Goal: Task Accomplishment & Management: Use online tool/utility

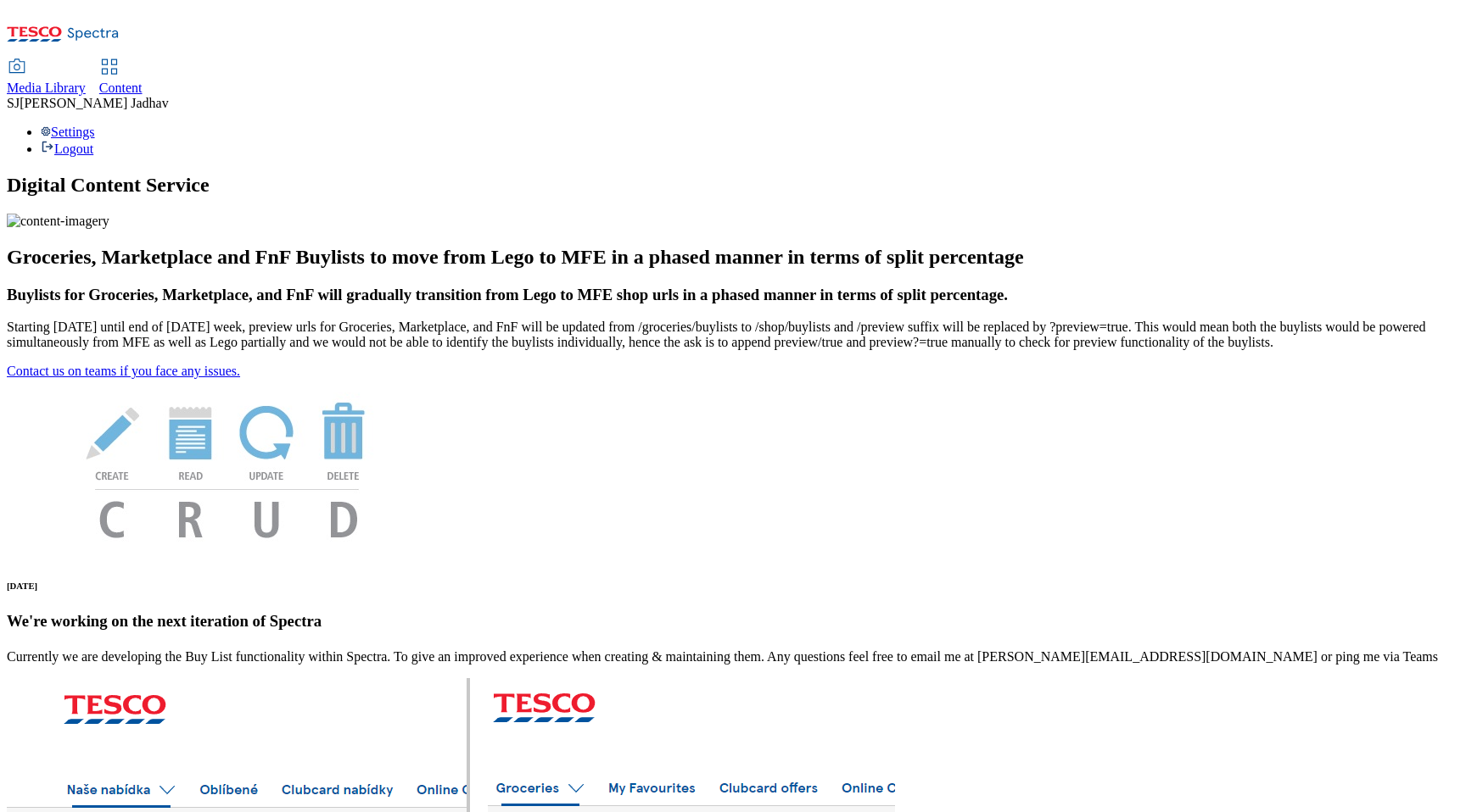
click at [143, 80] on span "Content" at bounding box center [120, 87] width 44 height 14
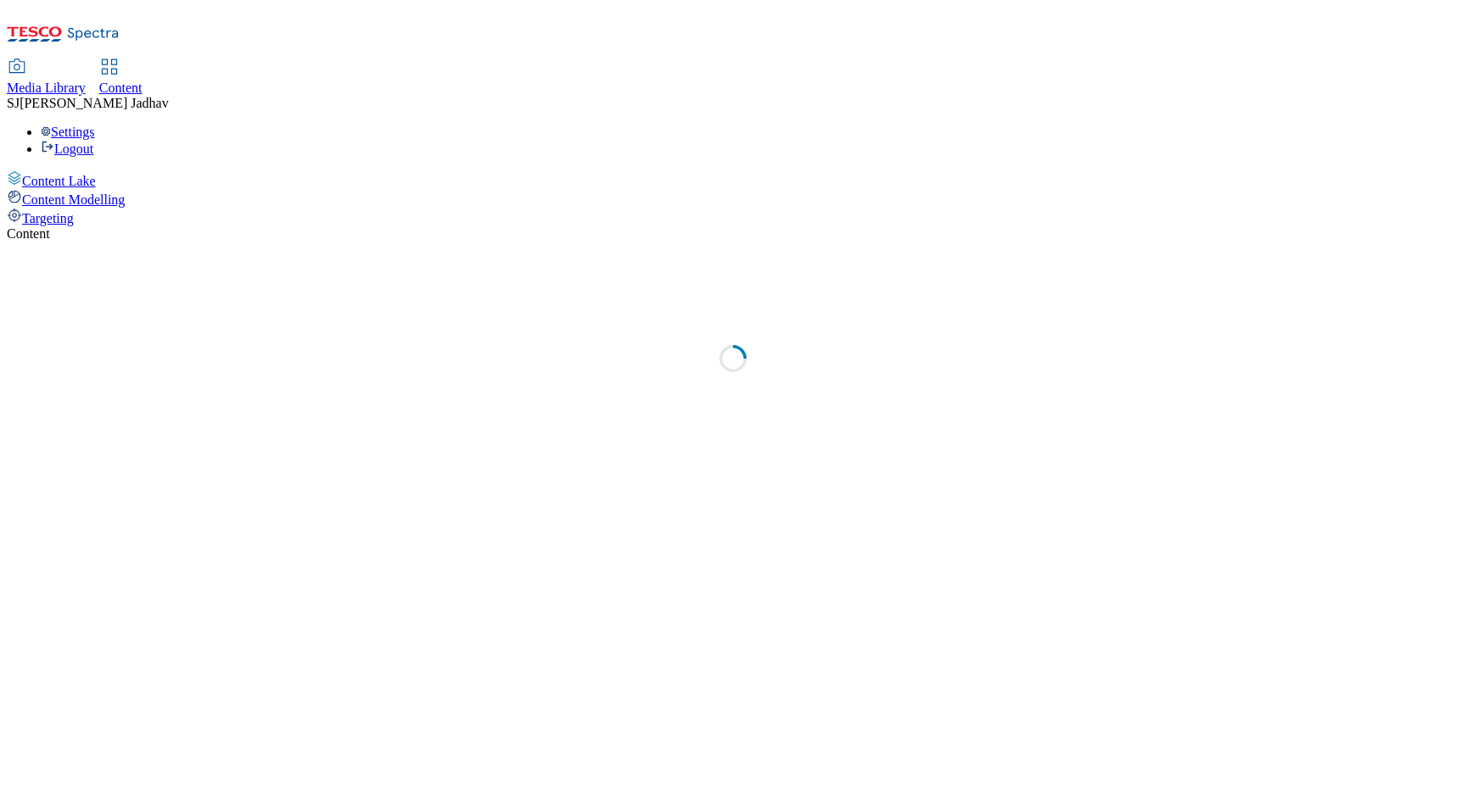
select select "ghs-[GEOGRAPHIC_DATA]"
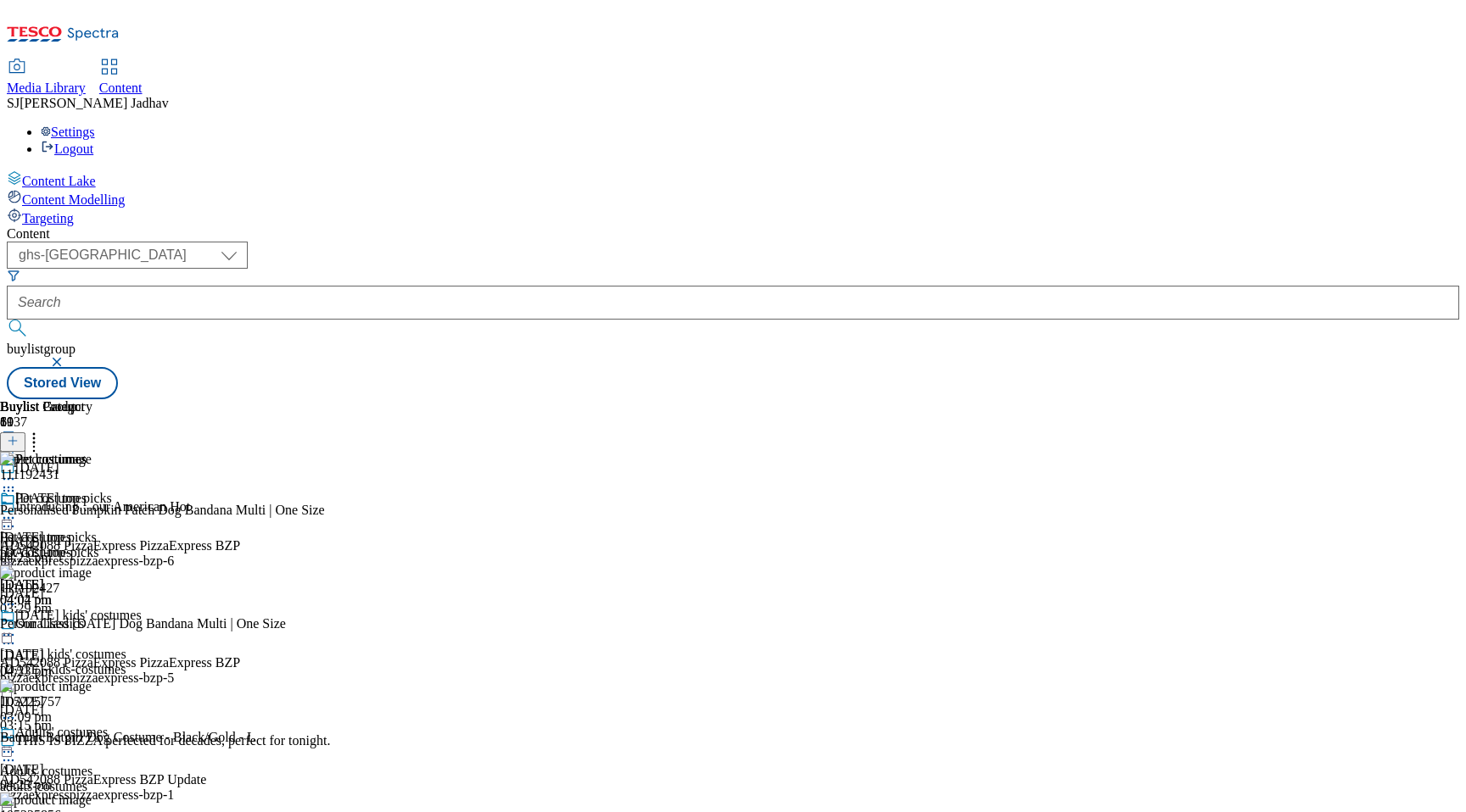
select select "ghs-[GEOGRAPHIC_DATA]"
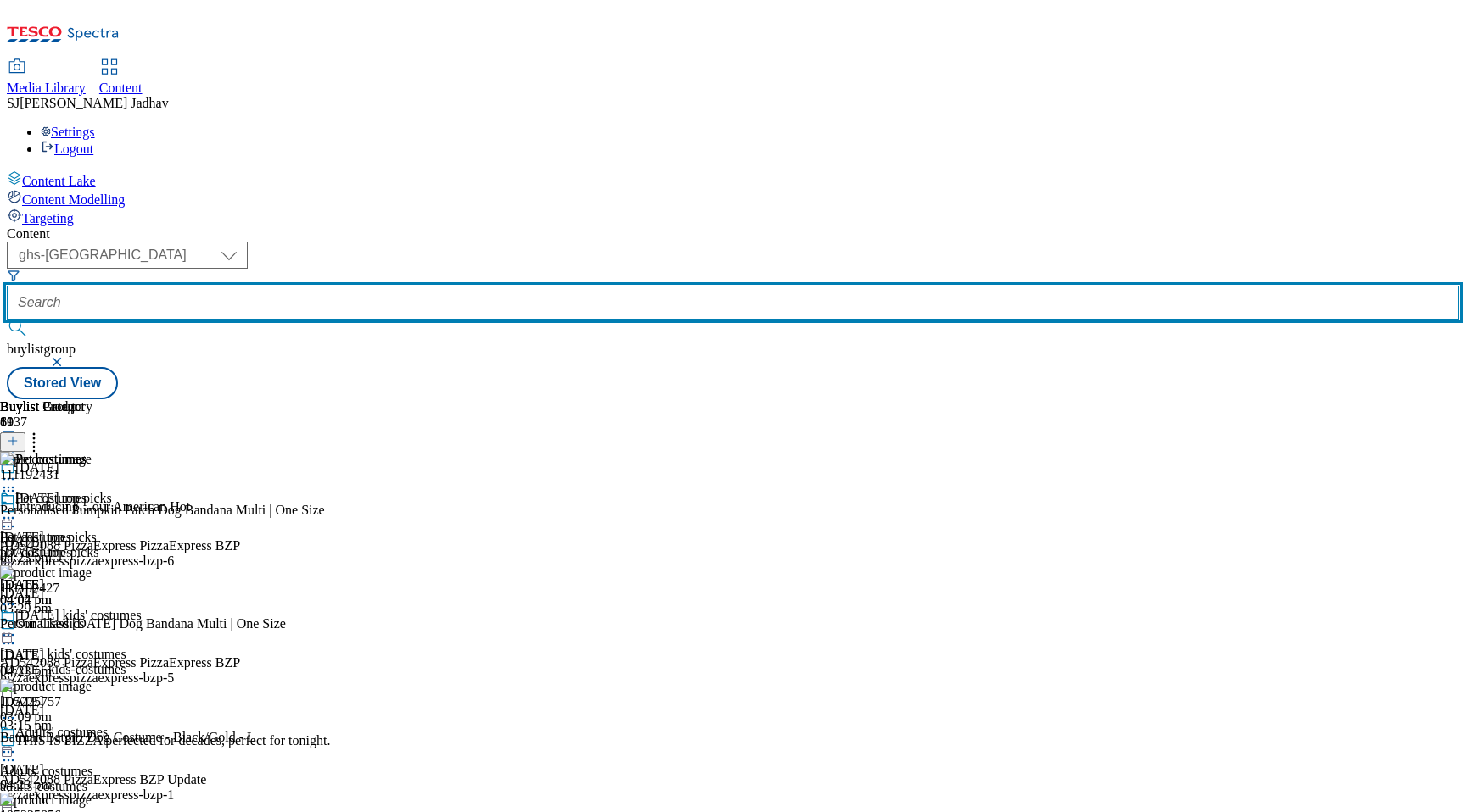
click at [391, 286] on input "text" at bounding box center [733, 303] width 1452 height 34
type input "v"
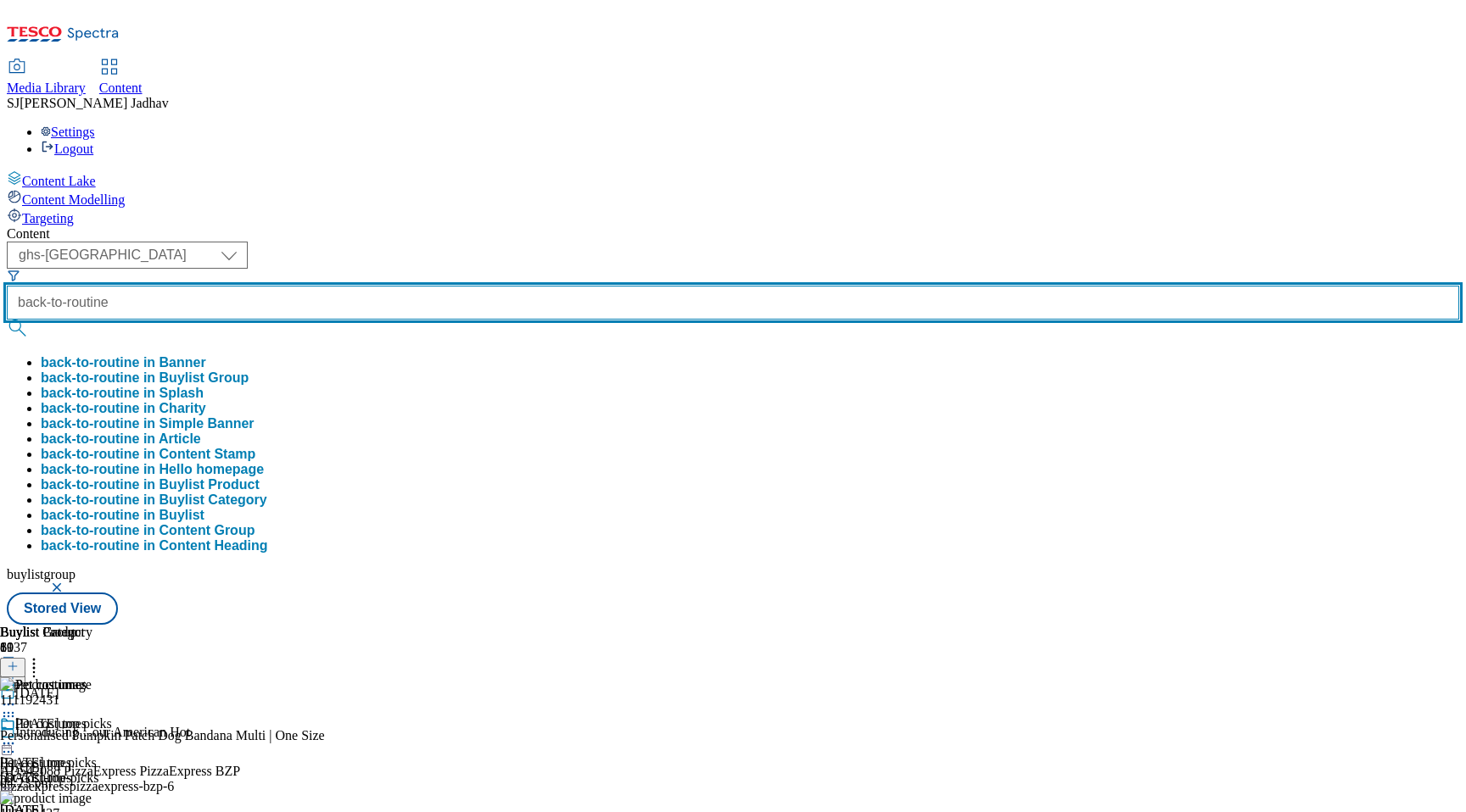
type input "back-to-routine"
click at [7, 320] on button "submit" at bounding box center [19, 328] width 24 height 17
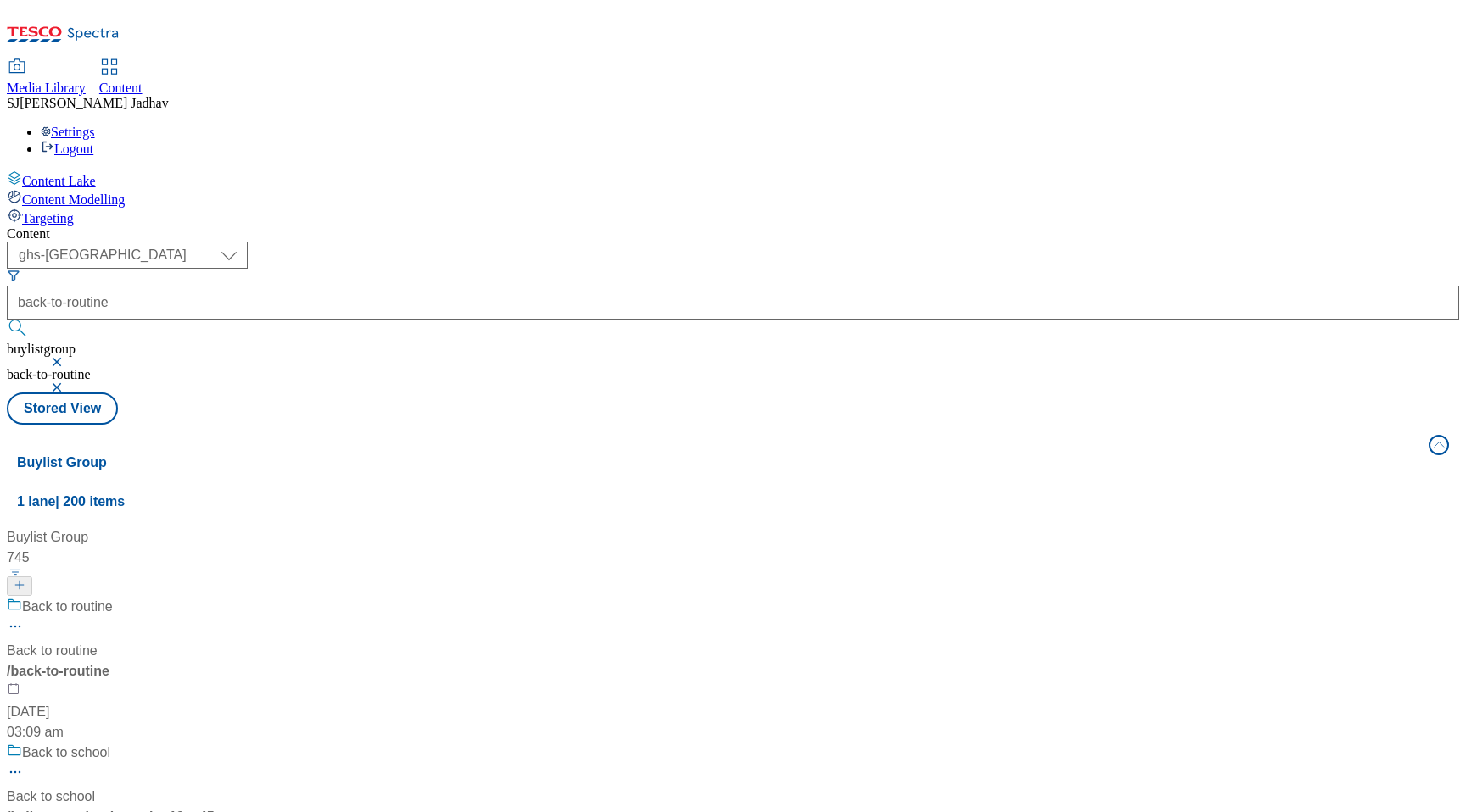
click at [284, 597] on div "Back to routine Back to routine / back-to-routine [DATE] 03:09 am" at bounding box center [145, 670] width 276 height 146
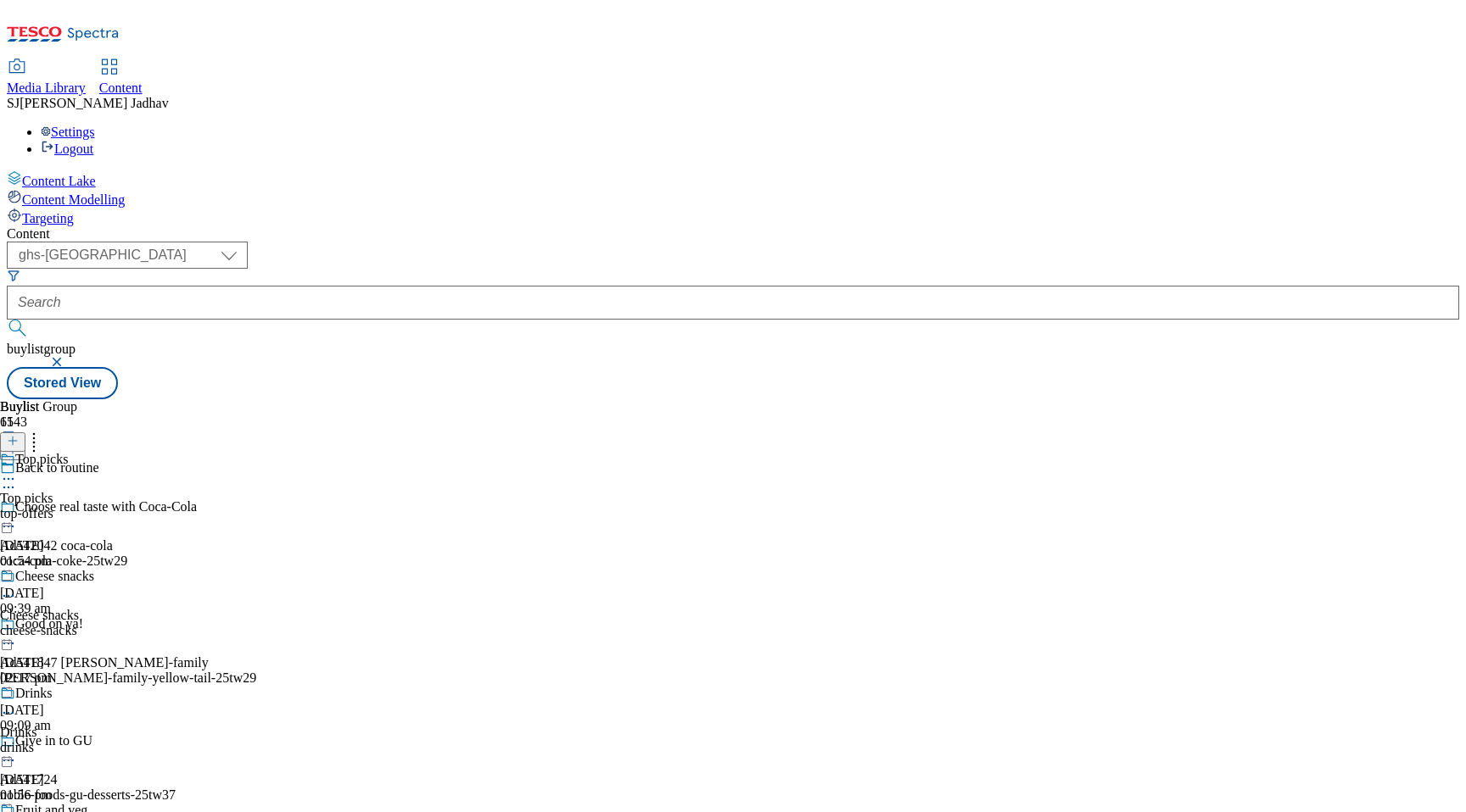
click at [17, 471] on icon at bounding box center [8, 479] width 17 height 17
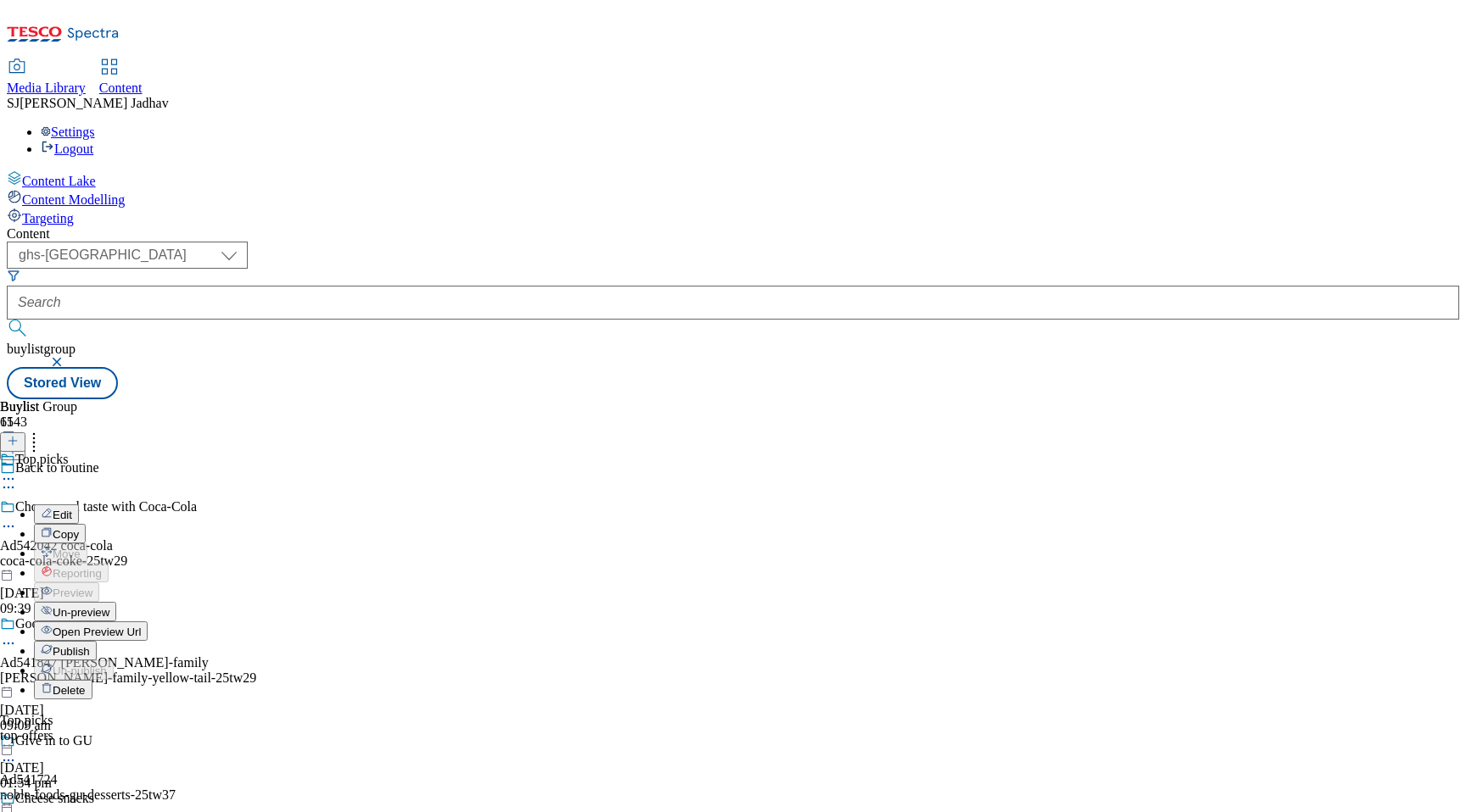
click at [72, 509] on span "Edit" at bounding box center [62, 515] width 20 height 12
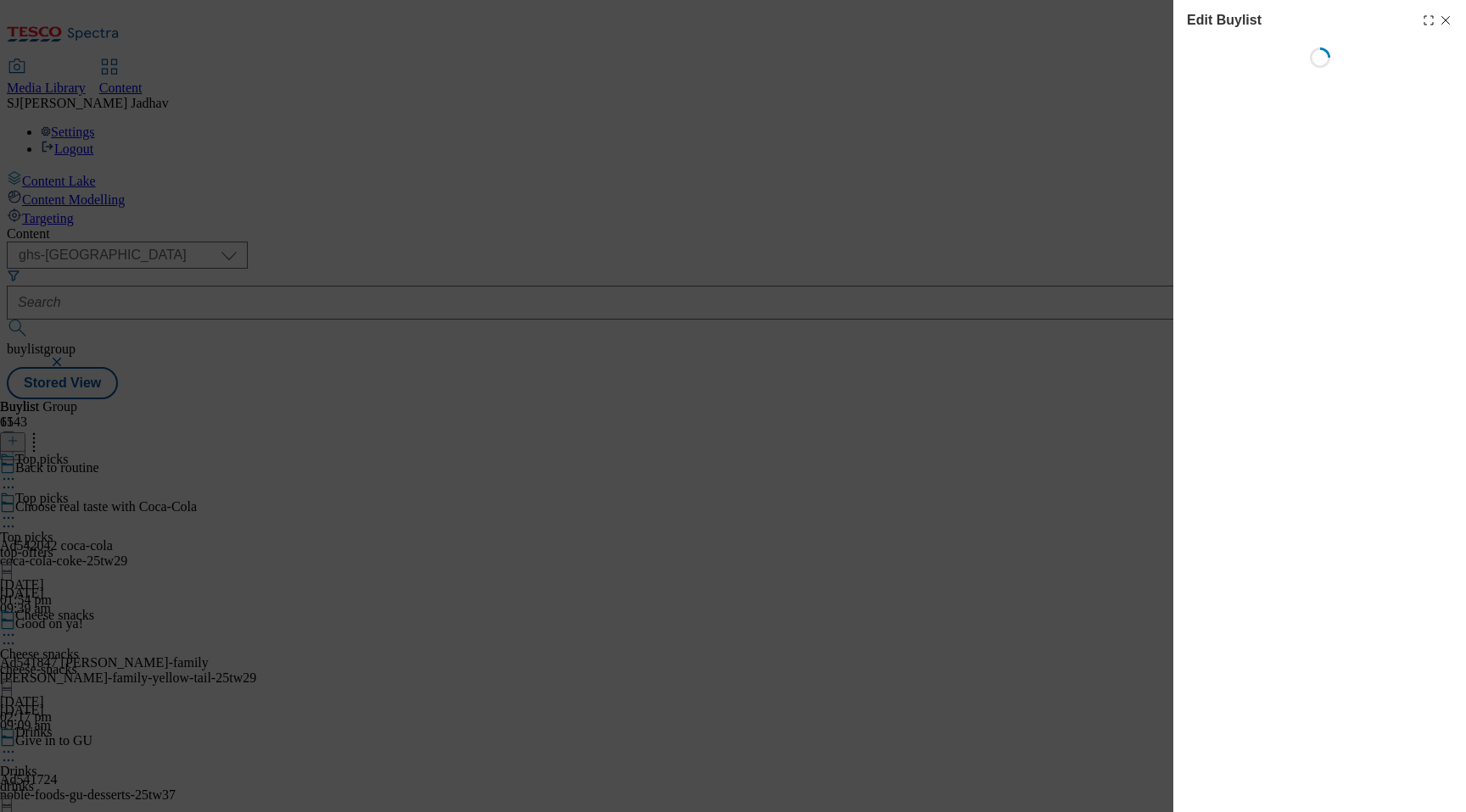
select select "evergreen"
select select "Banner"
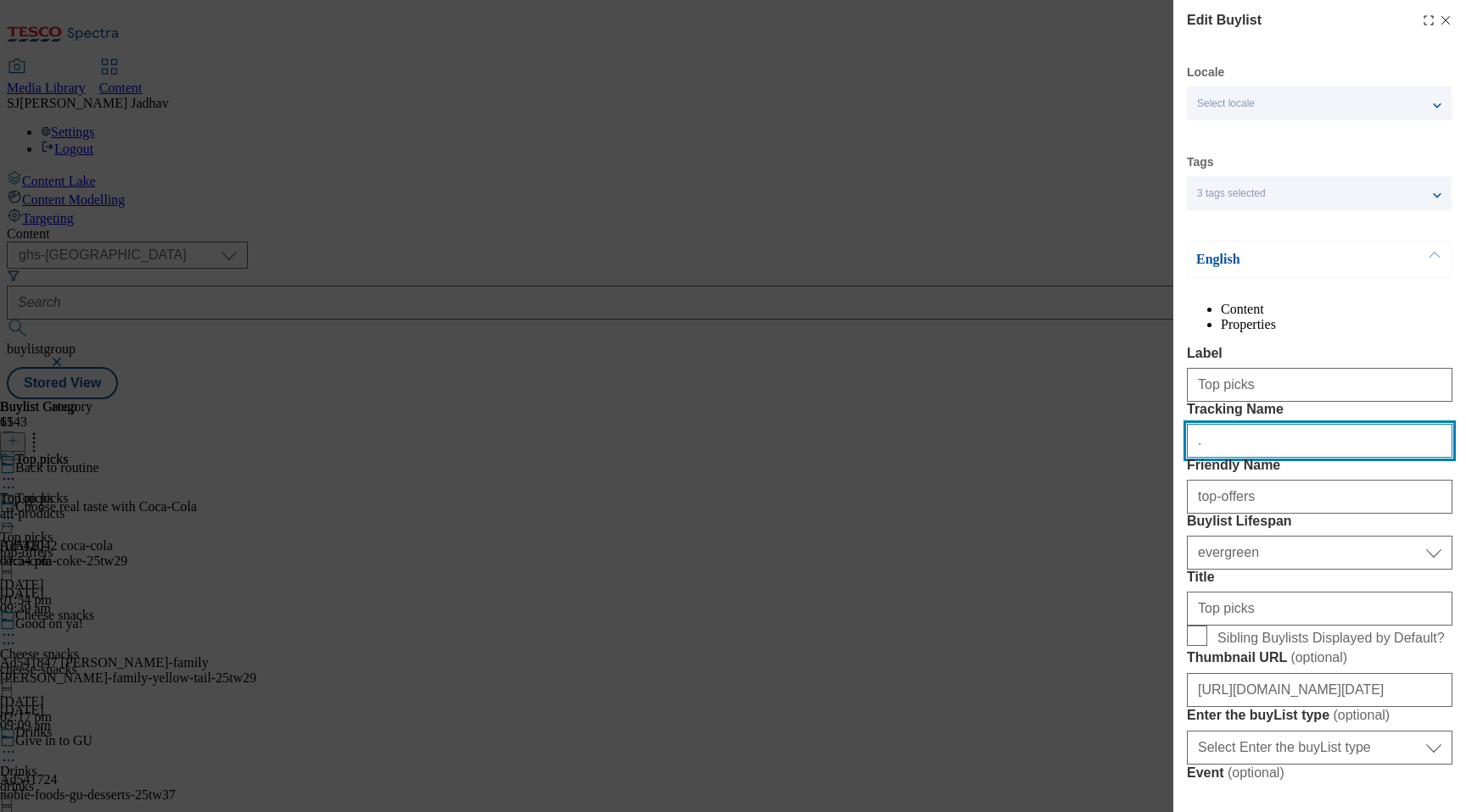
drag, startPoint x: 1259, startPoint y: 510, endPoint x: 995, endPoint y: 455, distance: 269.7
click at [995, 455] on div "Edit Buylist Locale Select locale English Welsh Tags 3 tags selected fnf market…" at bounding box center [733, 406] width 1466 height 812
paste input "Modal"
paste input "btr_top_picks"
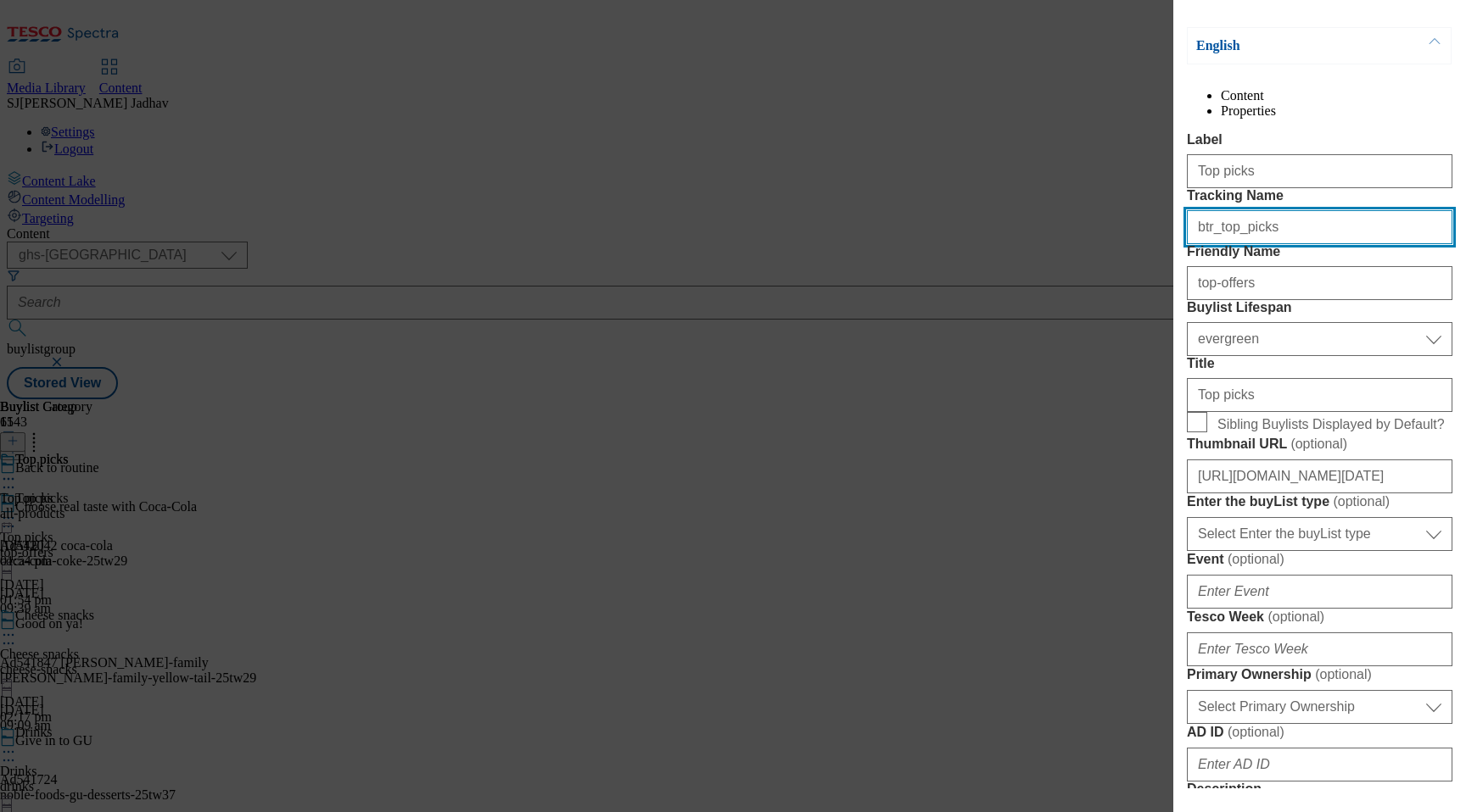
scroll to position [215, 0]
type input "btr_top_picks"
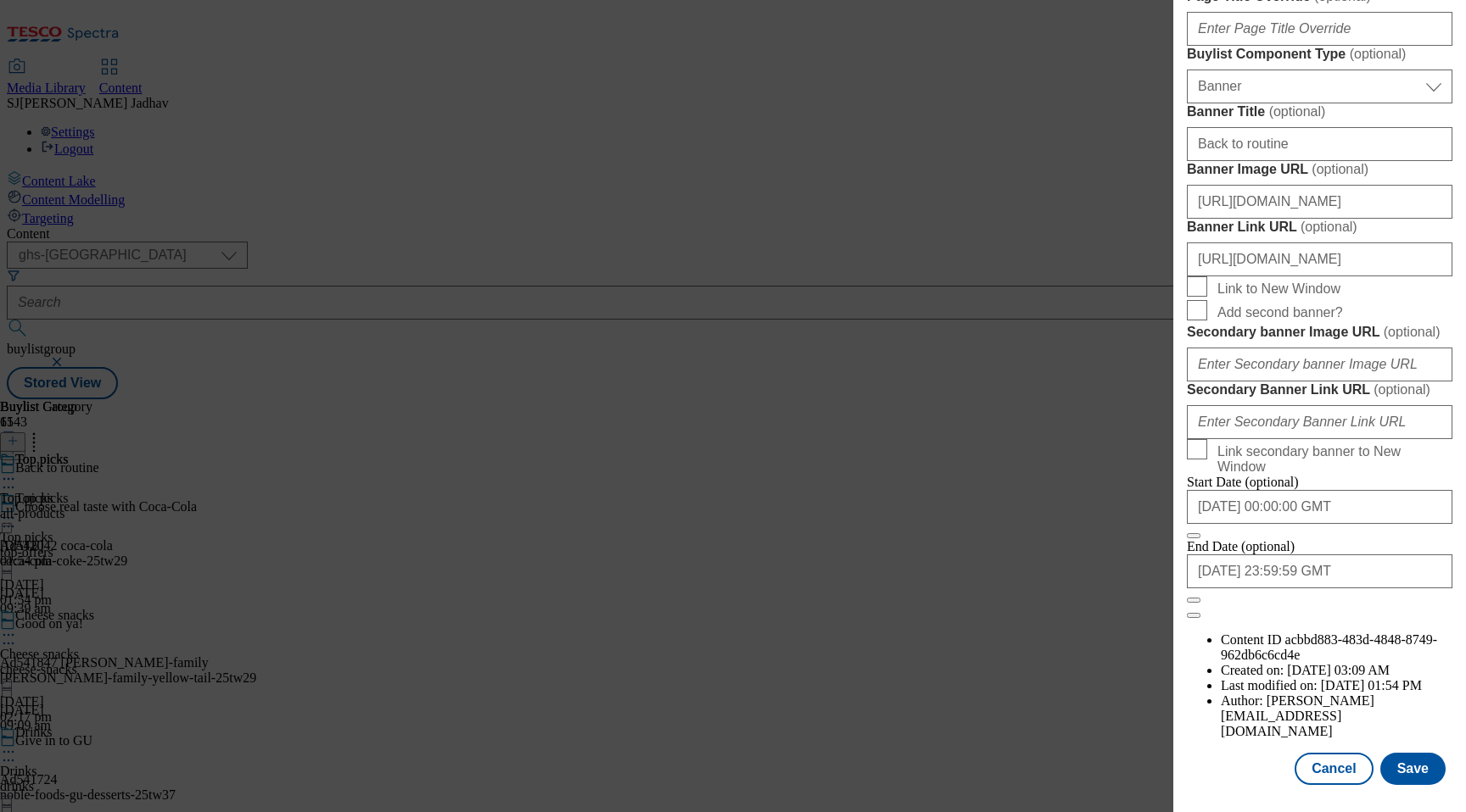
scroll to position [1732, 0]
click at [1403, 780] on button "Save" at bounding box center [1412, 769] width 65 height 32
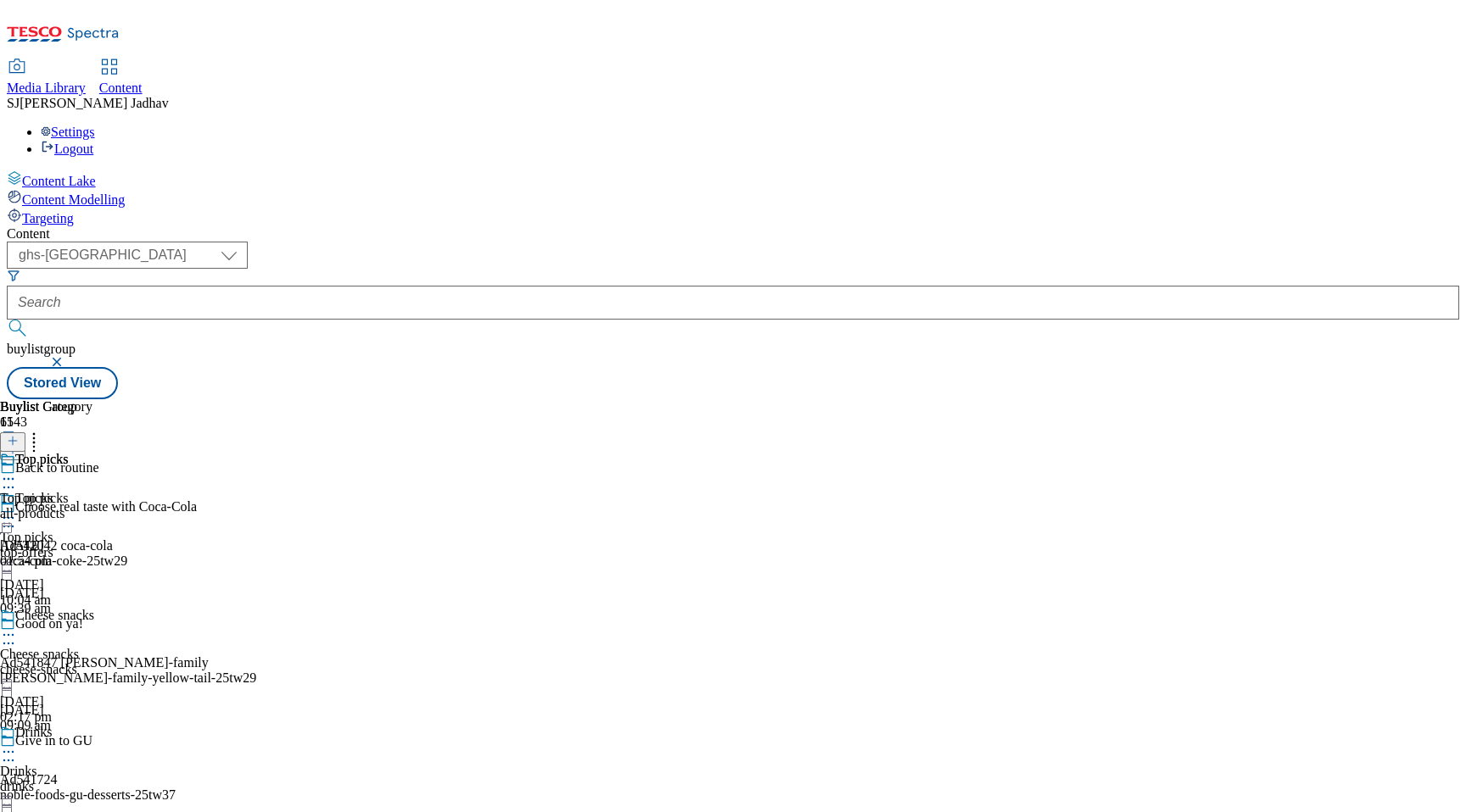
click at [10, 517] on circle at bounding box center [9, 518] width 3 height 3
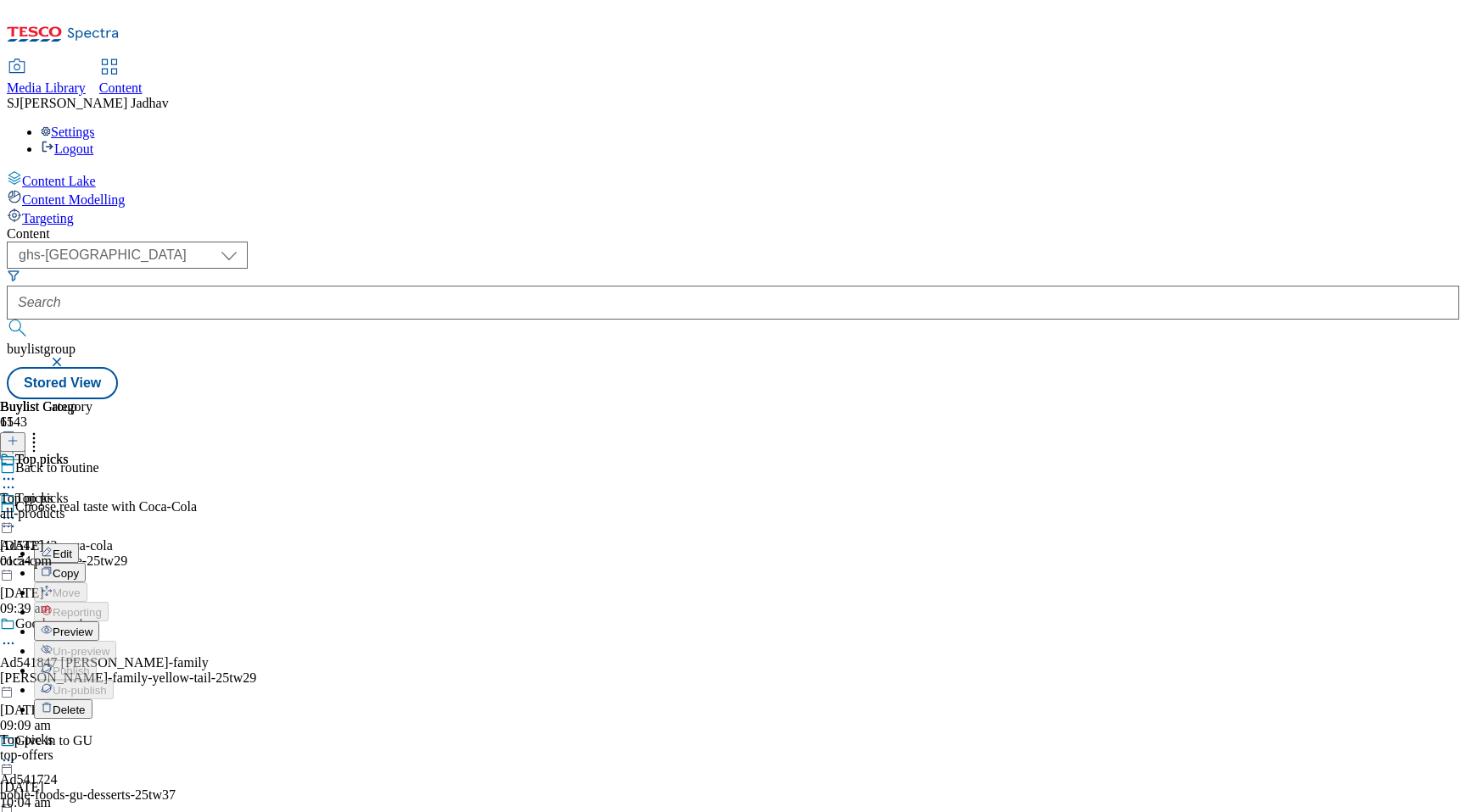
click at [93, 626] on span "Preview" at bounding box center [72, 632] width 40 height 12
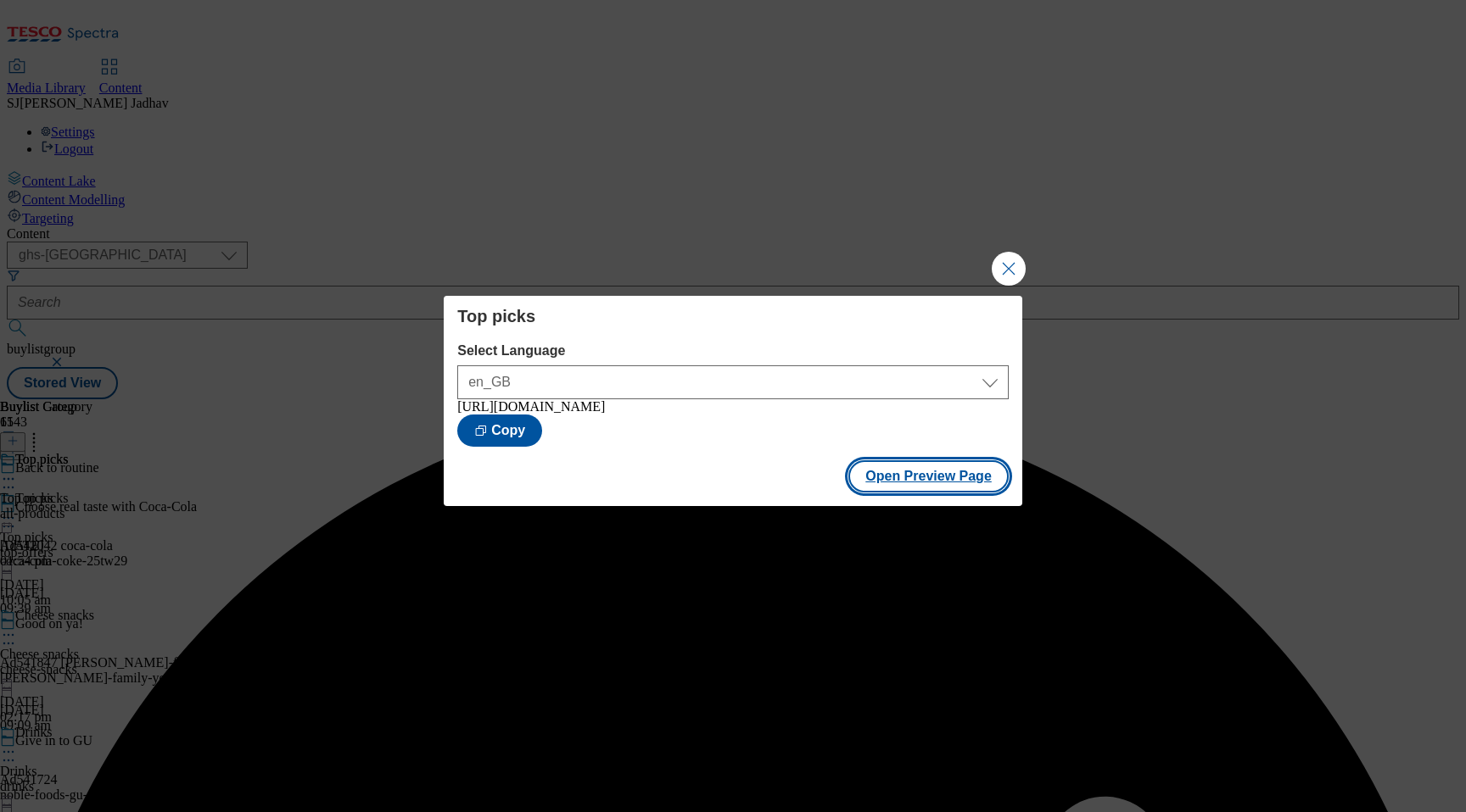
click at [973, 493] on button "Open Preview Page" at bounding box center [928, 476] width 161 height 32
click at [971, 487] on button "Open Preview Page" at bounding box center [928, 476] width 161 height 32
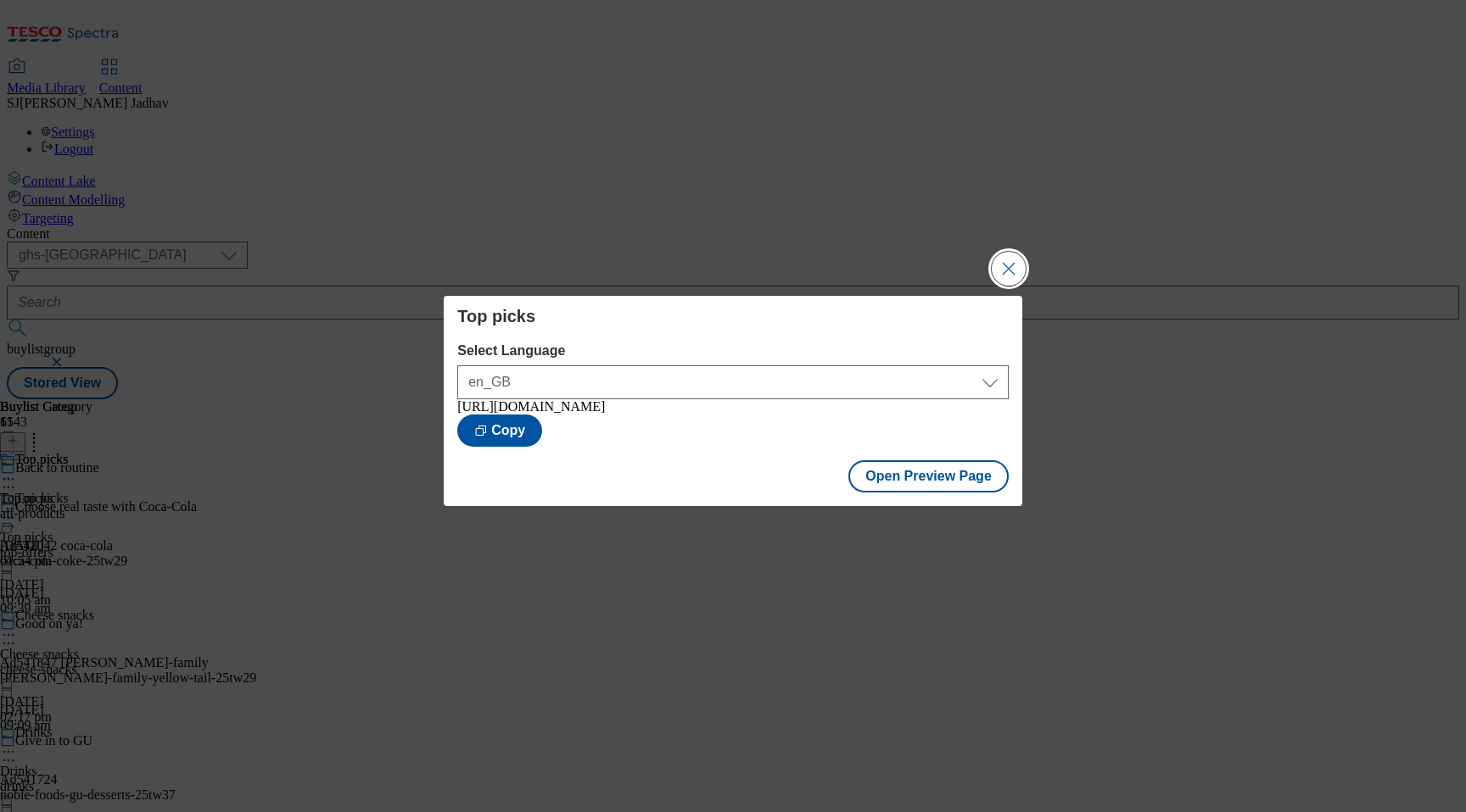
click at [1003, 260] on button "Close Modal" at bounding box center [1009, 268] width 34 height 34
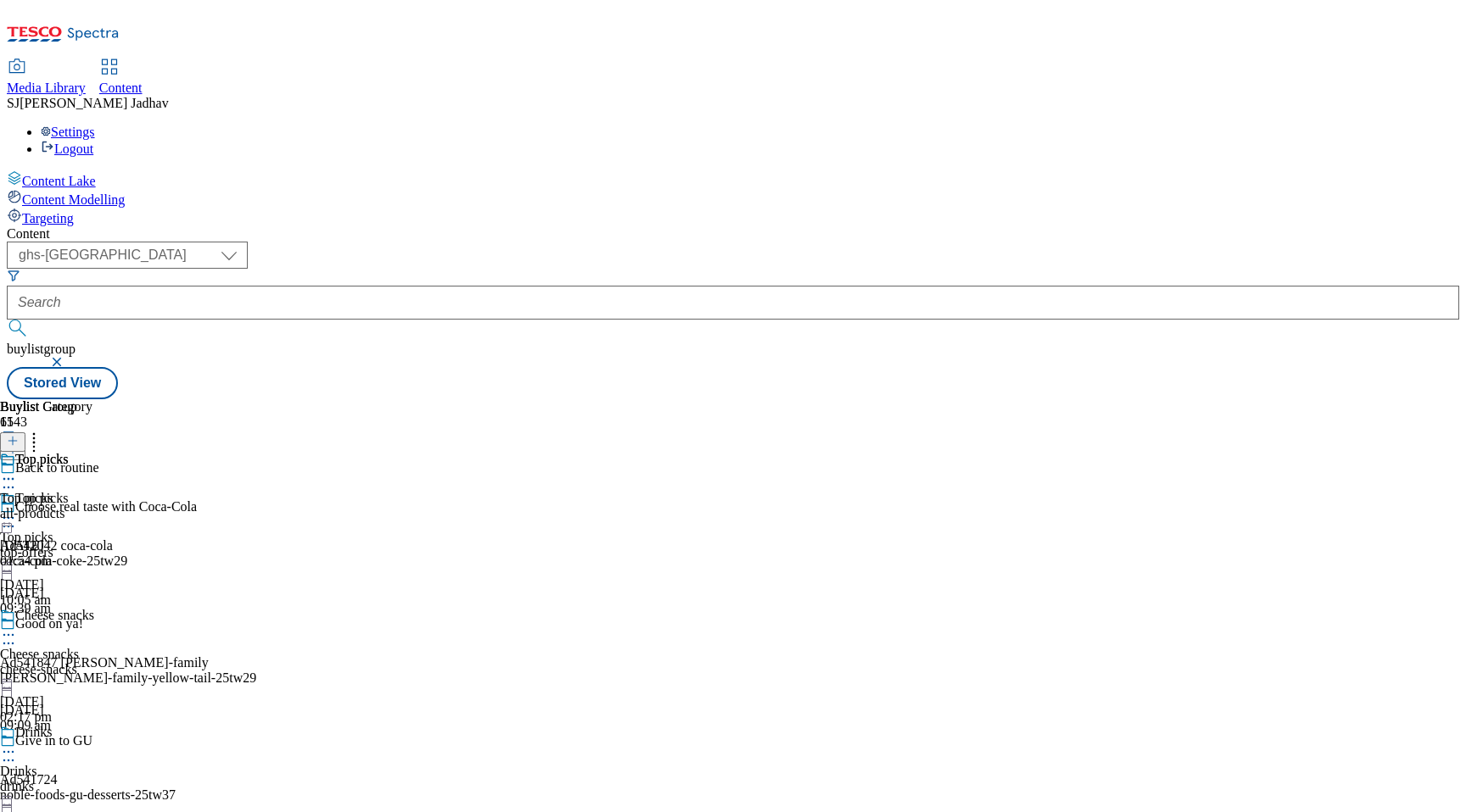
scroll to position [1060, 0]
select select "evergreen"
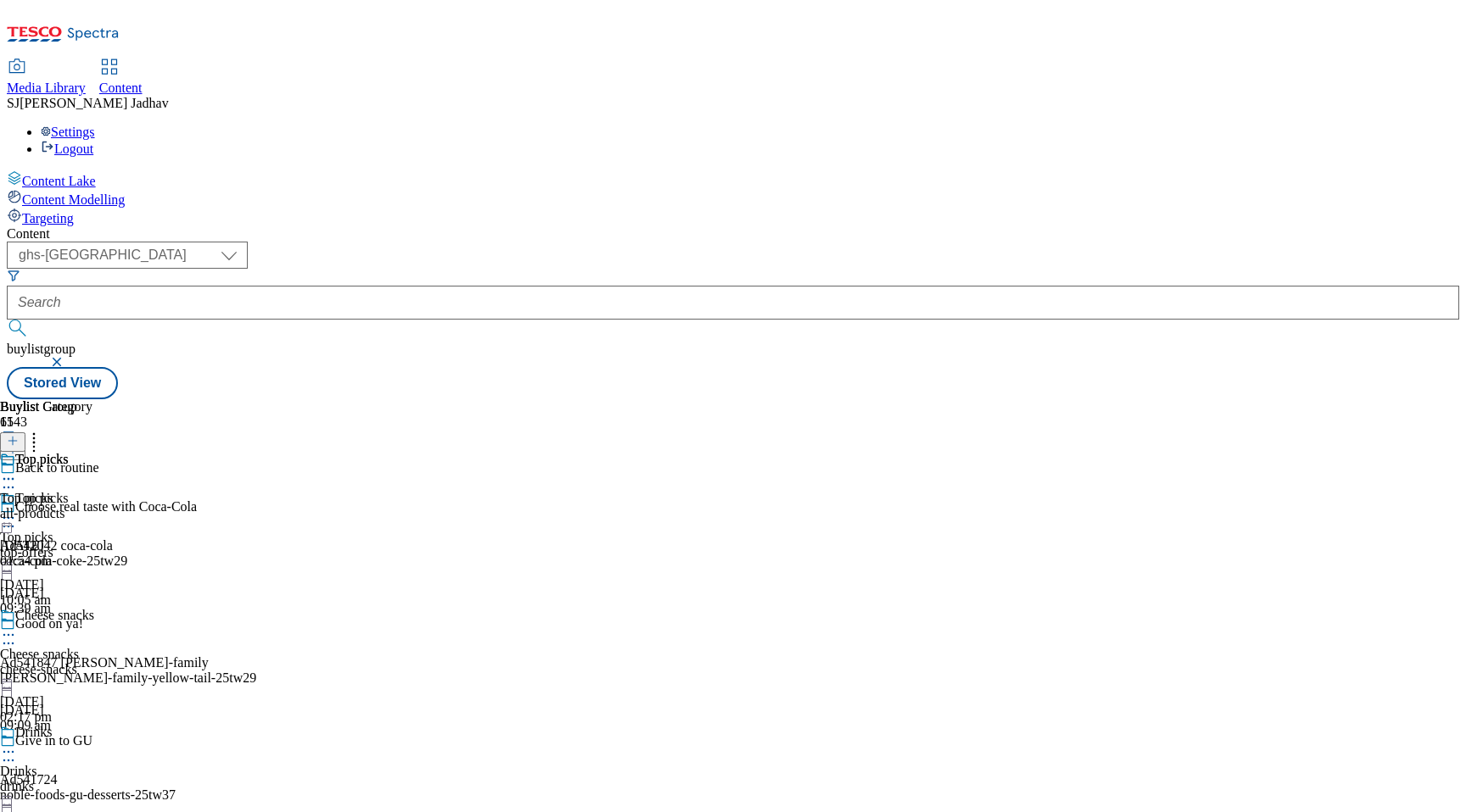
select select "Banner"
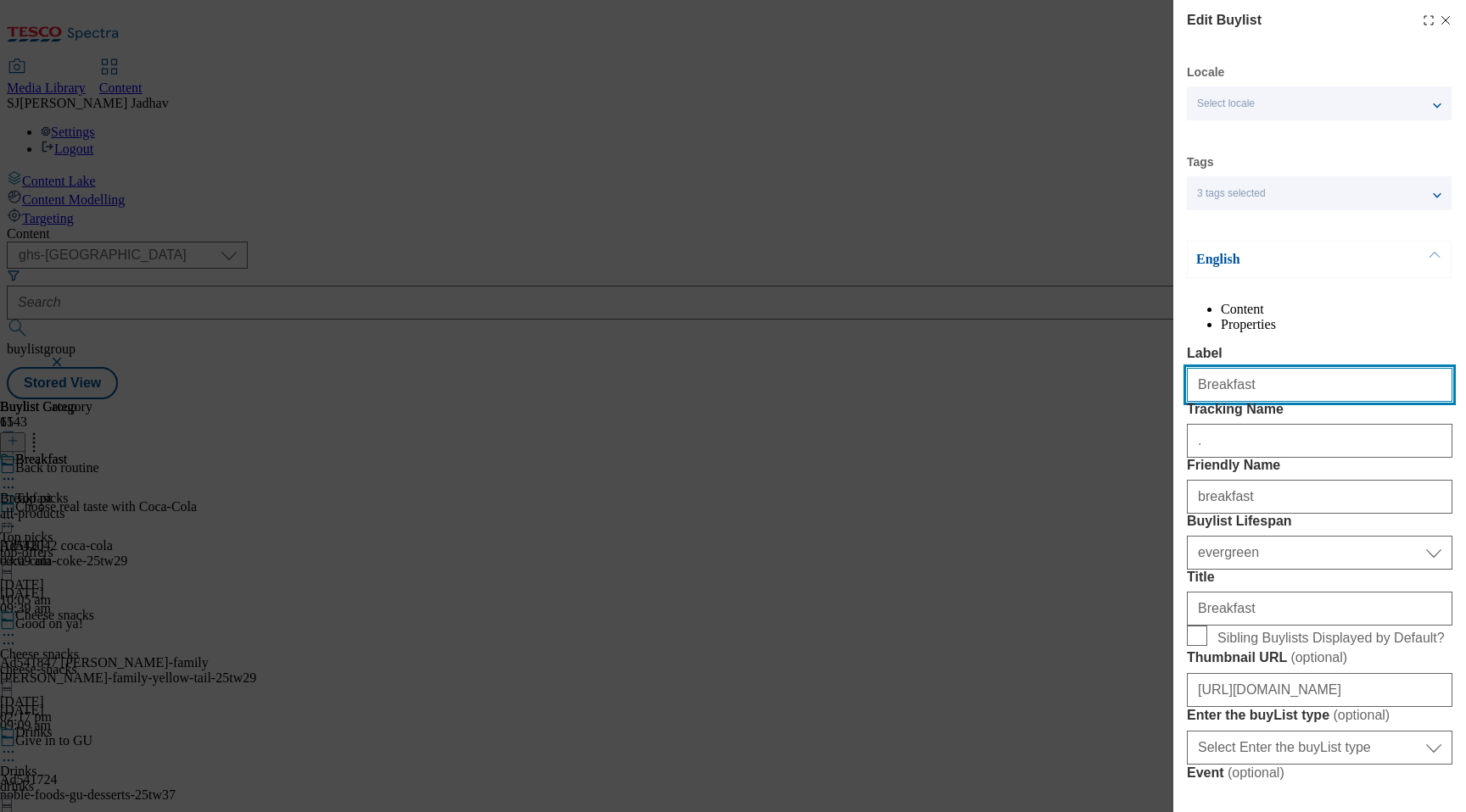
drag, startPoint x: 1150, startPoint y: 405, endPoint x: 1097, endPoint y: 405, distance: 53.0
click at [1102, 405] on div "Edit Buylist Locale Select locale English Welsh Tags 3 tags selected fnf market…" at bounding box center [733, 406] width 1466 height 812
paste input "Healthier breakfasts"
type input "Healthier breakfasts"
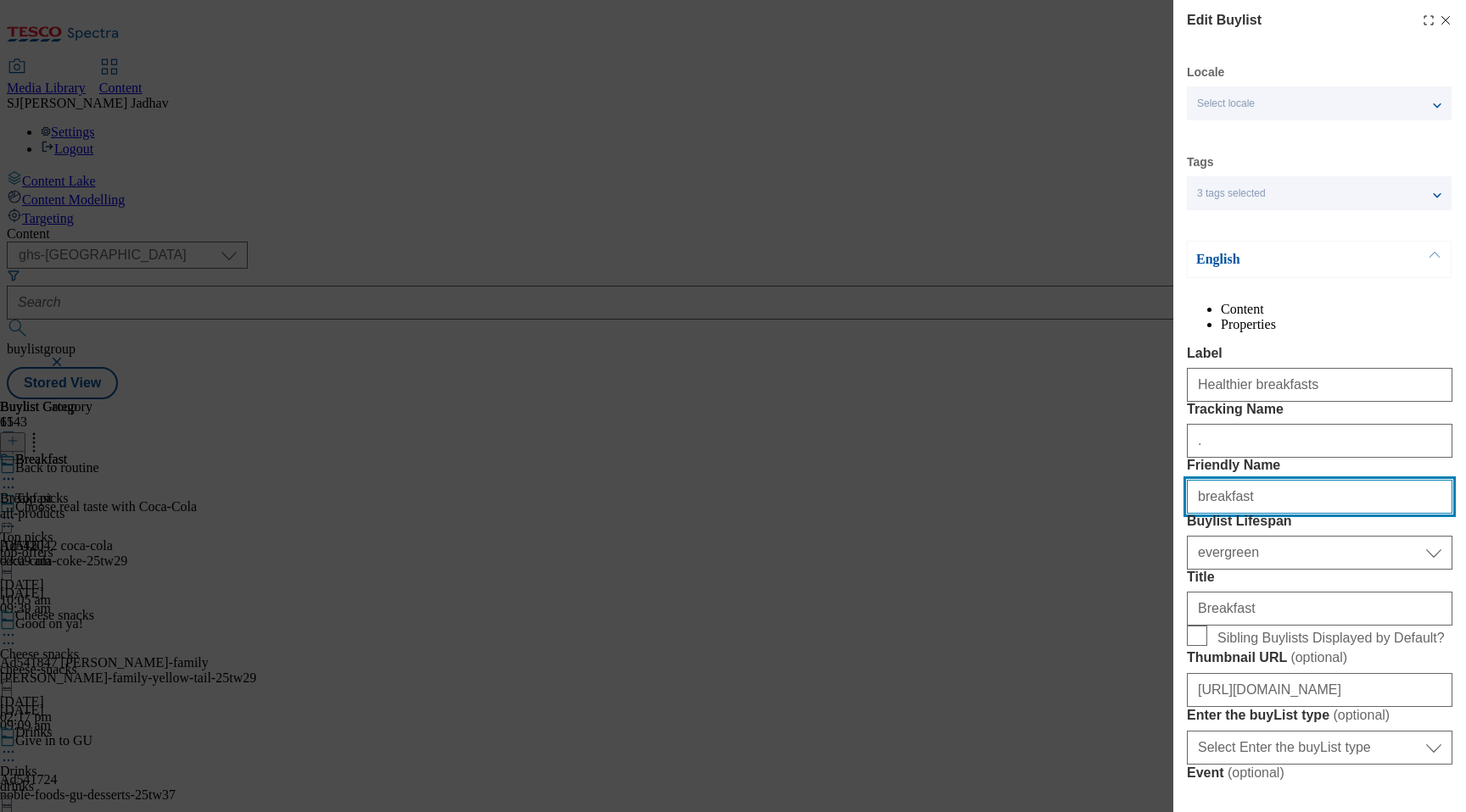
drag, startPoint x: 1293, startPoint y: 597, endPoint x: 1116, endPoint y: 585, distance: 177.4
click at [1124, 585] on div "Edit Buylist Locale Select locale English Welsh Tags 3 tags selected fnf market…" at bounding box center [733, 406] width 1466 height 812
paste input "Healthier breakfasts"
type input "breakfast"
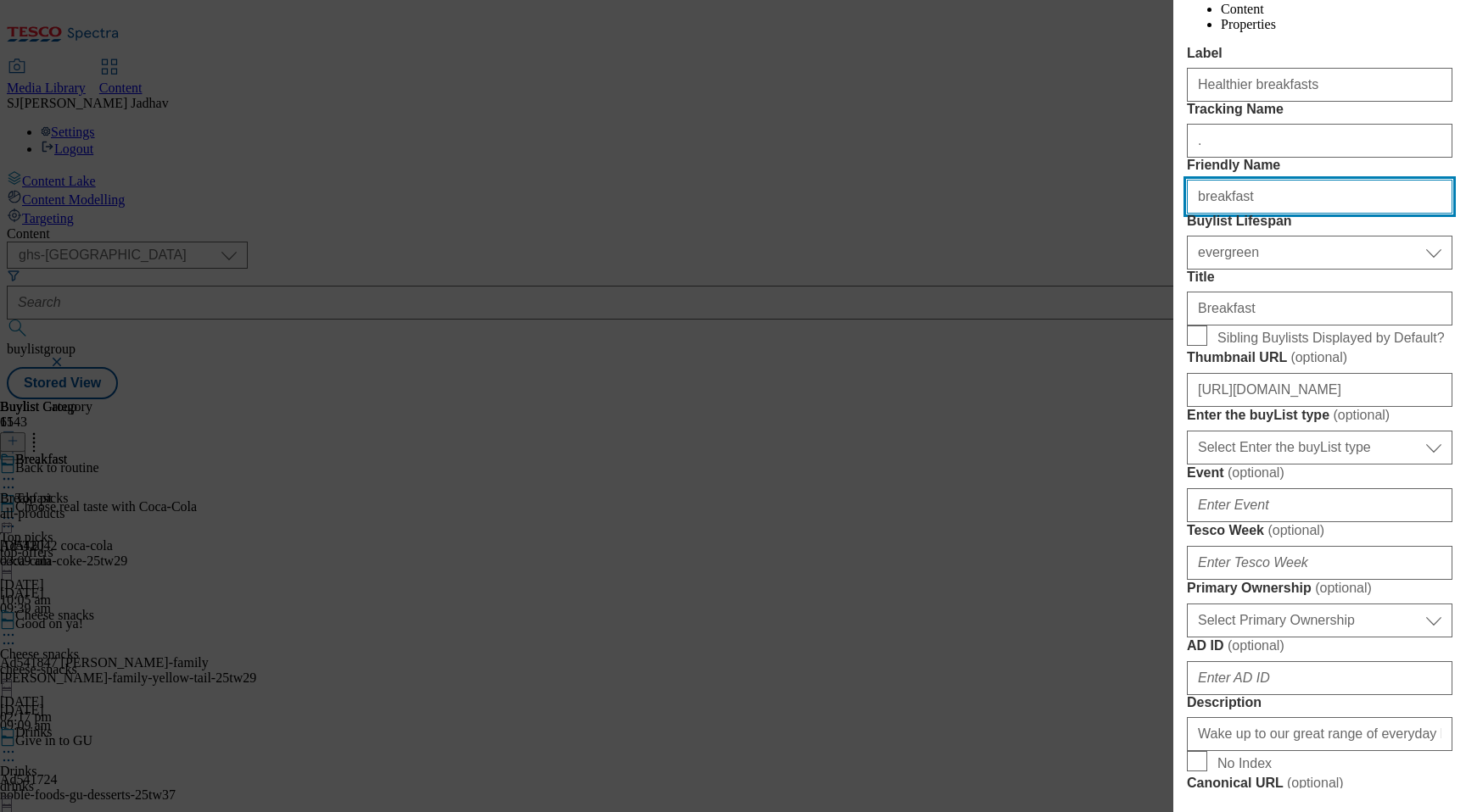
scroll to position [236, 0]
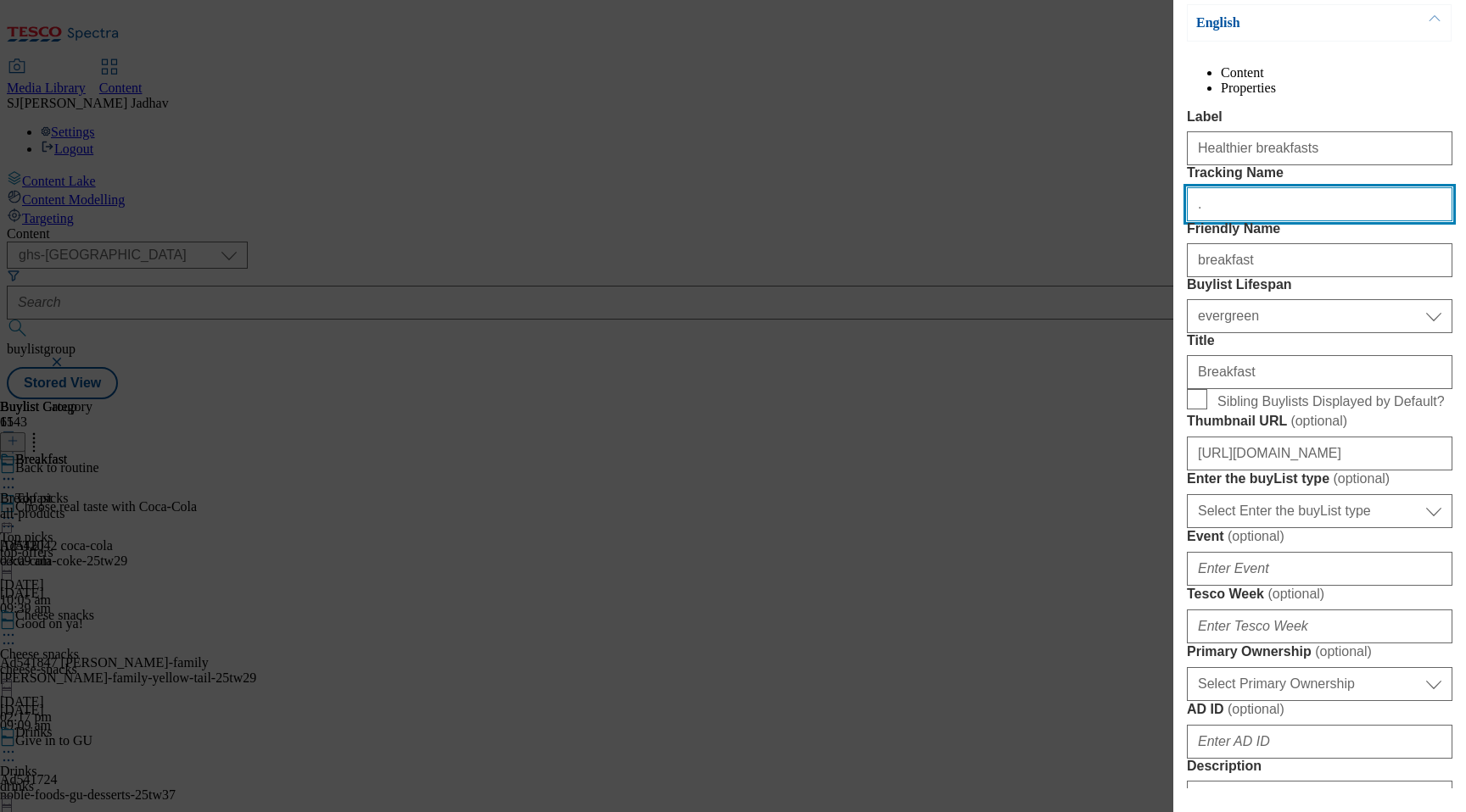
drag, startPoint x: 1247, startPoint y: 279, endPoint x: 1053, endPoint y: 250, distance: 196.2
click at [1058, 250] on div "Edit Buylist Locale Select locale English Welsh Tags 3 tags selected fnf market…" at bounding box center [733, 406] width 1466 height 812
paste input "btr_a_balanced_start"
type input "btr_a_balanced_start"
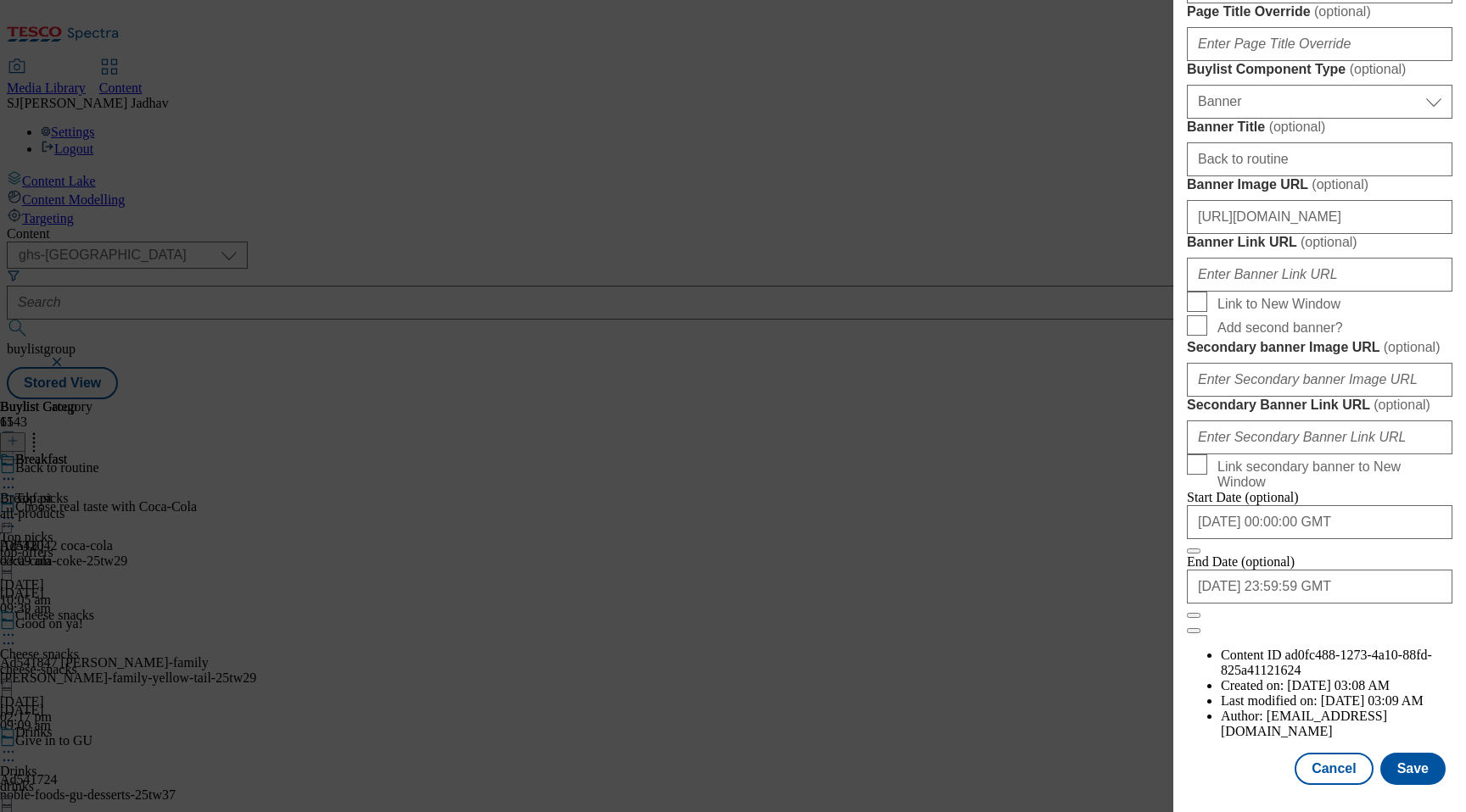
scroll to position [1732, 0]
click at [1415, 779] on button "Save" at bounding box center [1412, 769] width 65 height 32
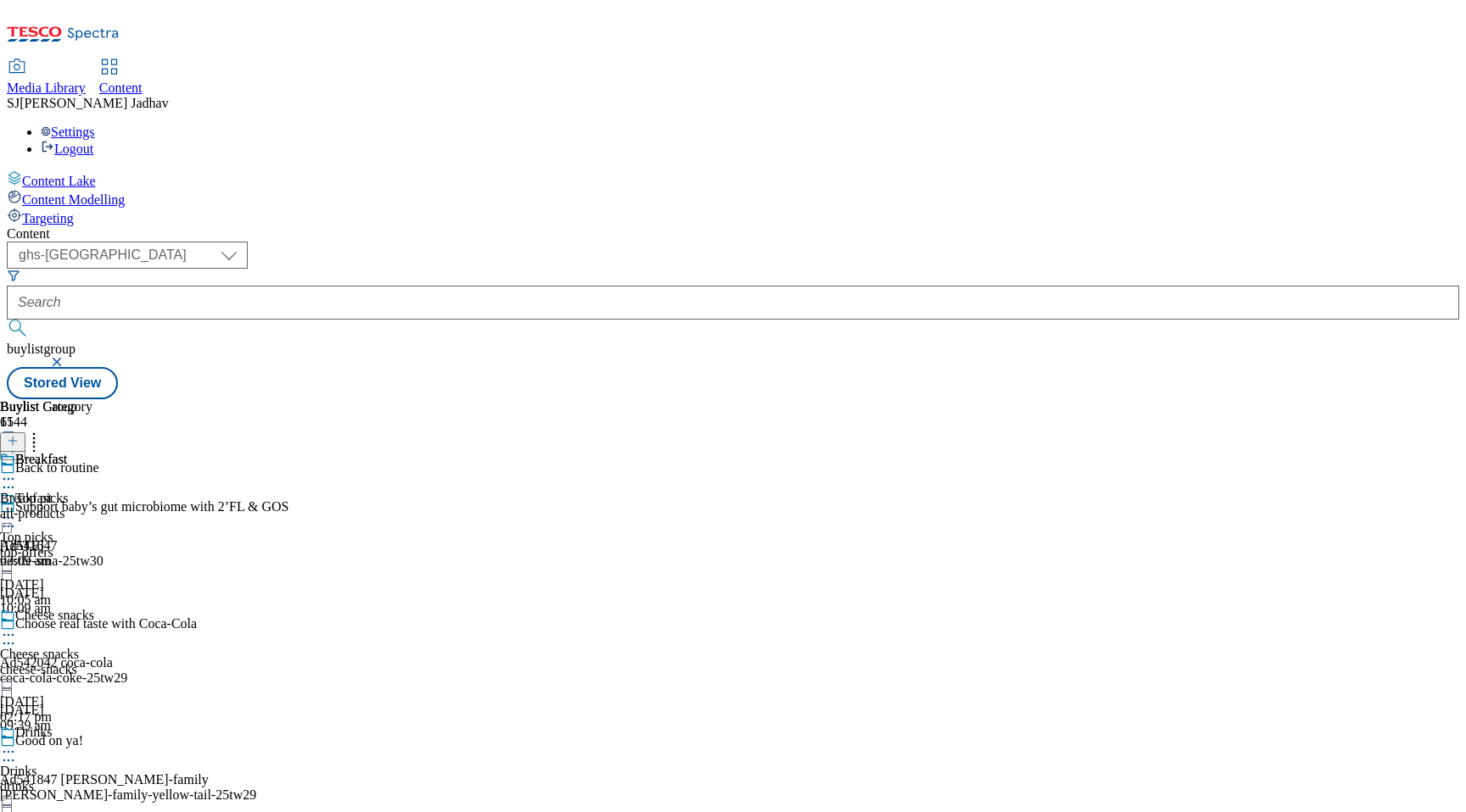
click at [186, 662] on div "cheese-snacks" at bounding box center [93, 669] width 186 height 15
click at [17, 627] on icon at bounding box center [8, 635] width 17 height 17
click at [72, 665] on span "Edit" at bounding box center [62, 671] width 20 height 12
select select "evergreen"
select select "Banner"
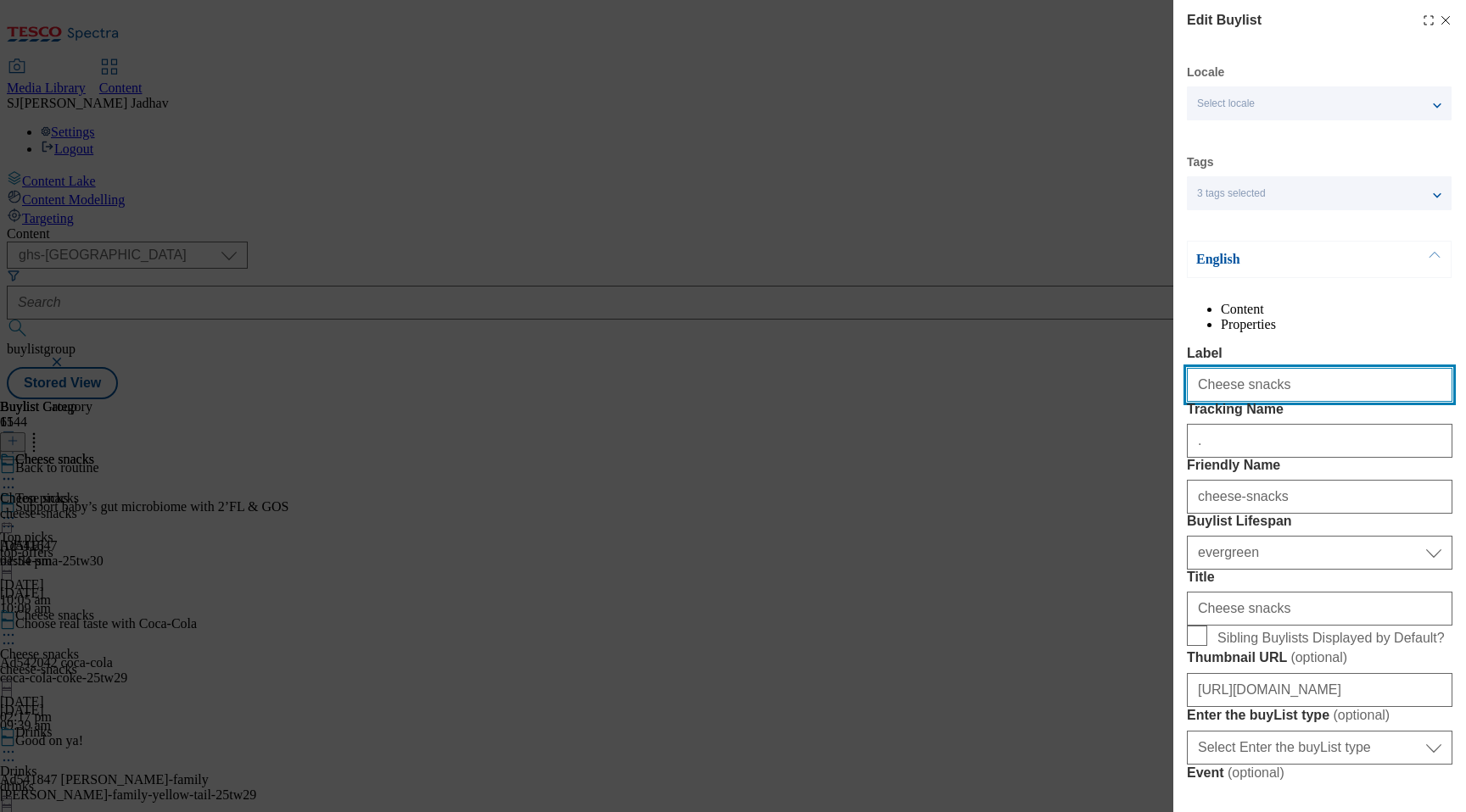
drag, startPoint x: 1282, startPoint y: 422, endPoint x: 1183, endPoint y: 422, distance: 99.0
click at [1188, 402] on input "Cheese snacks" at bounding box center [1320, 385] width 266 height 34
paste input "ereal"
type input "Cereal"
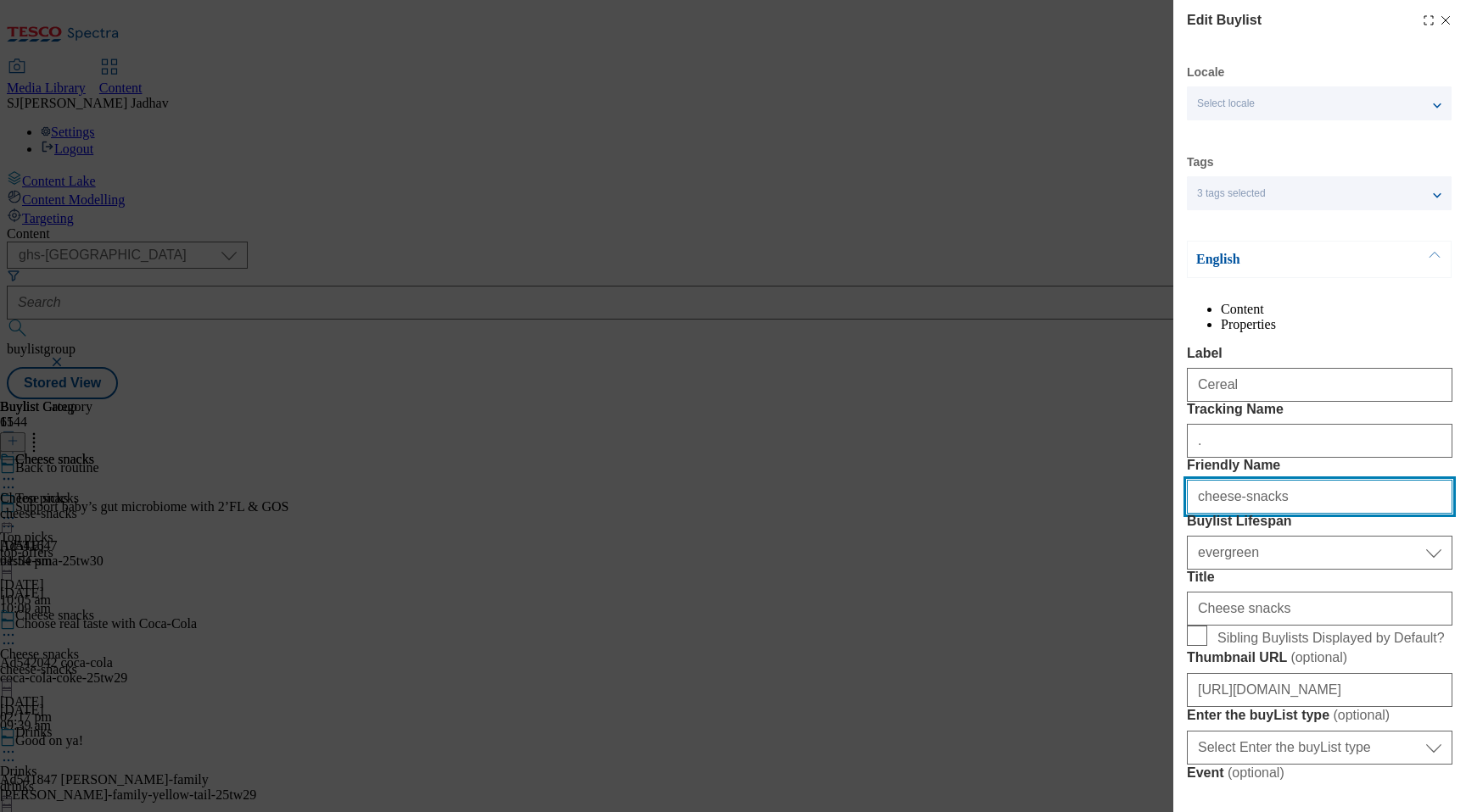
drag, startPoint x: 1278, startPoint y: 593, endPoint x: 1160, endPoint y: 581, distance: 118.6
click at [1165, 582] on div "Edit Buylist Locale Select locale English Welsh Tags 3 tags selected fnf market…" at bounding box center [733, 406] width 1466 height 812
paste input "Cereal"
click at [1198, 513] on input "Cereal" at bounding box center [1320, 496] width 266 height 34
type input "cereal"
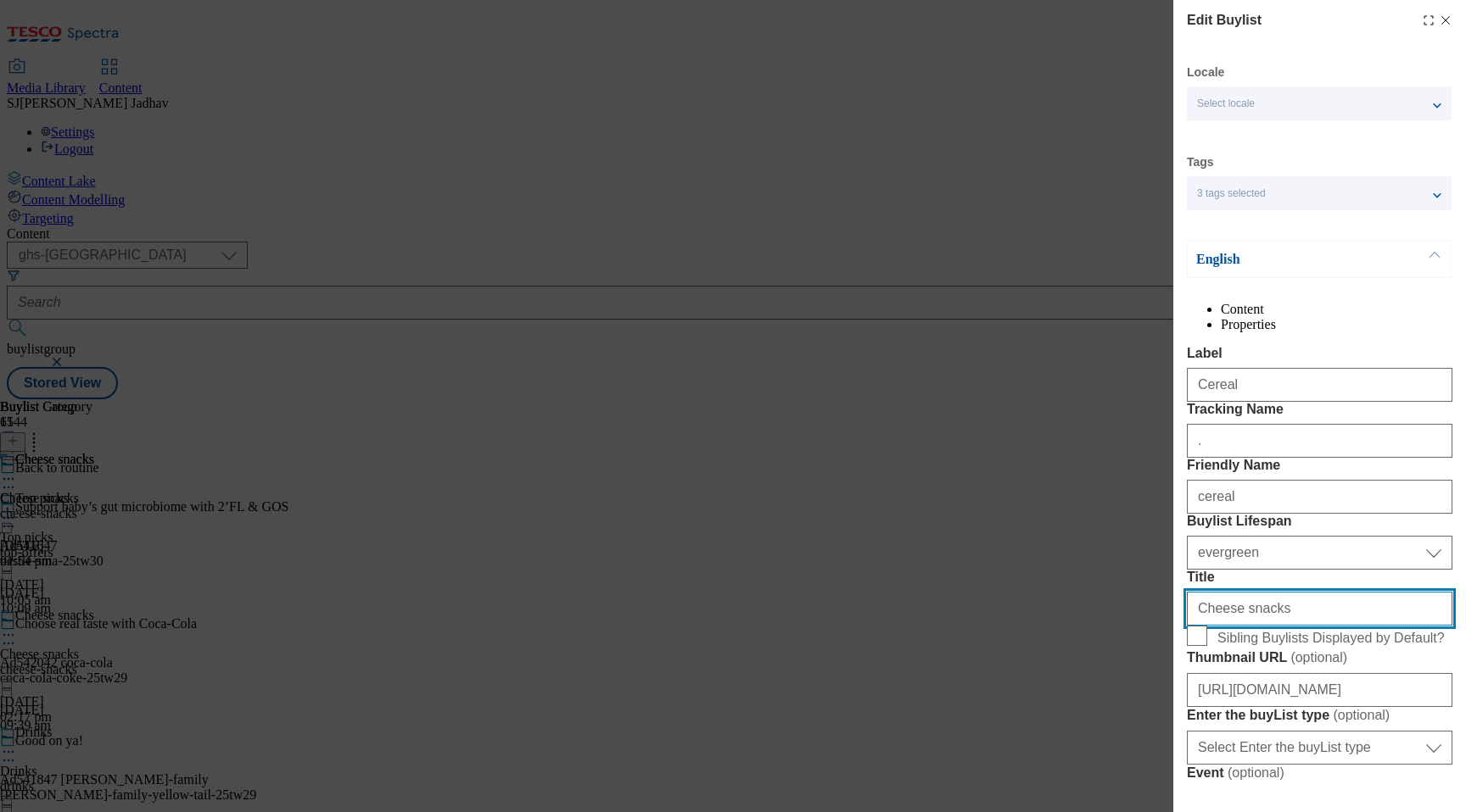
drag, startPoint x: 1308, startPoint y: 765, endPoint x: 1091, endPoint y: 719, distance: 221.8
click at [1094, 720] on div "Edit Buylist Locale Select locale English Welsh Tags 3 tags selected fnf market…" at bounding box center [733, 406] width 1466 height 812
paste input "ereal"
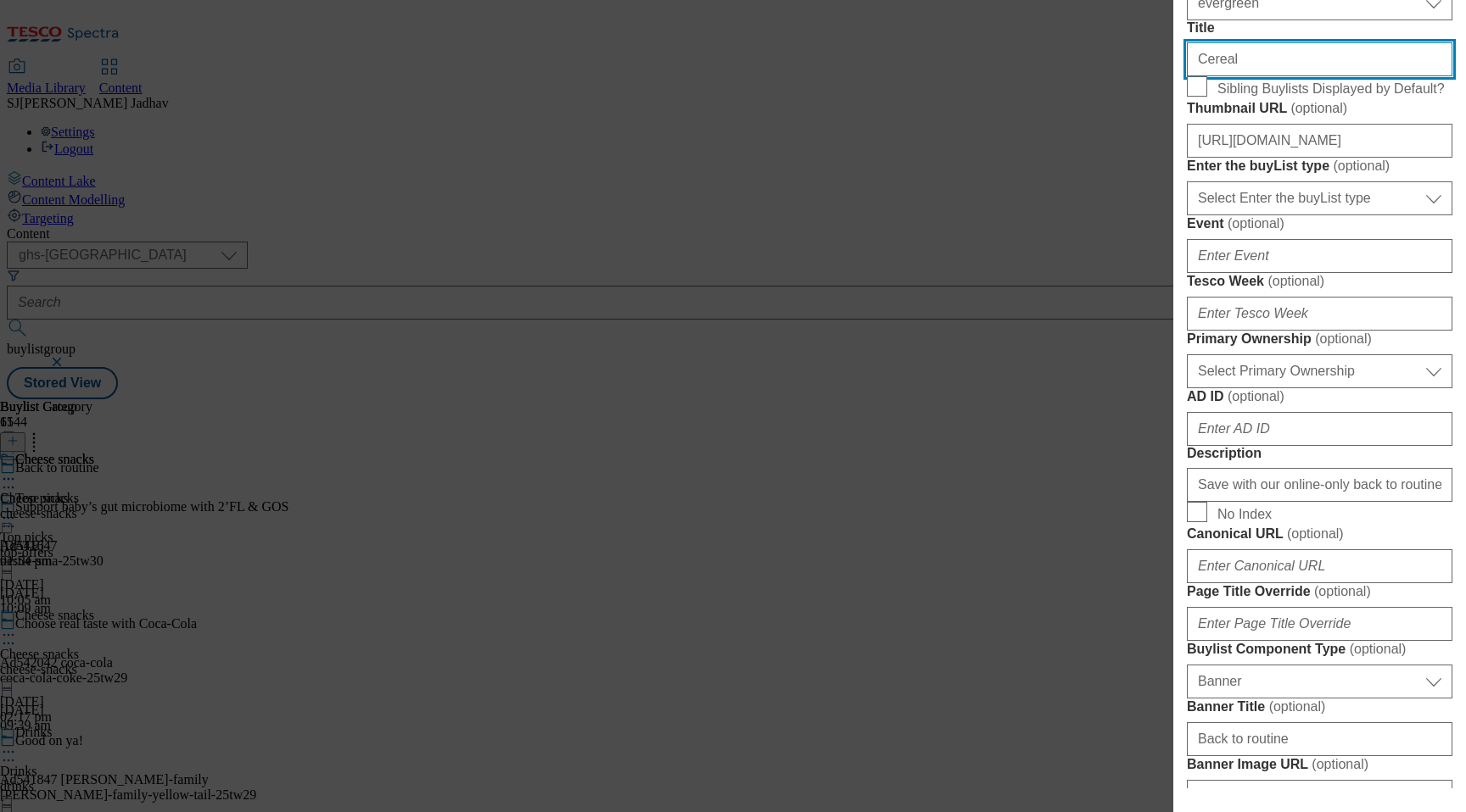
scroll to position [635, 0]
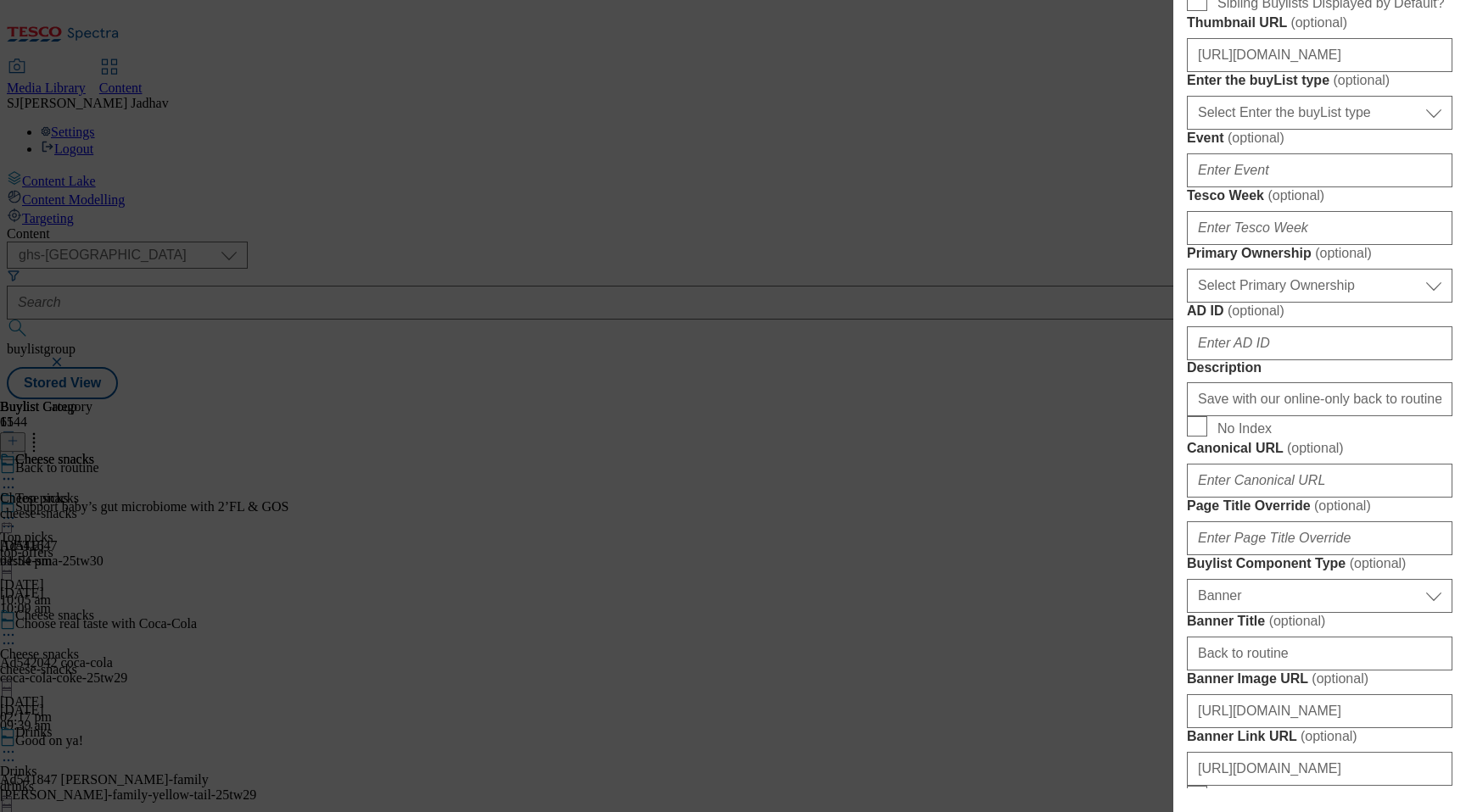
type input "Cereal"
click at [1328, 416] on input "Save with our online-only back to routine offers. From lunchbox snacks and drin…" at bounding box center [1320, 399] width 266 height 34
paste input "Cereal"
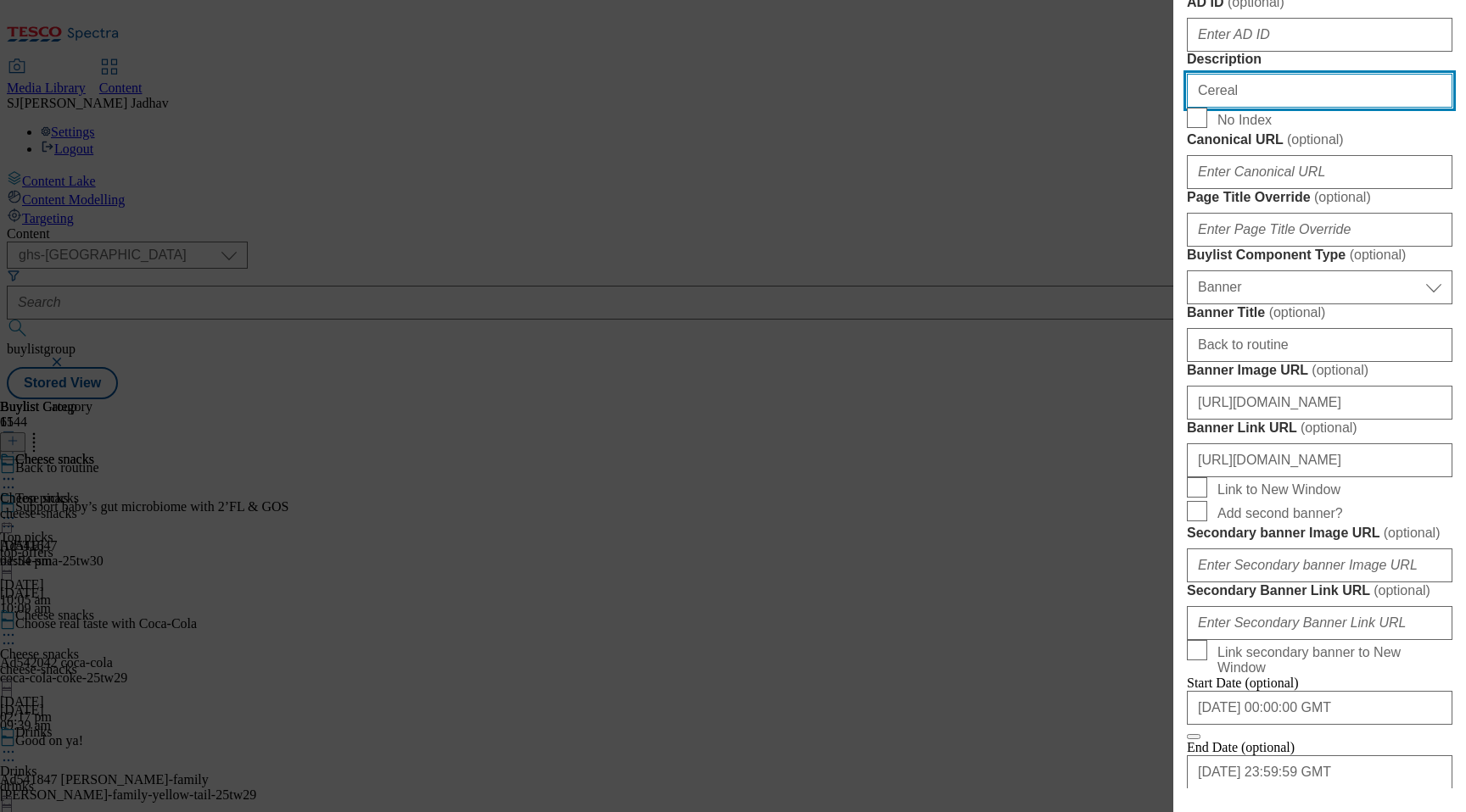
scroll to position [1087, 0]
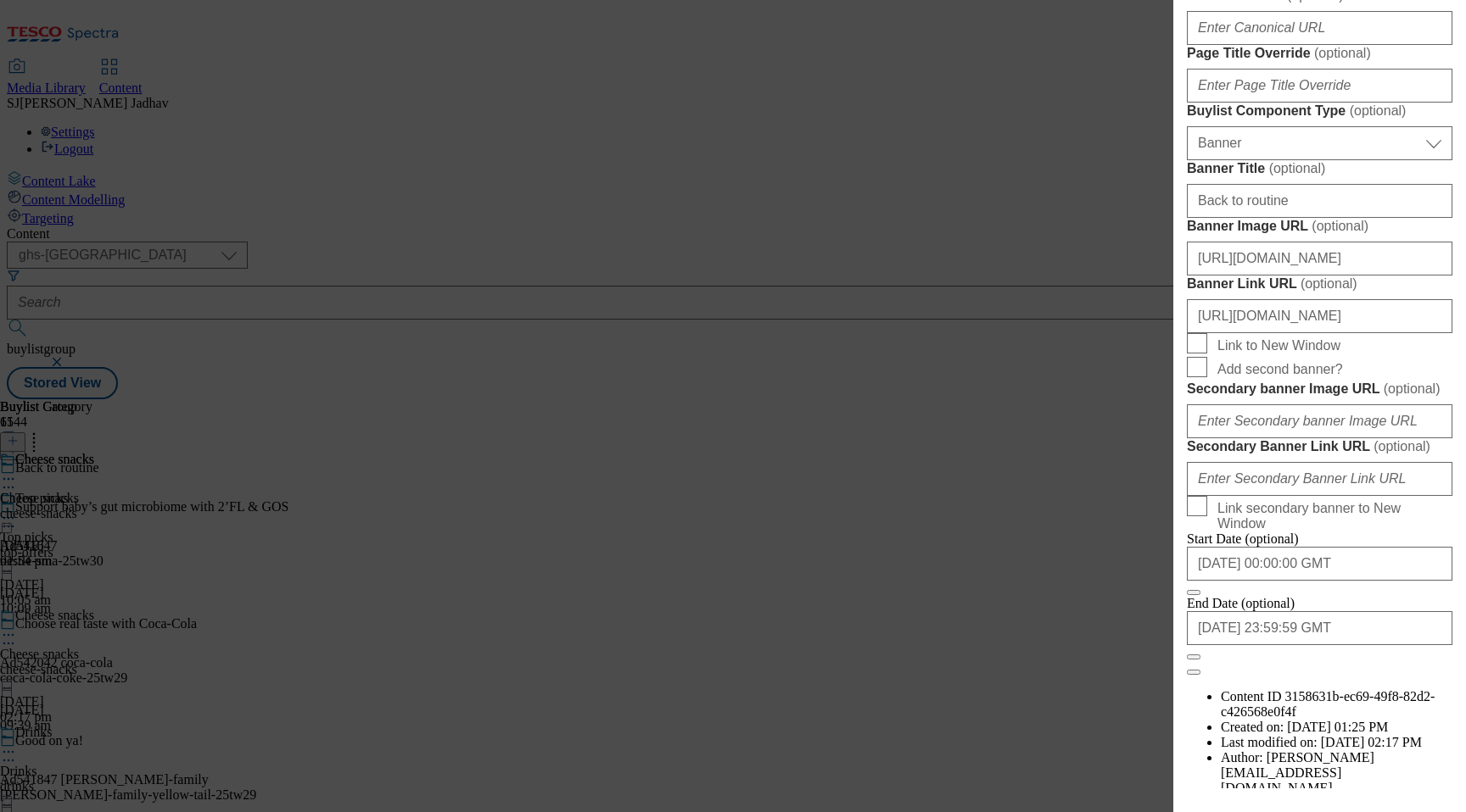
type input "Cereal"
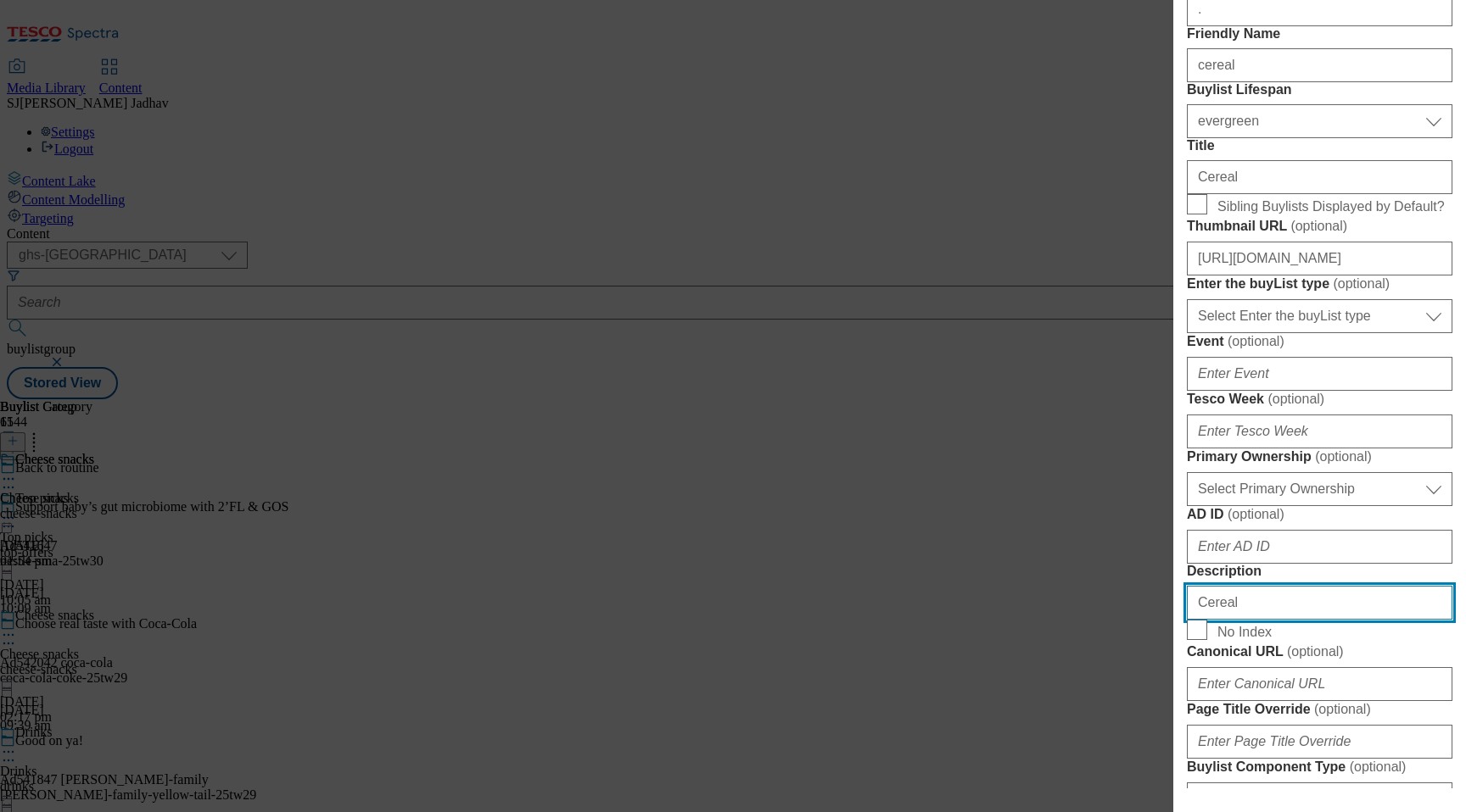
scroll to position [371, 0]
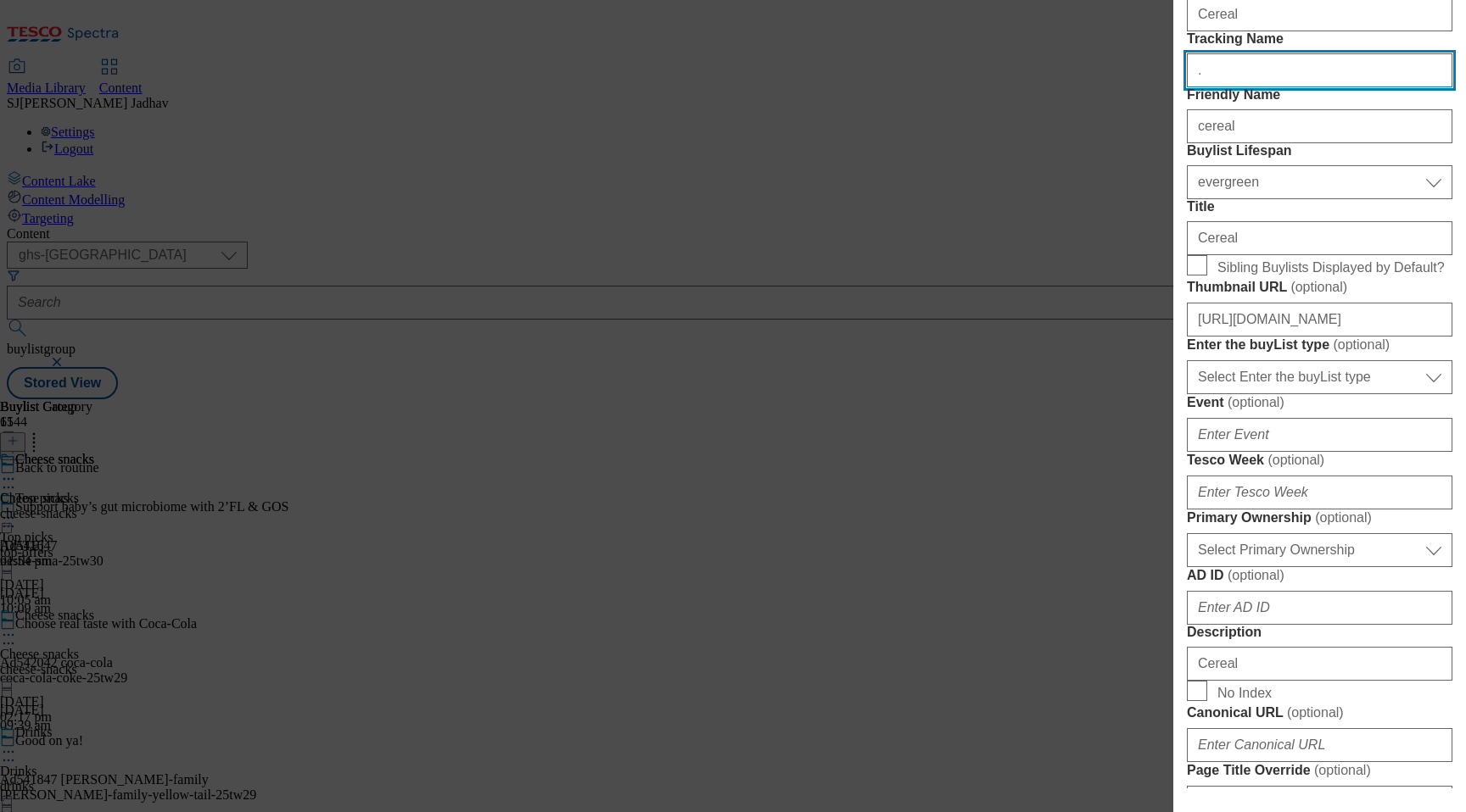
drag, startPoint x: 1237, startPoint y: 143, endPoint x: 1047, endPoint y: 123, distance: 191.0
click at [1047, 123] on div "Edit Buylist Locale Select locale English Welsh Tags 3 tags selected fnf market…" at bounding box center [733, 406] width 1466 height 812
paste input "btr_a_balanced_start"
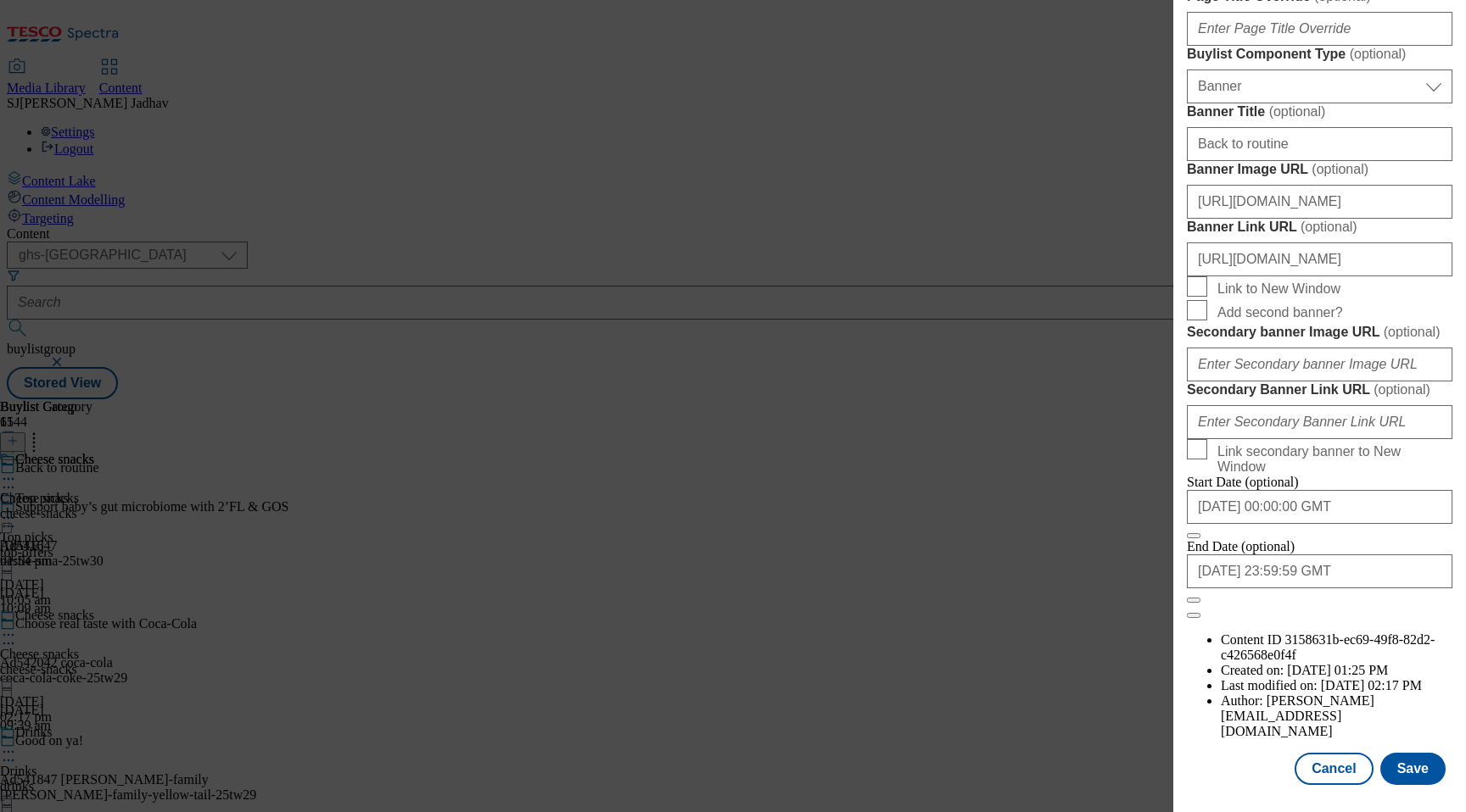
scroll to position [1732, 0]
type input "btr_a_balanced_start"
click at [1411, 758] on button "Save" at bounding box center [1412, 769] width 65 height 32
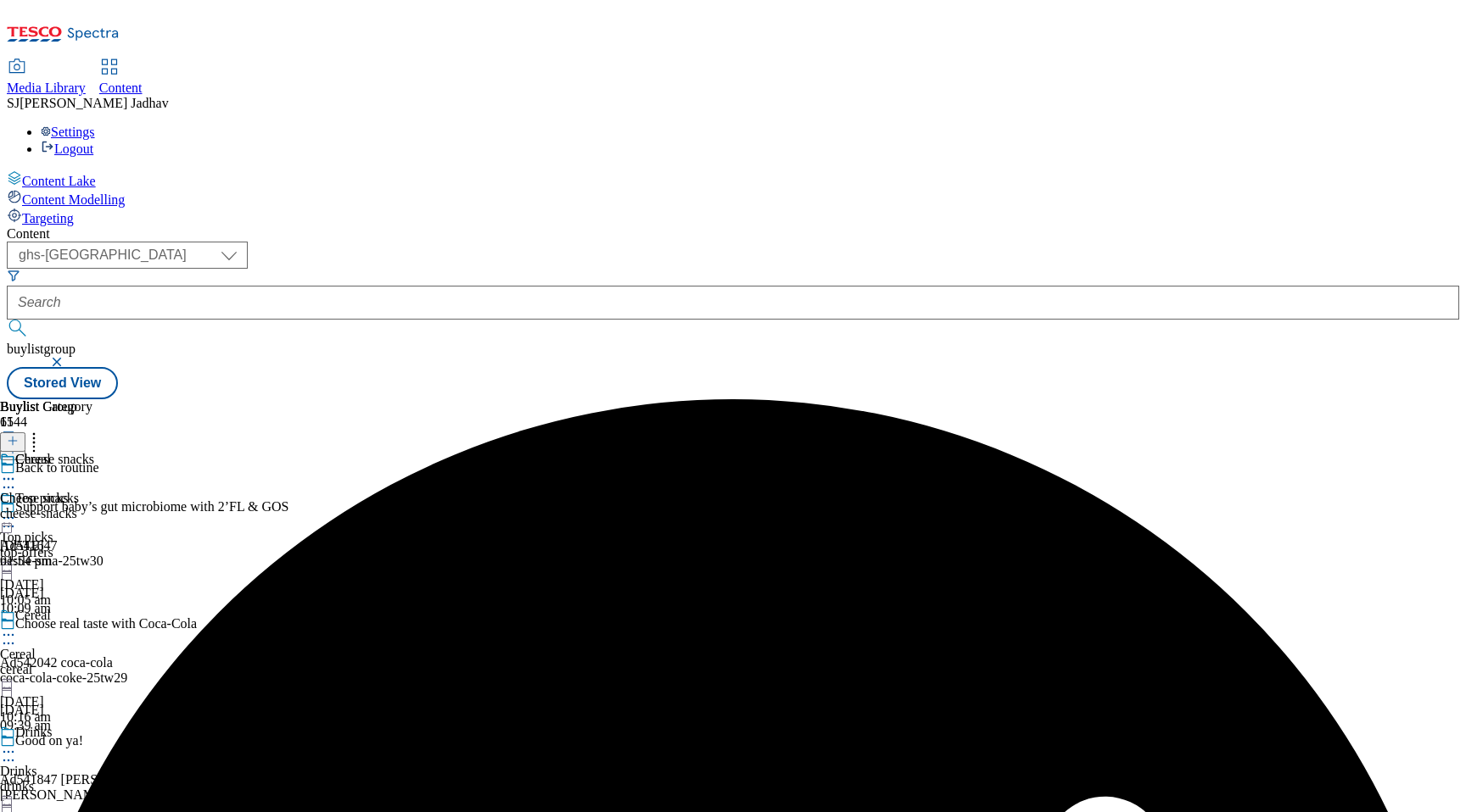
click at [17, 471] on icon at bounding box center [8, 479] width 17 height 17
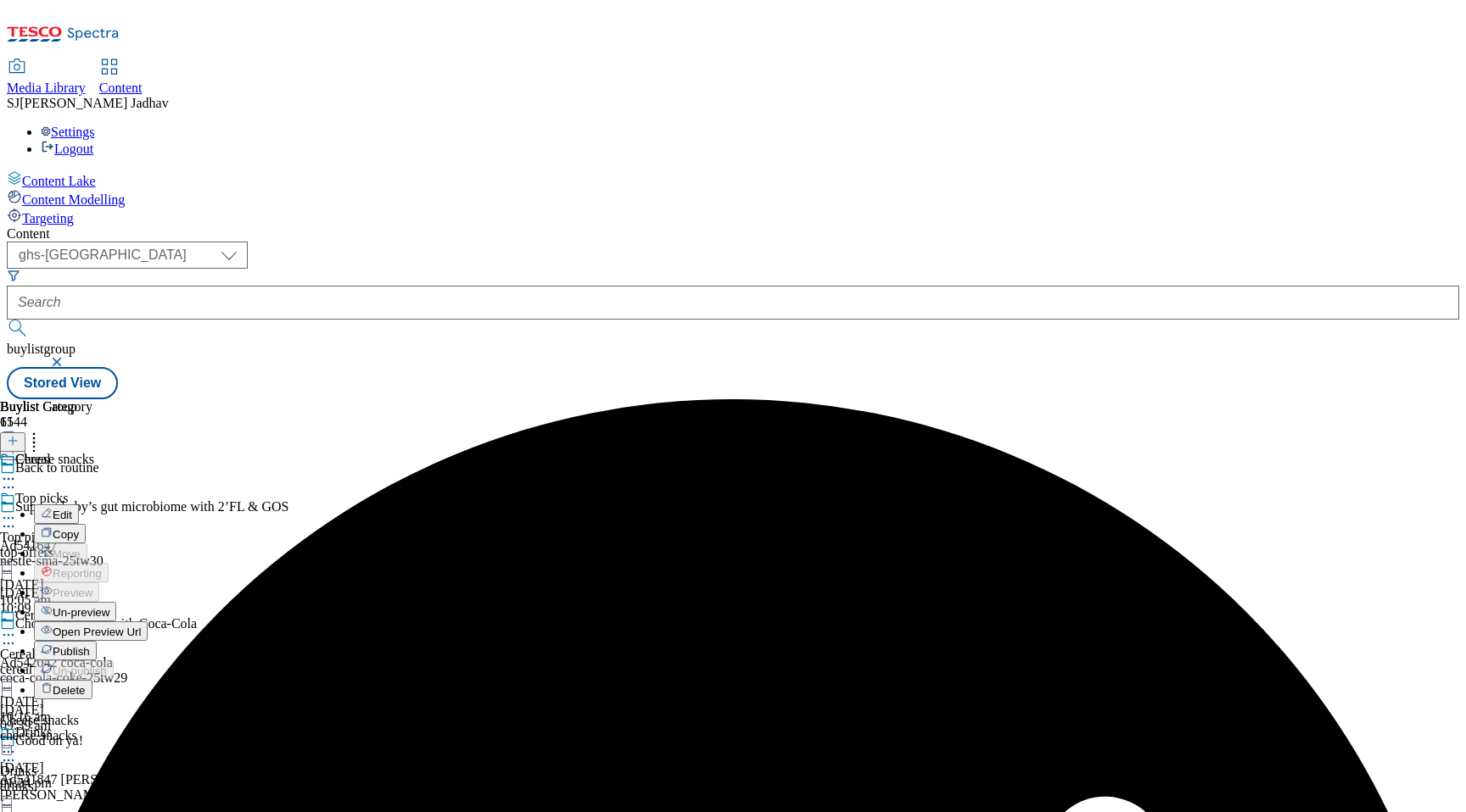
click at [72, 509] on span "Edit" at bounding box center [62, 515] width 20 height 12
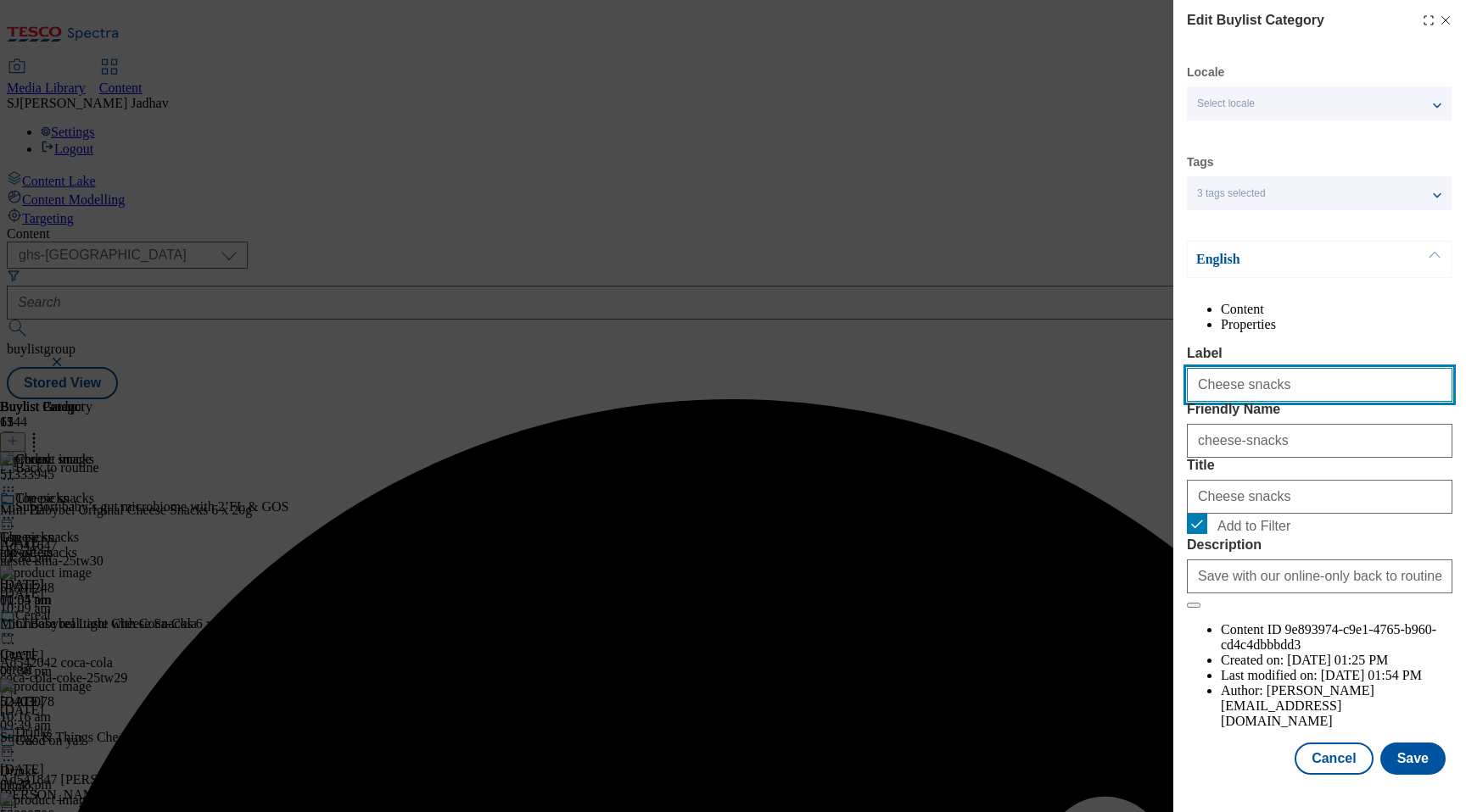
drag, startPoint x: 1318, startPoint y: 437, endPoint x: 1129, endPoint y: 403, distance: 192.0
click at [1129, 403] on div "Edit Buylist Category Locale Select locale English Welsh Tags 3 tags selected f…" at bounding box center [733, 406] width 1466 height 812
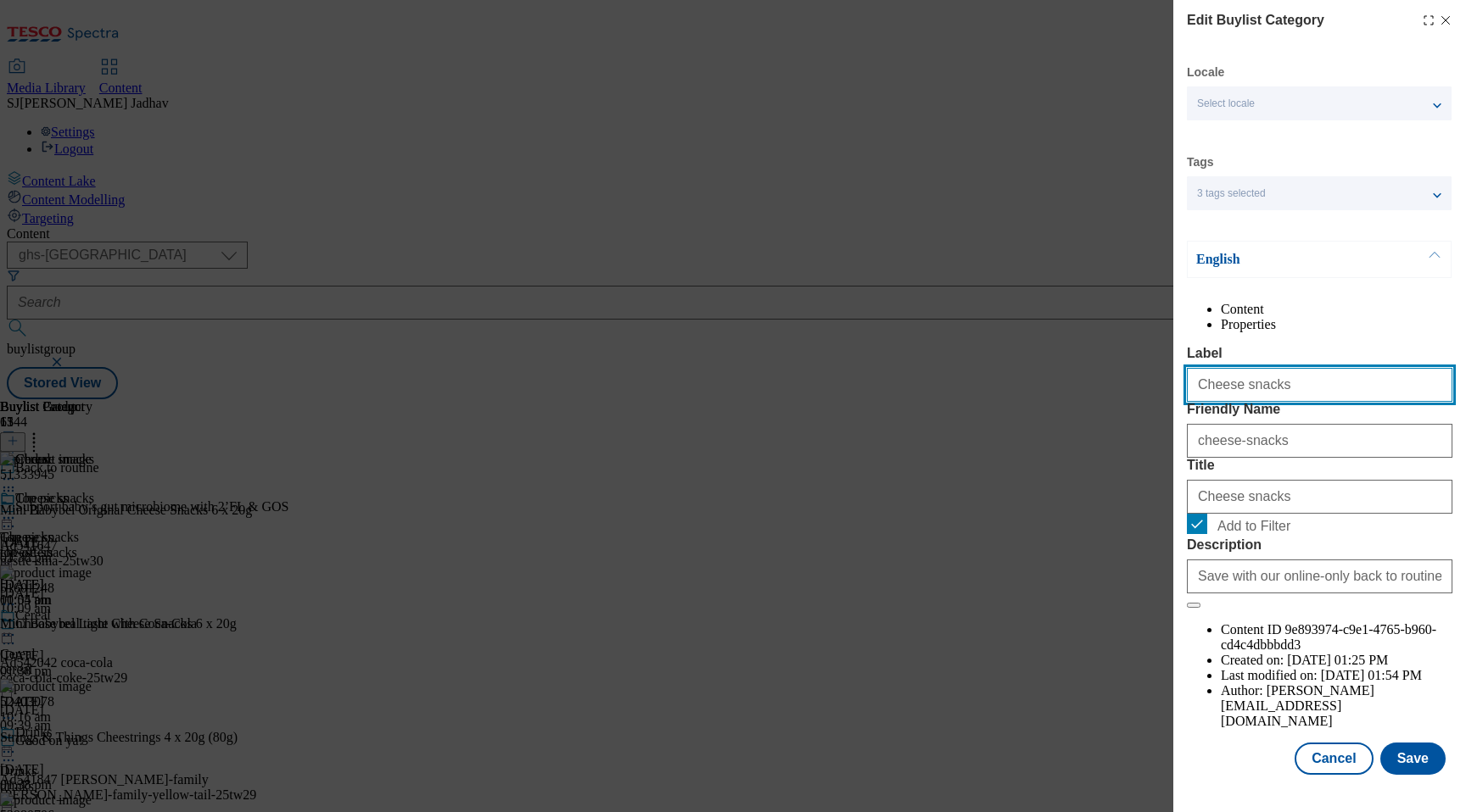
paste input "ereal"
type input "Cereal"
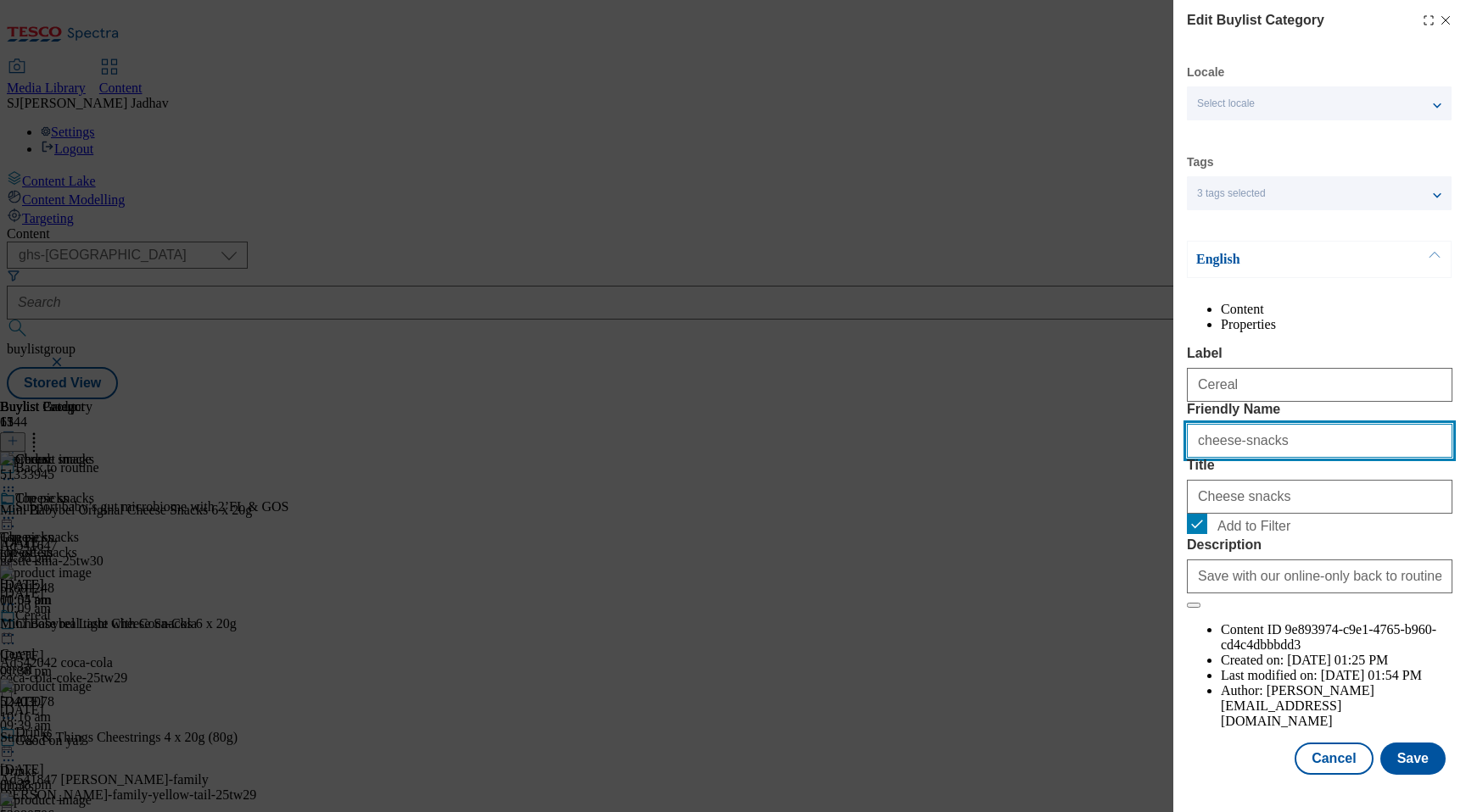
click at [1213, 458] on input "cheese-snacks" at bounding box center [1320, 441] width 266 height 34
paste input "Cereal"
click at [1200, 458] on input "Cereal" at bounding box center [1320, 441] width 266 height 34
type input "cereal"
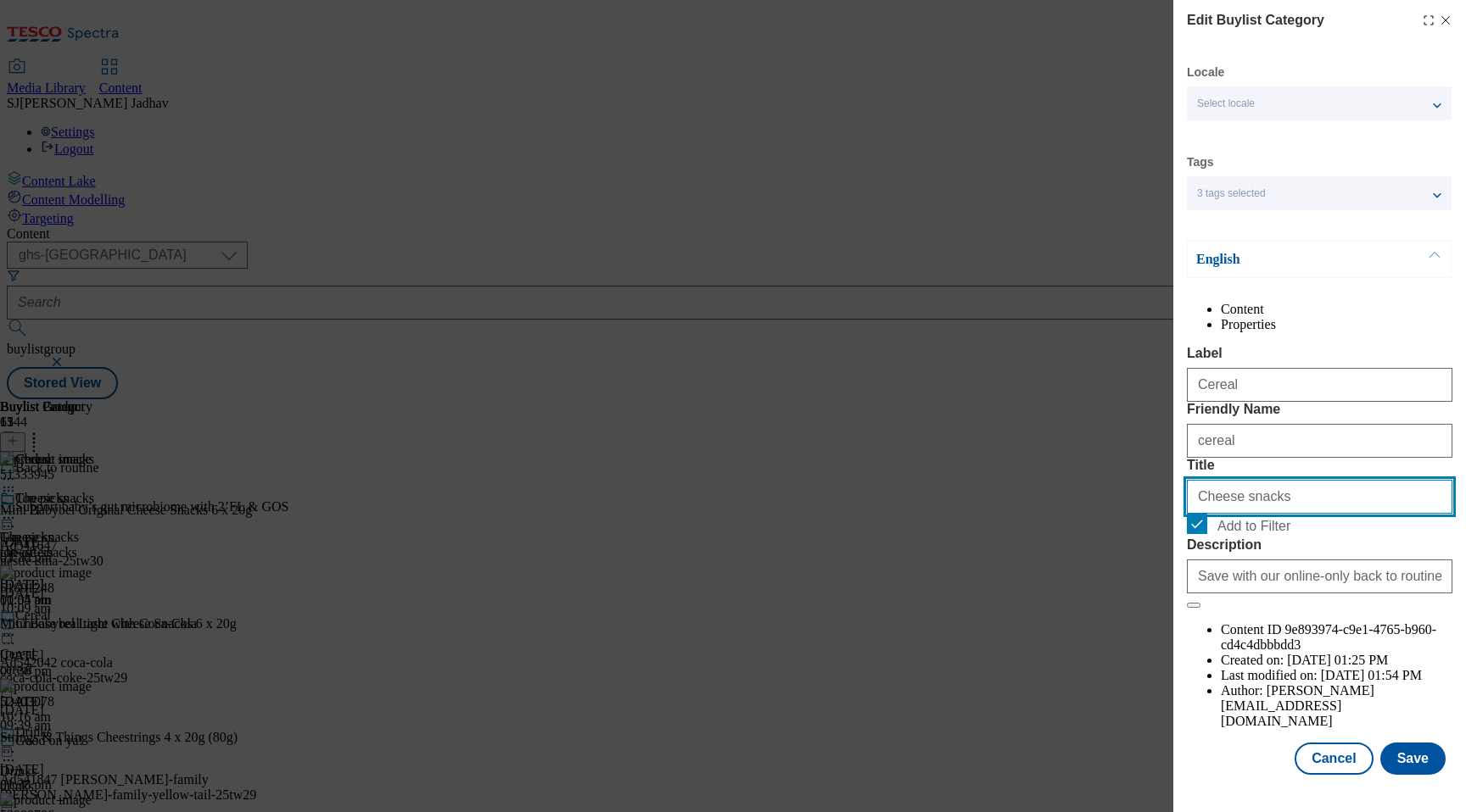
drag, startPoint x: 1320, startPoint y: 599, endPoint x: 1123, endPoint y: 593, distance: 197.1
click at [1124, 593] on div "Edit Buylist Category Locale Select locale English Welsh Tags 3 tags selected f…" at bounding box center [733, 406] width 1466 height 812
paste input "ereal"
type input "Cereal"
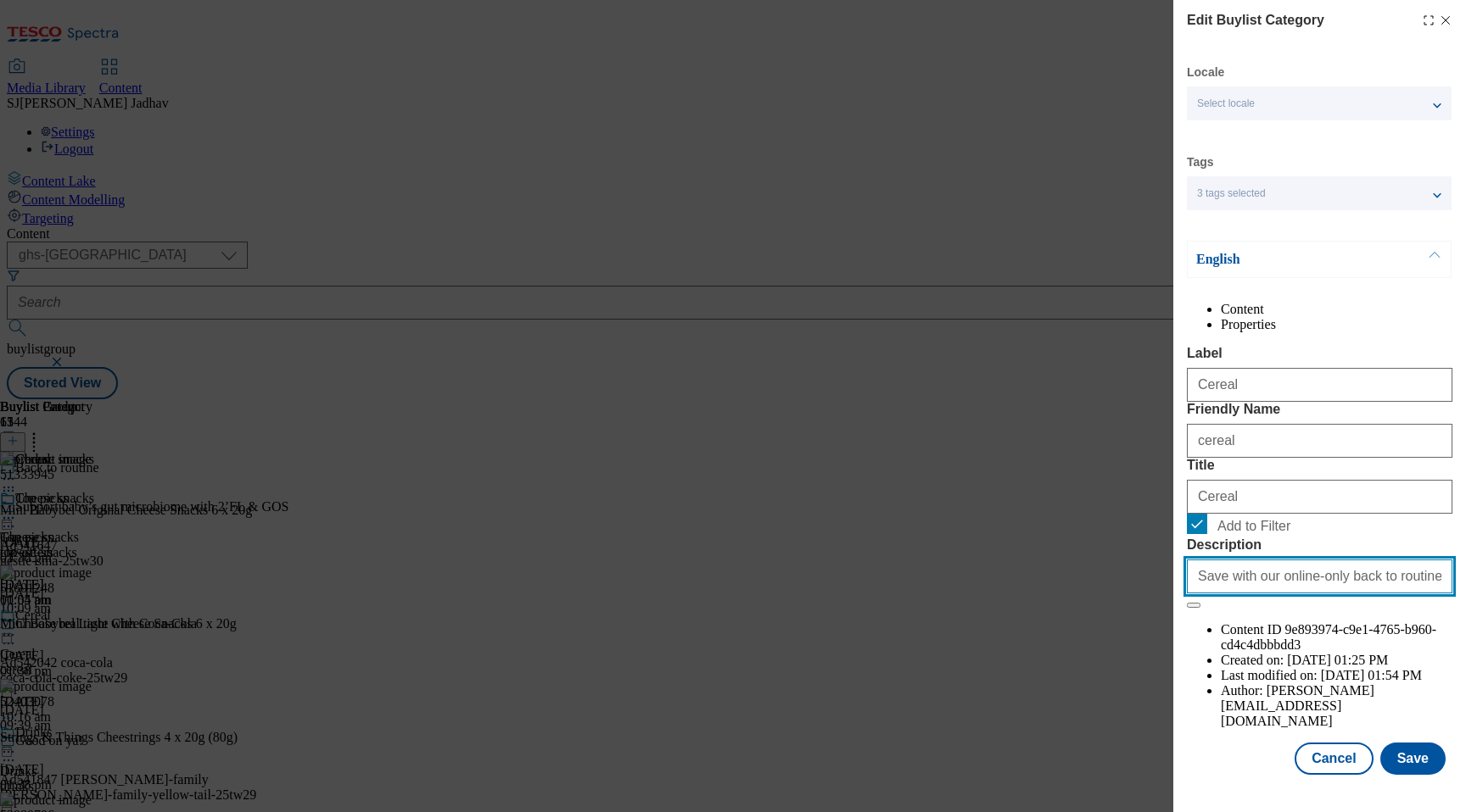
click at [1302, 594] on input "Save with our online-only back to routine offers. From lunchbox snacks and drin…" at bounding box center [1320, 577] width 266 height 34
paste input "Cereal"
type input "Cereal"
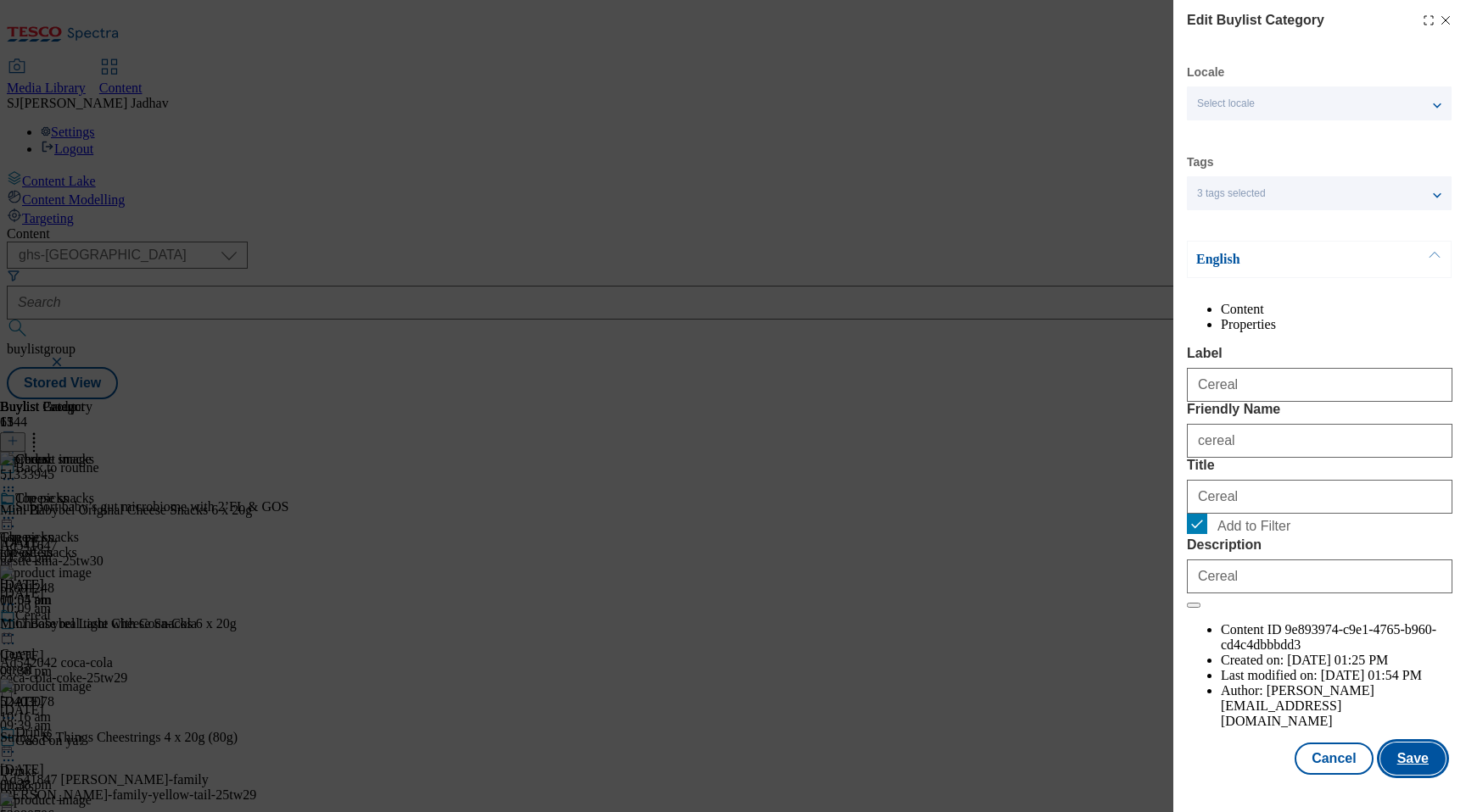
click at [1416, 775] on button "Save" at bounding box center [1412, 759] width 65 height 32
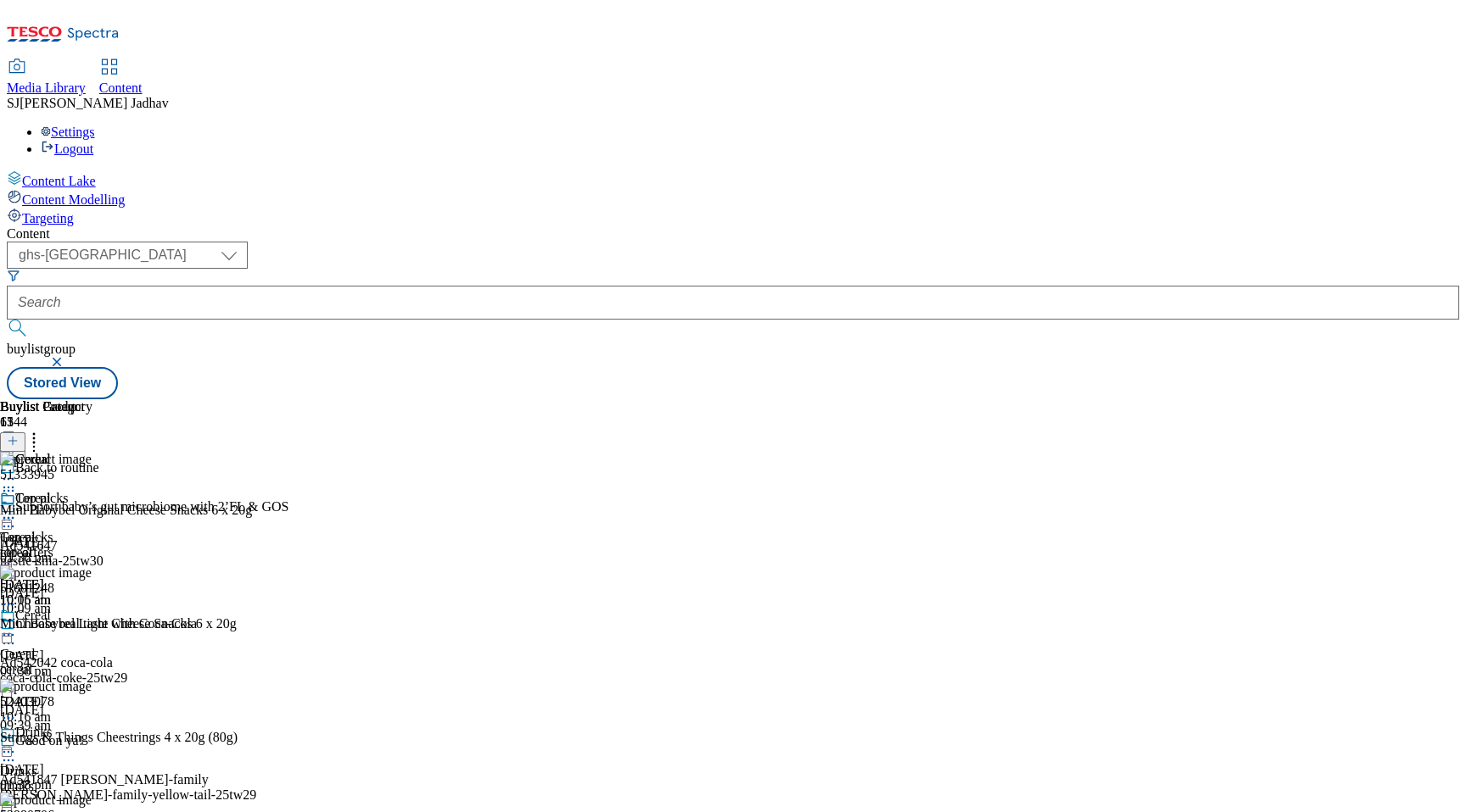
scroll to position [75, 0]
click at [17, 743] on icon at bounding box center [8, 751] width 17 height 17
click at [72, 782] on span "Edit" at bounding box center [62, 788] width 20 height 12
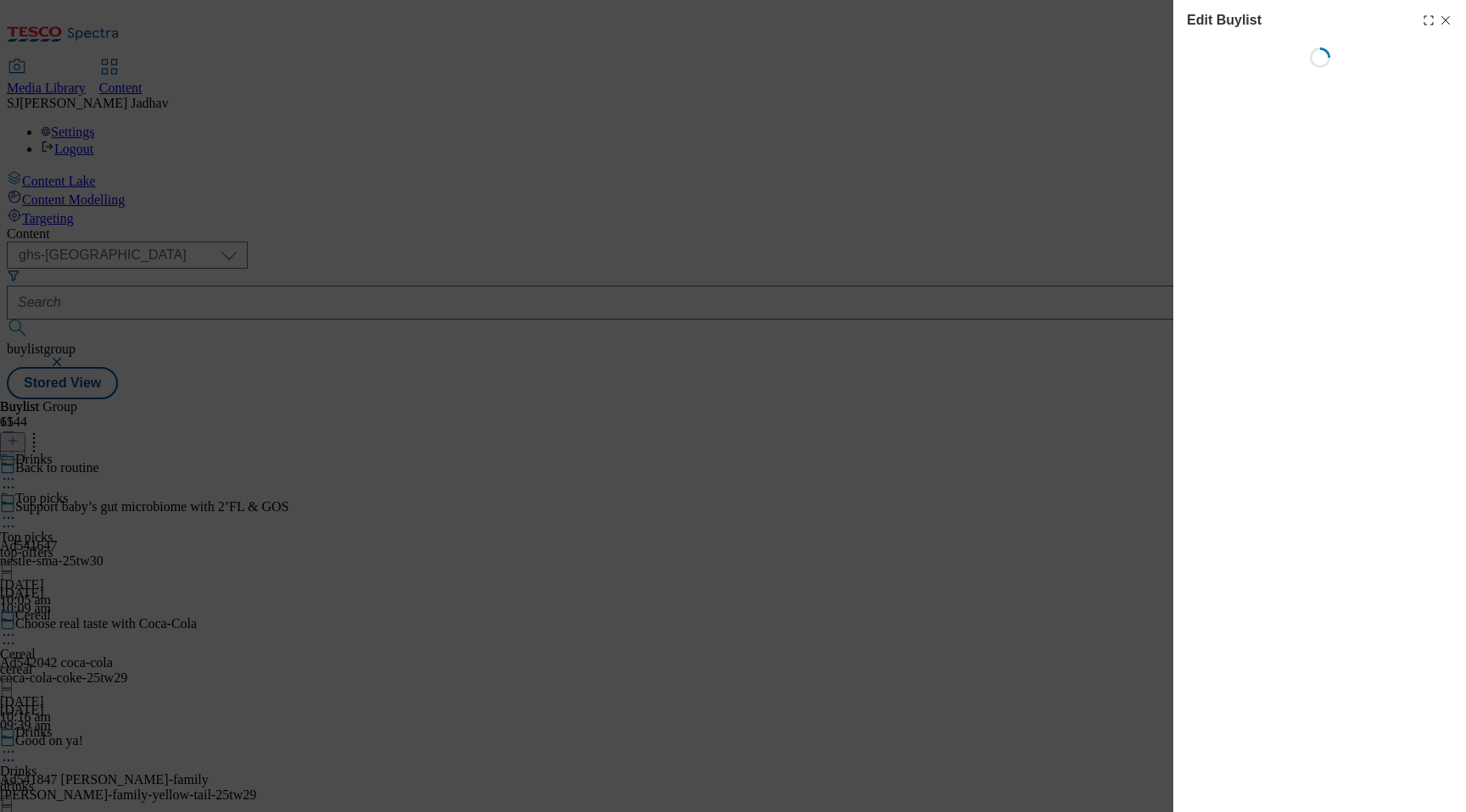
select select "evergreen"
select select "Banner"
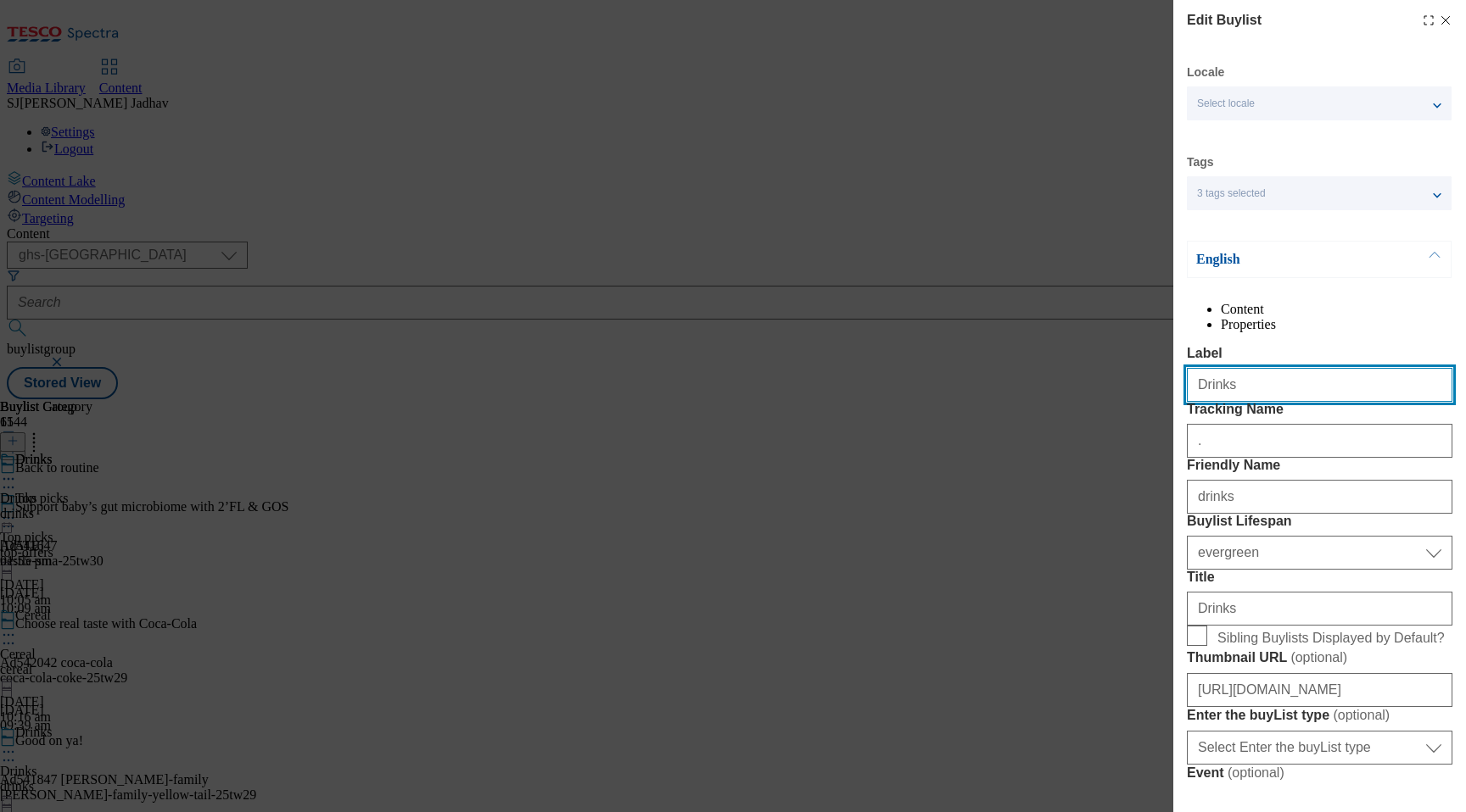
drag, startPoint x: 1260, startPoint y: 409, endPoint x: 1188, endPoint y: 409, distance: 72.0
click at [1188, 402] on input "Drinks" at bounding box center [1320, 385] width 266 height 34
paste input "Fuel your day"
type input "Fuel your day"
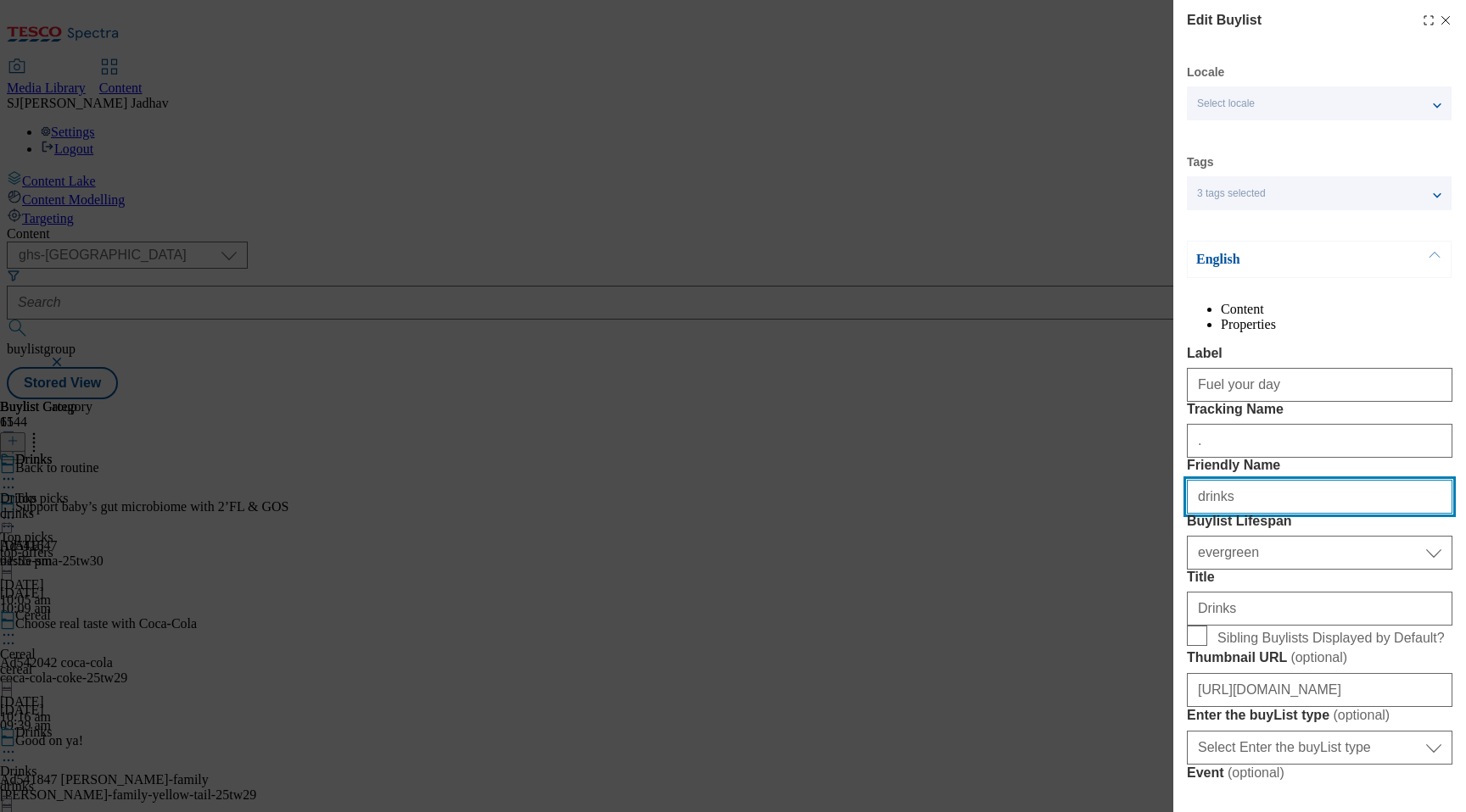
paste input "Fuel your day"
drag, startPoint x: 1237, startPoint y: 589, endPoint x: 1149, endPoint y: 581, distance: 88.4
click at [1153, 581] on div "Edit Buylist Locale Select locale English Welsh Tags 3 tags selected fnf market…" at bounding box center [733, 406] width 1466 height 812
click at [1197, 513] on input "Fuel your day" at bounding box center [1320, 496] width 266 height 34
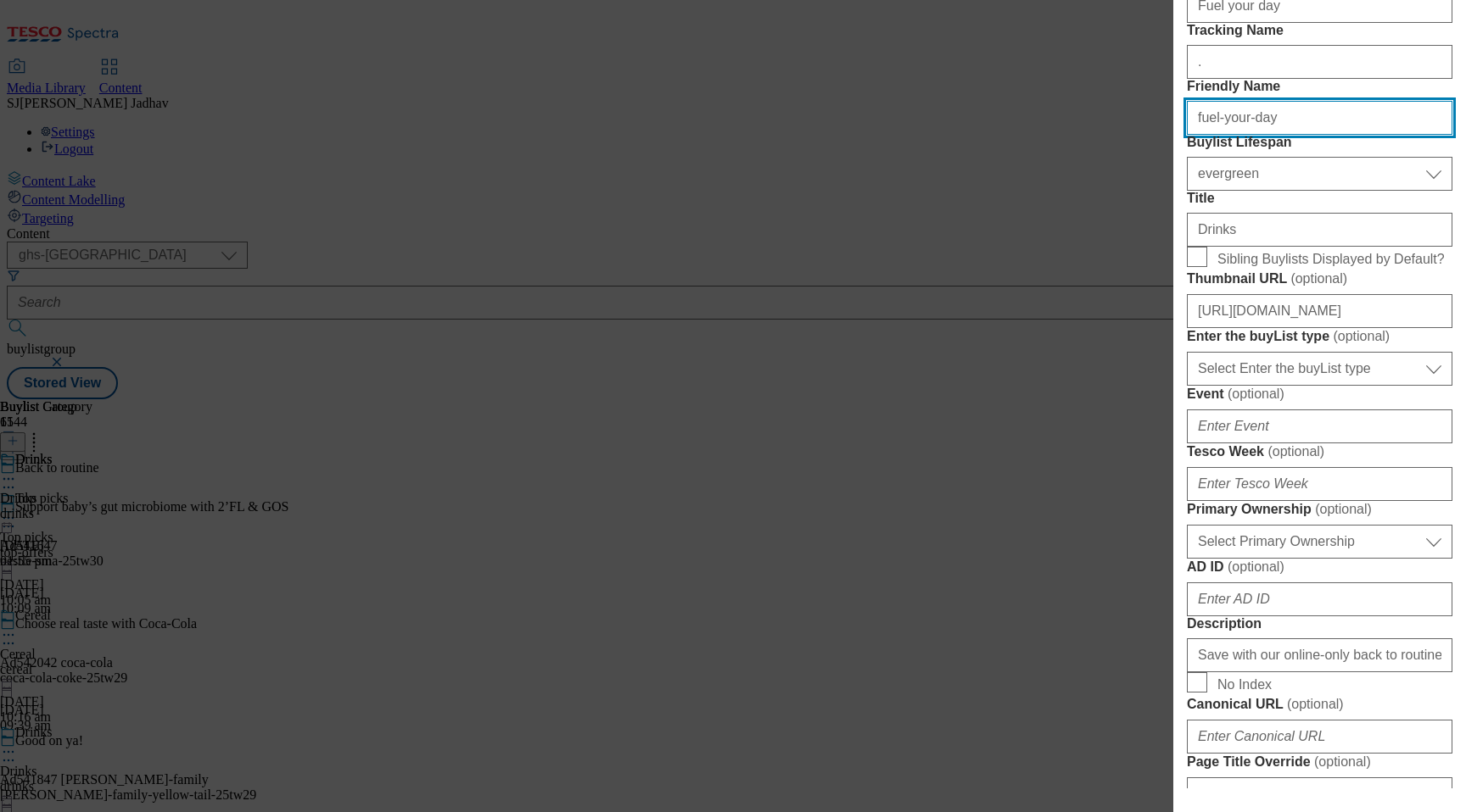
type input "fuel-your-day"
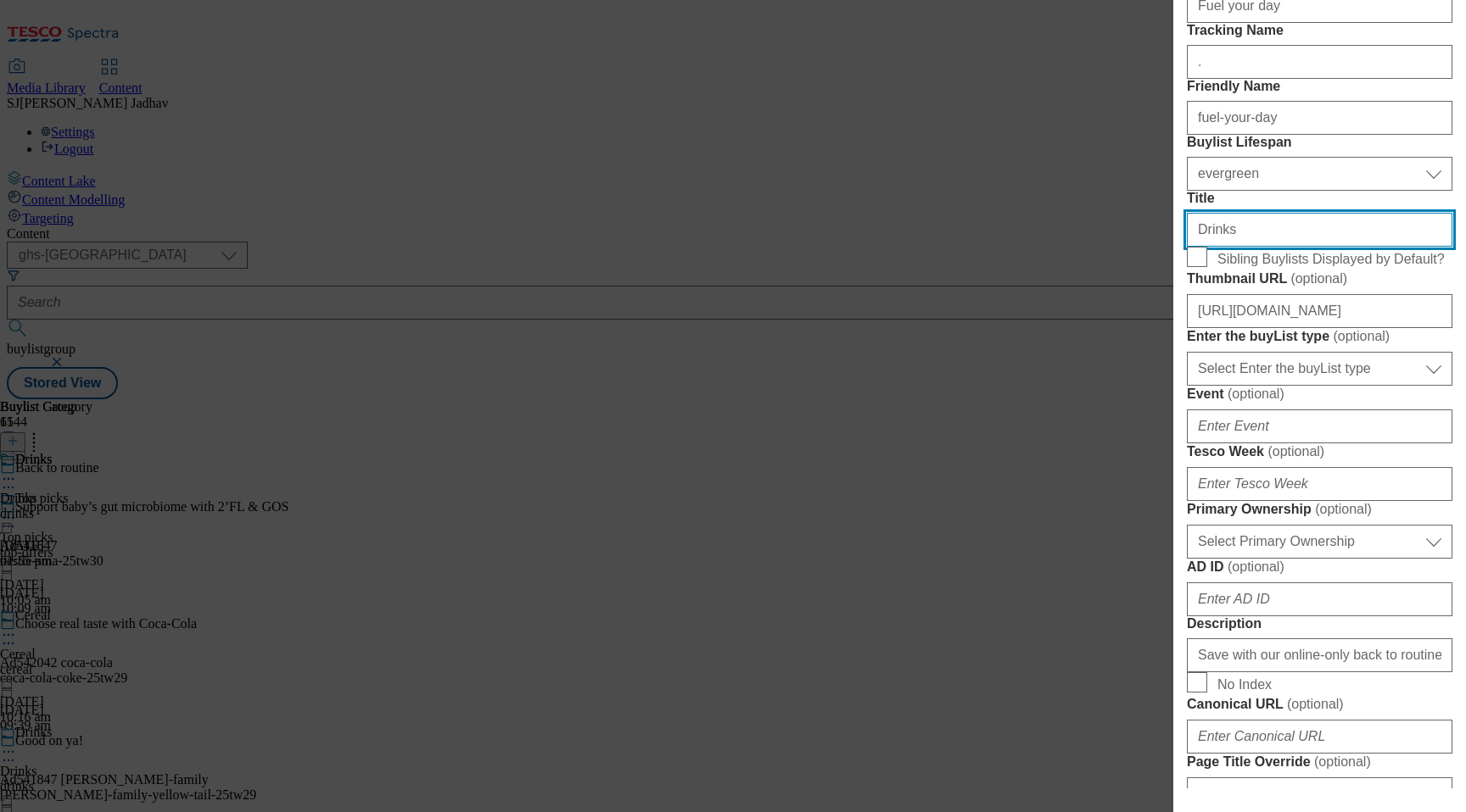
drag, startPoint x: 1272, startPoint y: 387, endPoint x: 1155, endPoint y: 385, distance: 117.0
click at [1158, 385] on div "Edit Buylist Locale Select locale English Welsh Tags 3 tags selected fnf market…" at bounding box center [733, 406] width 1466 height 812
paste input "Fuel your day"
type input "Fuel your day"
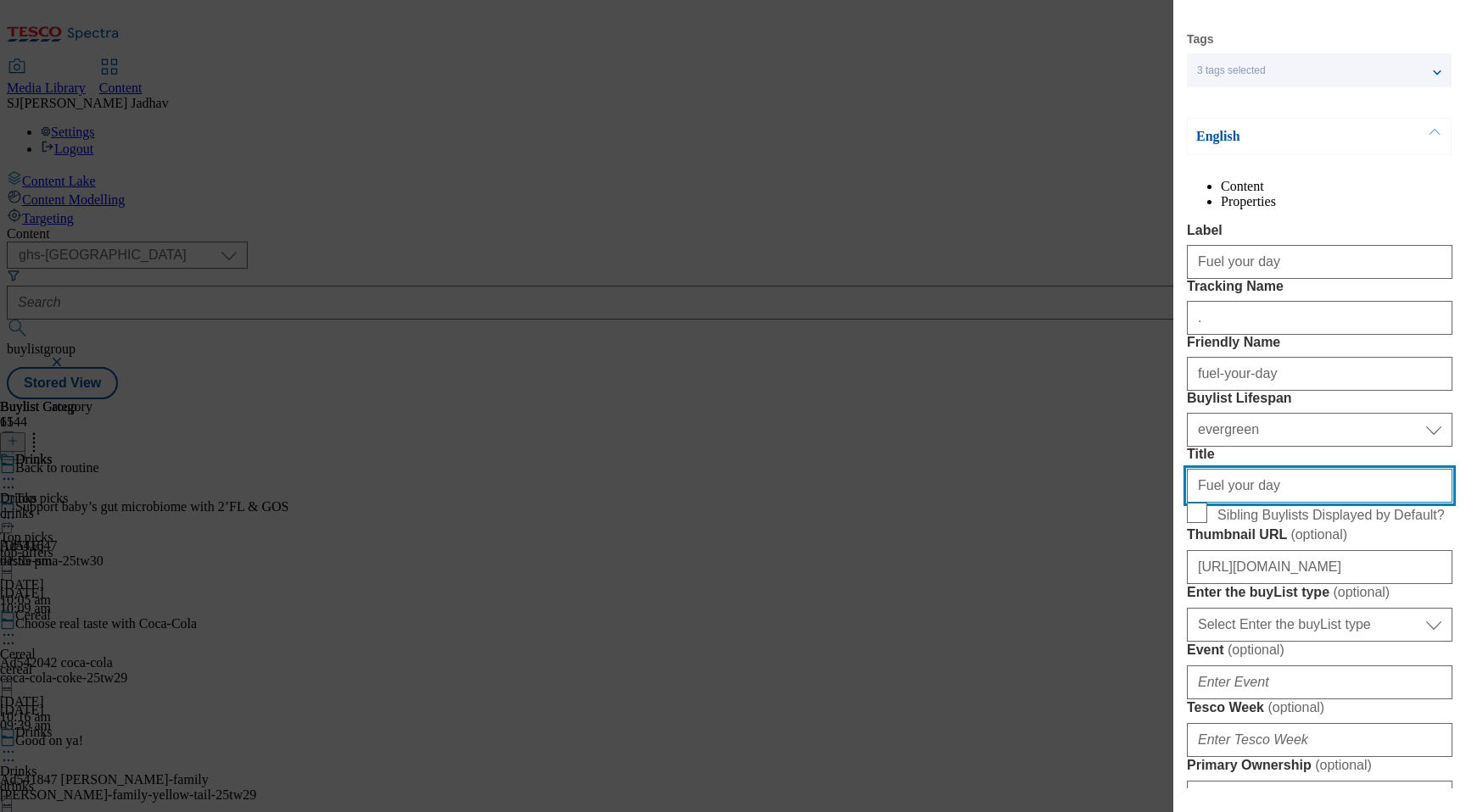
scroll to position [56, 0]
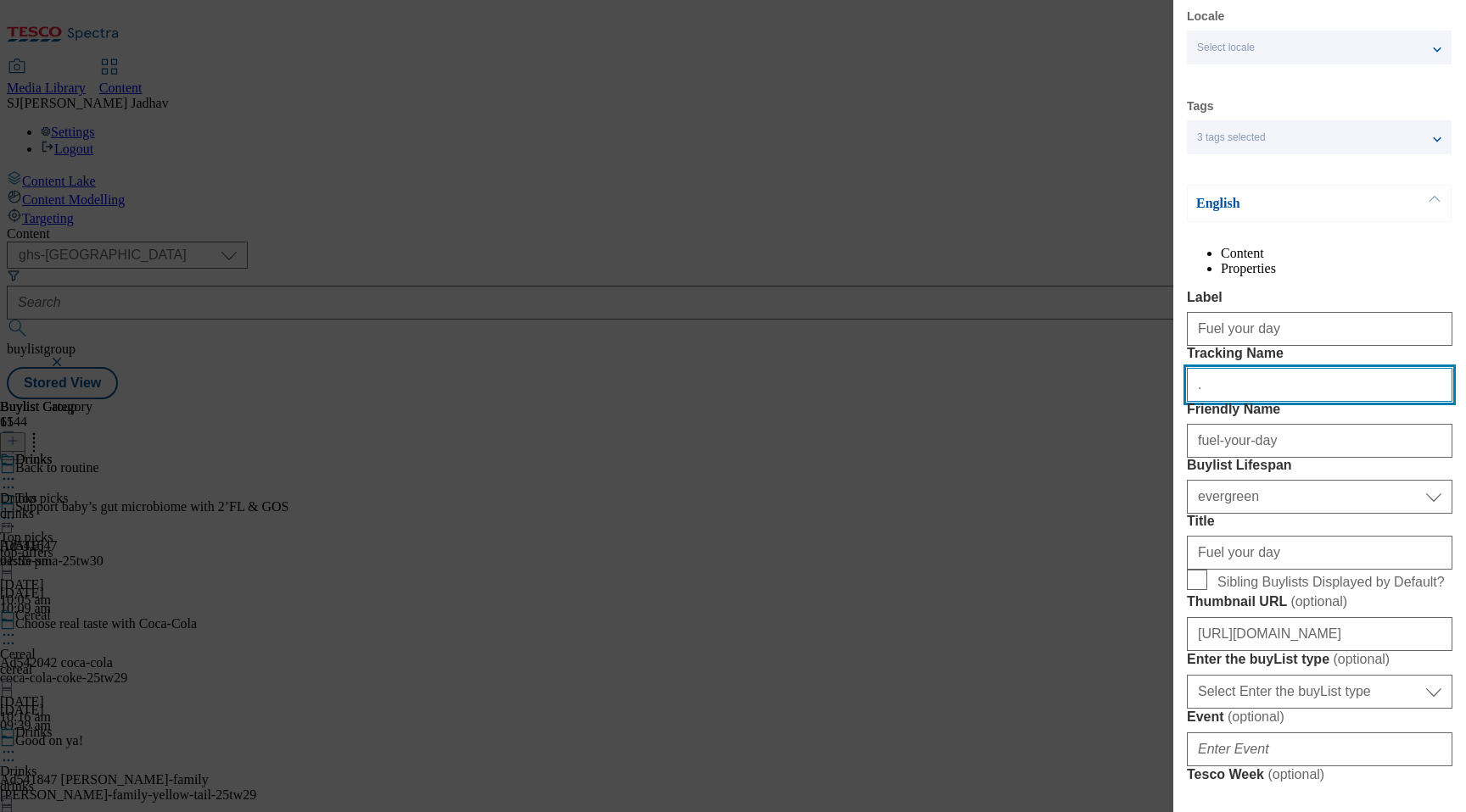
drag, startPoint x: 1250, startPoint y: 449, endPoint x: 1082, endPoint y: 412, distance: 172.0
click at [1087, 413] on div "Edit Buylist Locale Select locale English Welsh Tags 3 tags selected fnf market…" at bounding box center [733, 406] width 1466 height 812
paste input "btr_fuel_your_day"
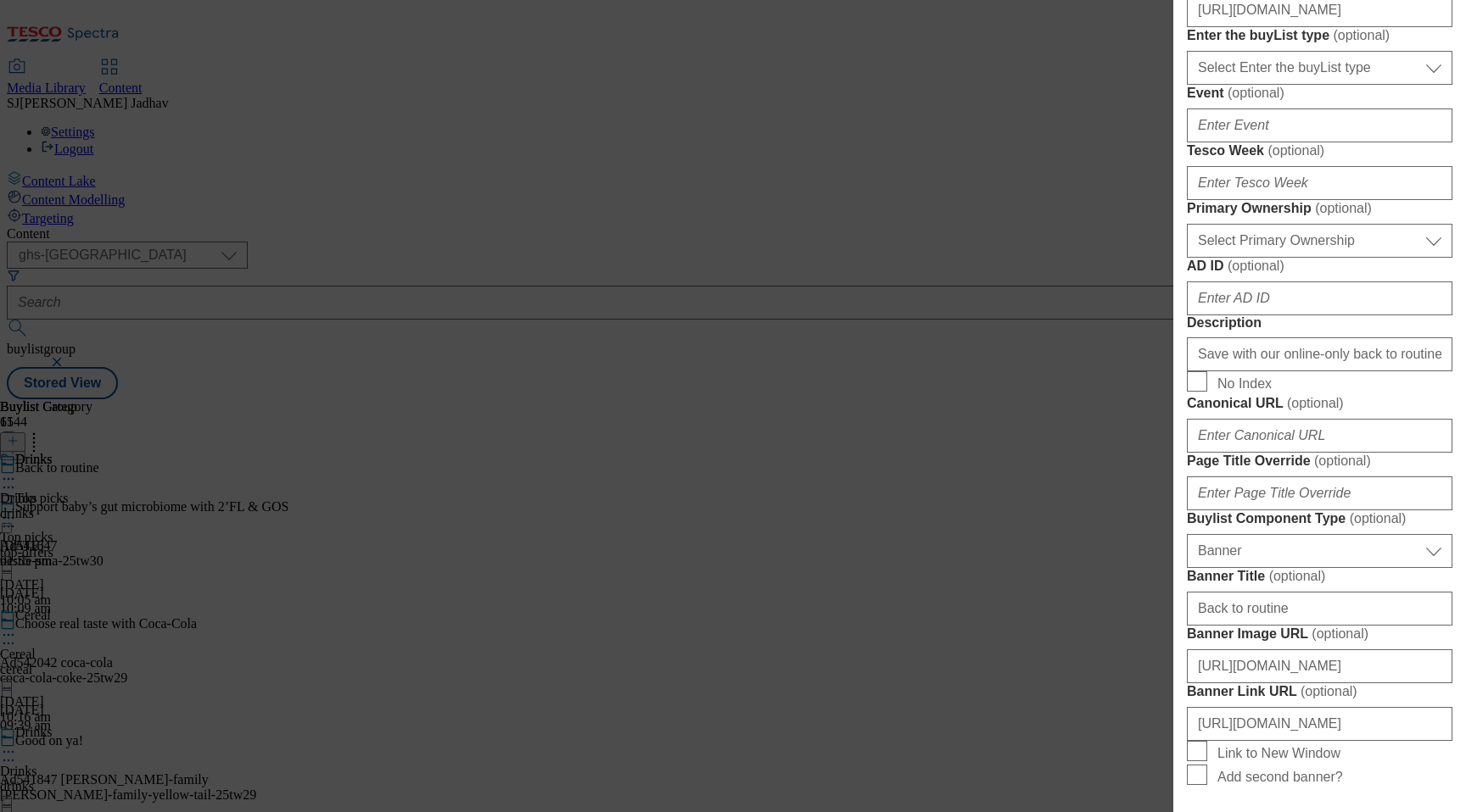
scroll to position [608, 0]
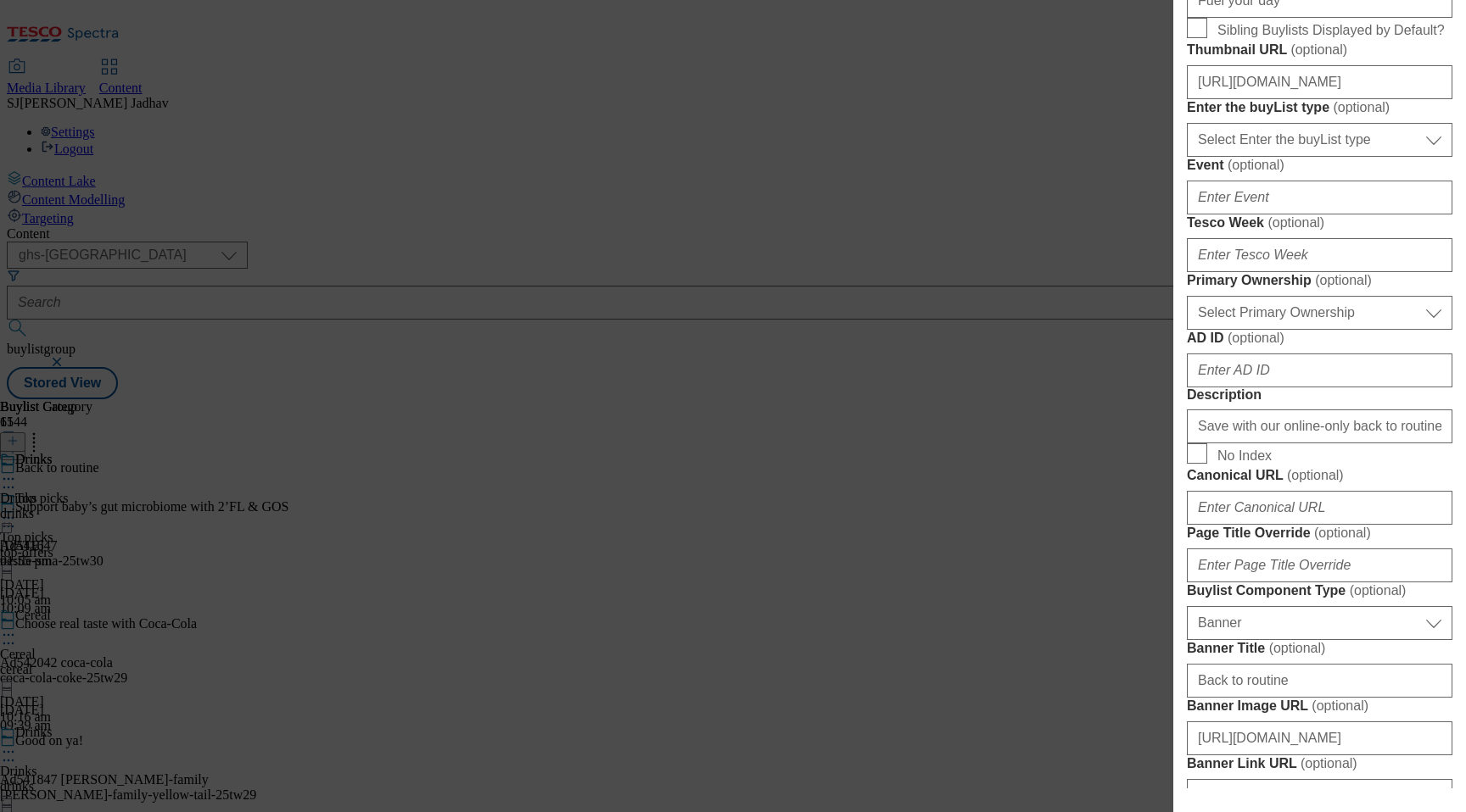
type input "btr_fuel_your_day"
drag, startPoint x: 1285, startPoint y: 155, endPoint x: 1122, endPoint y: 118, distance: 167.1
click at [1122, 118] on div "Edit Buylist Locale Select locale English Welsh Tags 3 tags selected fnf market…" at bounding box center [733, 406] width 1466 height 812
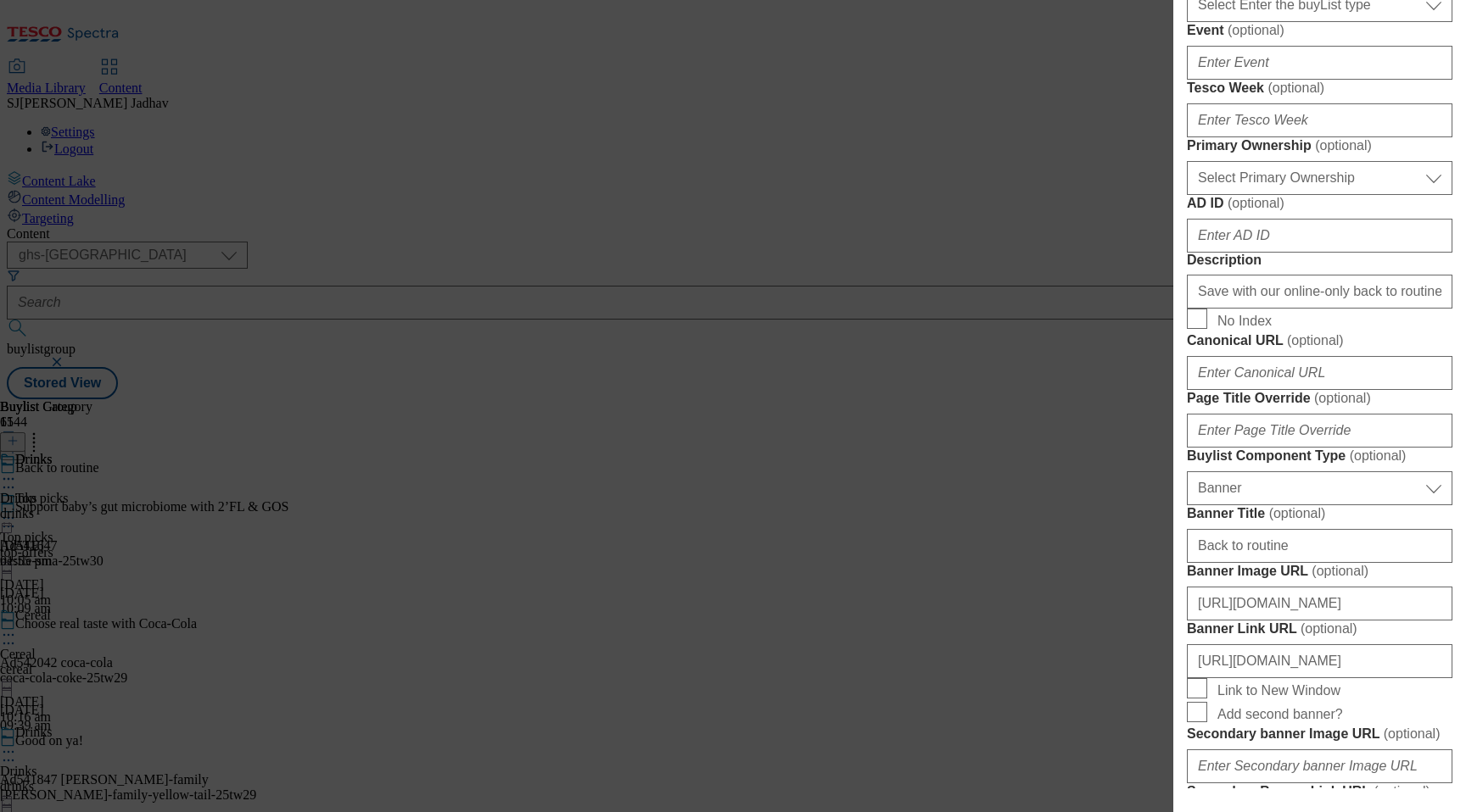
scroll to position [770, 0]
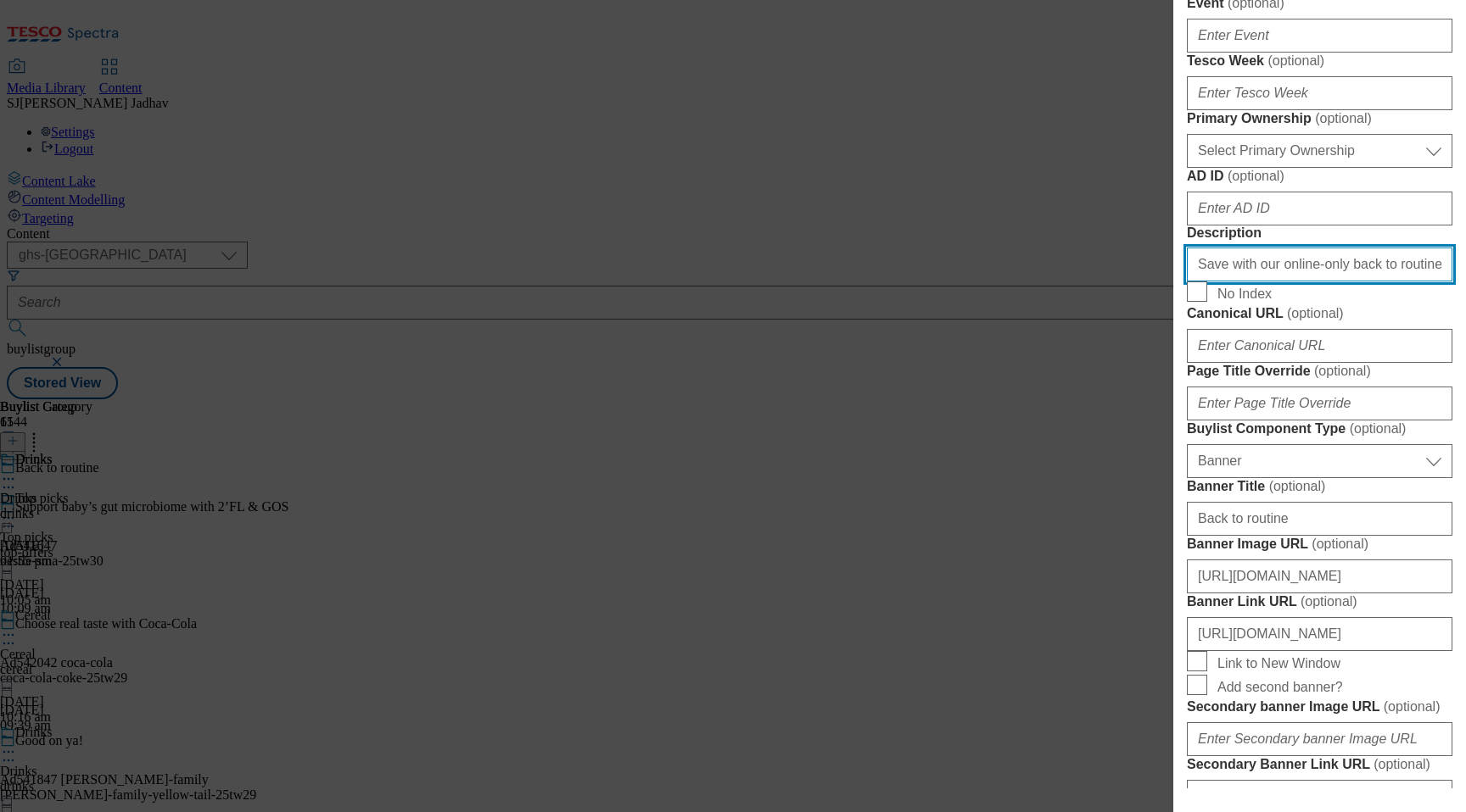
click at [1267, 282] on input "Save with our online-only back to routine offers. From lunchbox snacks and drin…" at bounding box center [1320, 265] width 266 height 34
paste input "Fuel your day"
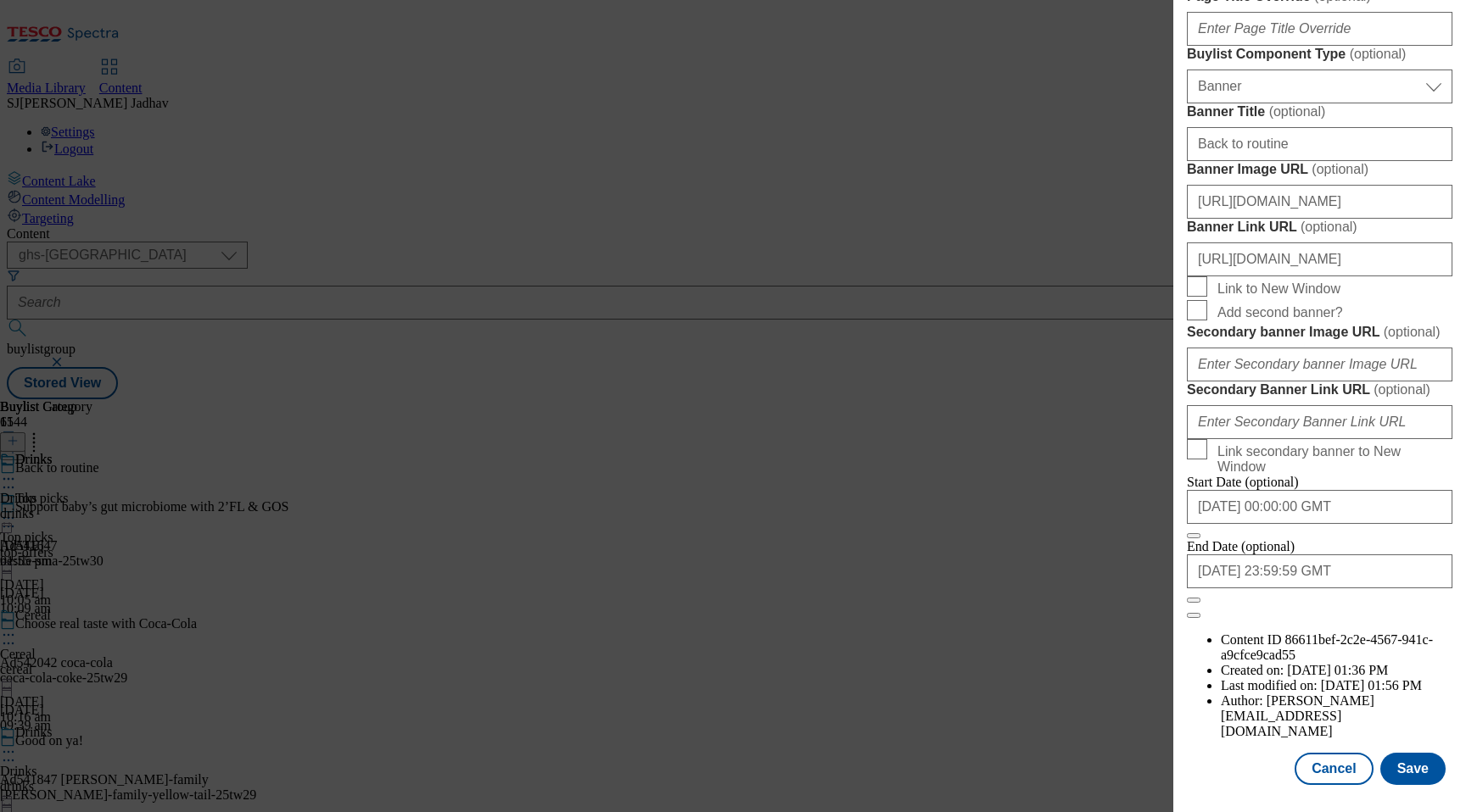
scroll to position [1732, 0]
type input "Fuel your day"
click at [1411, 762] on button "Save" at bounding box center [1412, 769] width 65 height 32
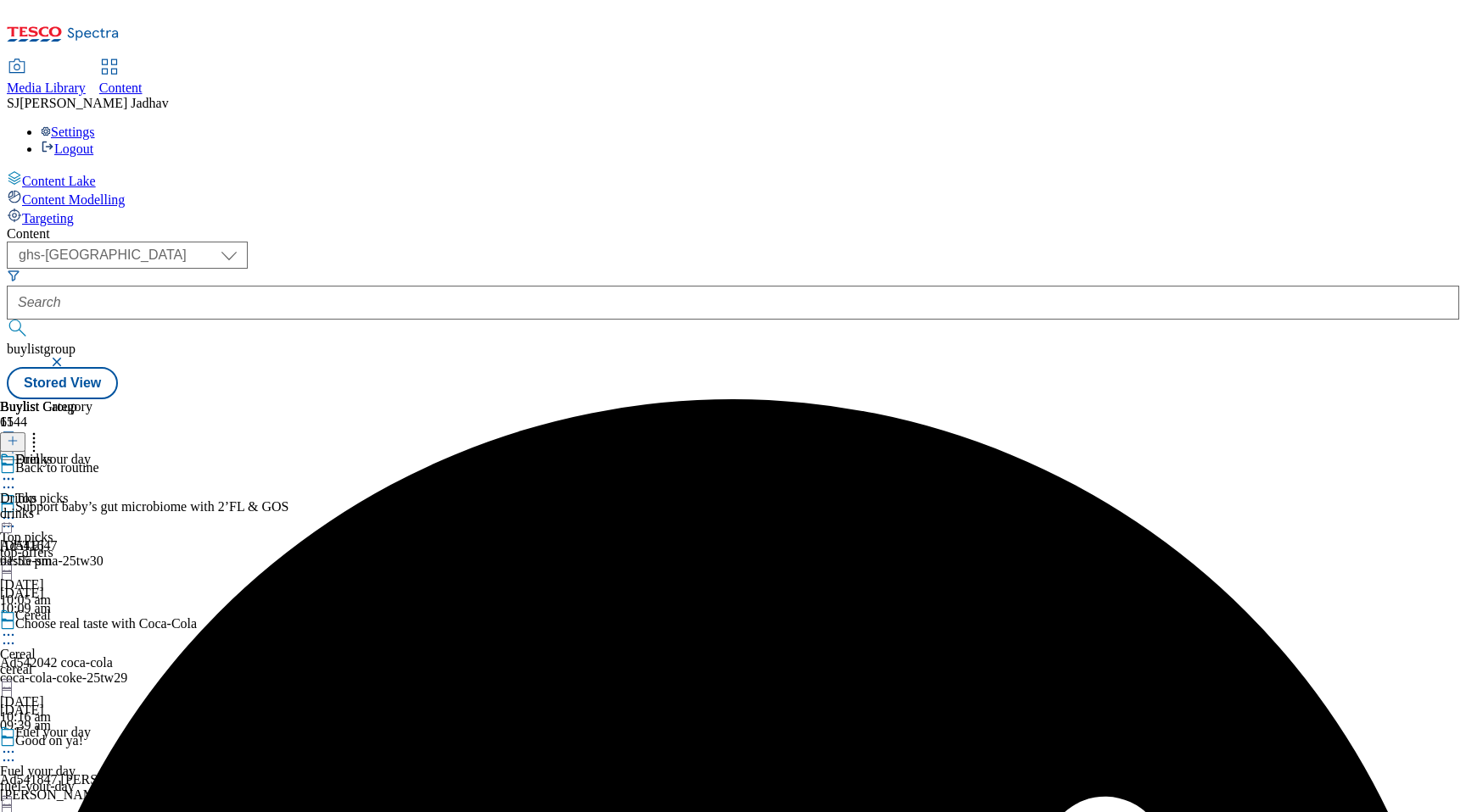
click at [17, 471] on icon at bounding box center [8, 479] width 17 height 17
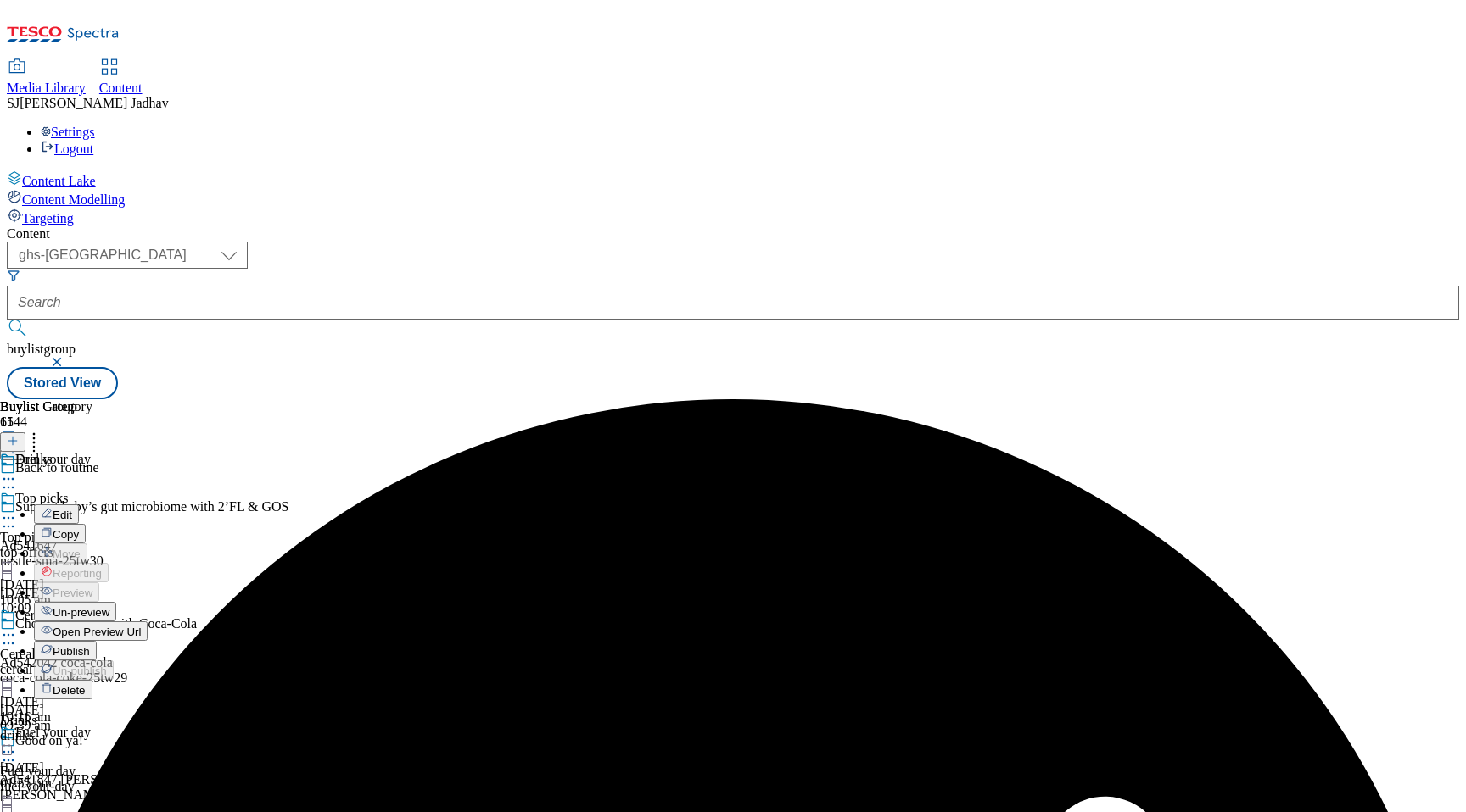
click at [72, 509] on span "Edit" at bounding box center [62, 515] width 20 height 12
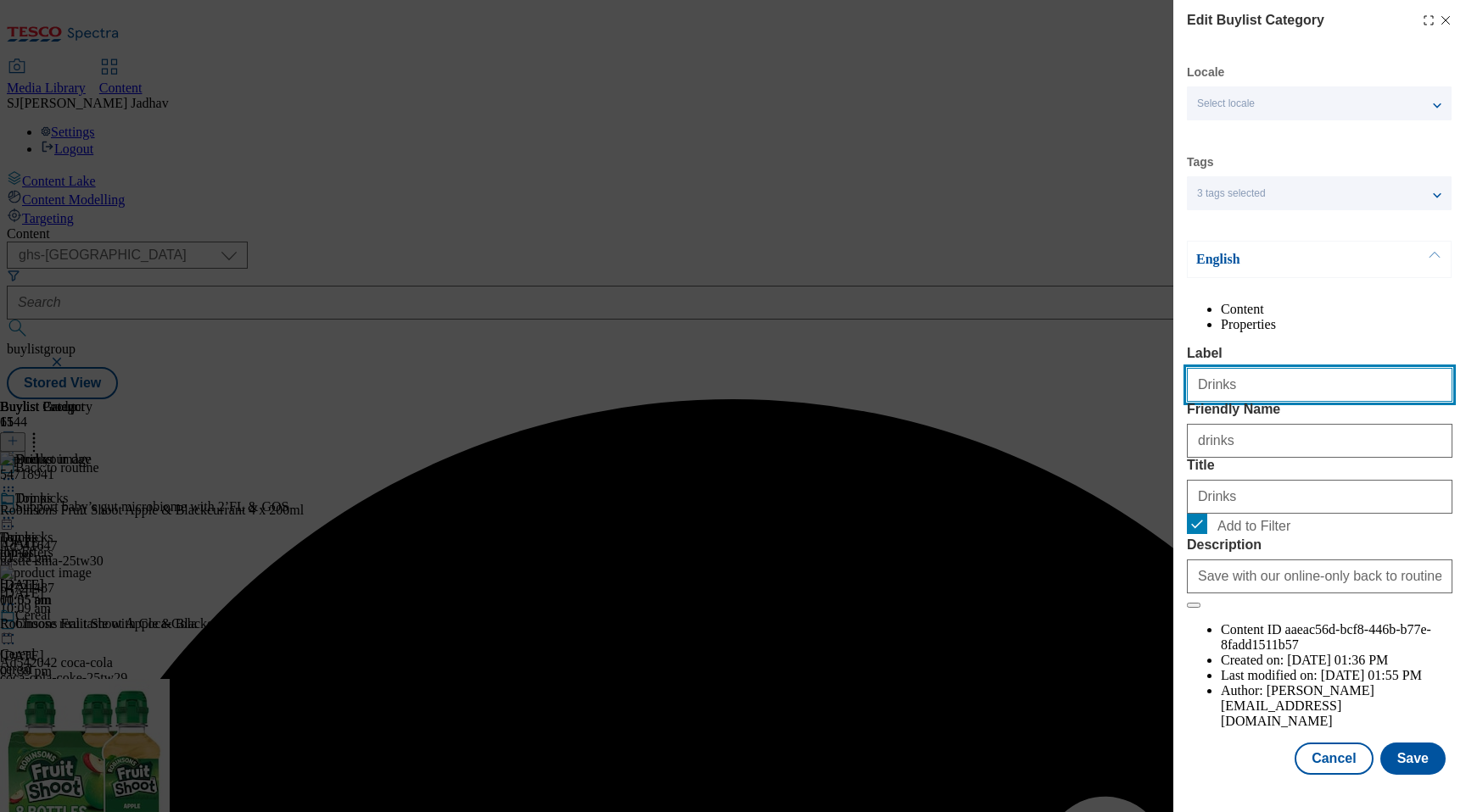
drag, startPoint x: 1288, startPoint y: 418, endPoint x: 1143, endPoint y: 408, distance: 145.3
click at [1150, 409] on div "Edit Buylist Category Locale Select locale English Welsh Tags 3 tags selected f…" at bounding box center [733, 406] width 1466 height 812
paste input "Fuel your day"
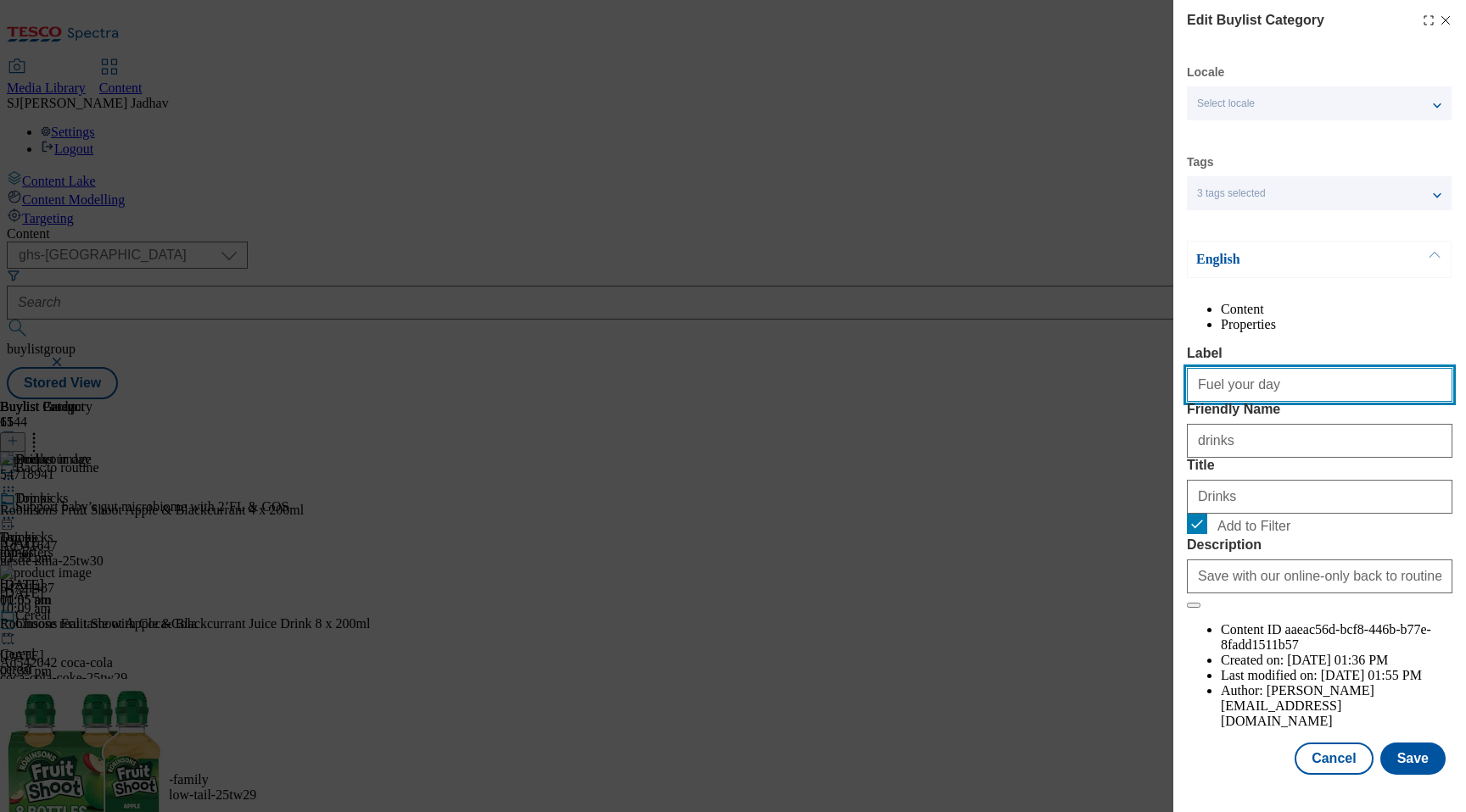
type input "Fuel your day"
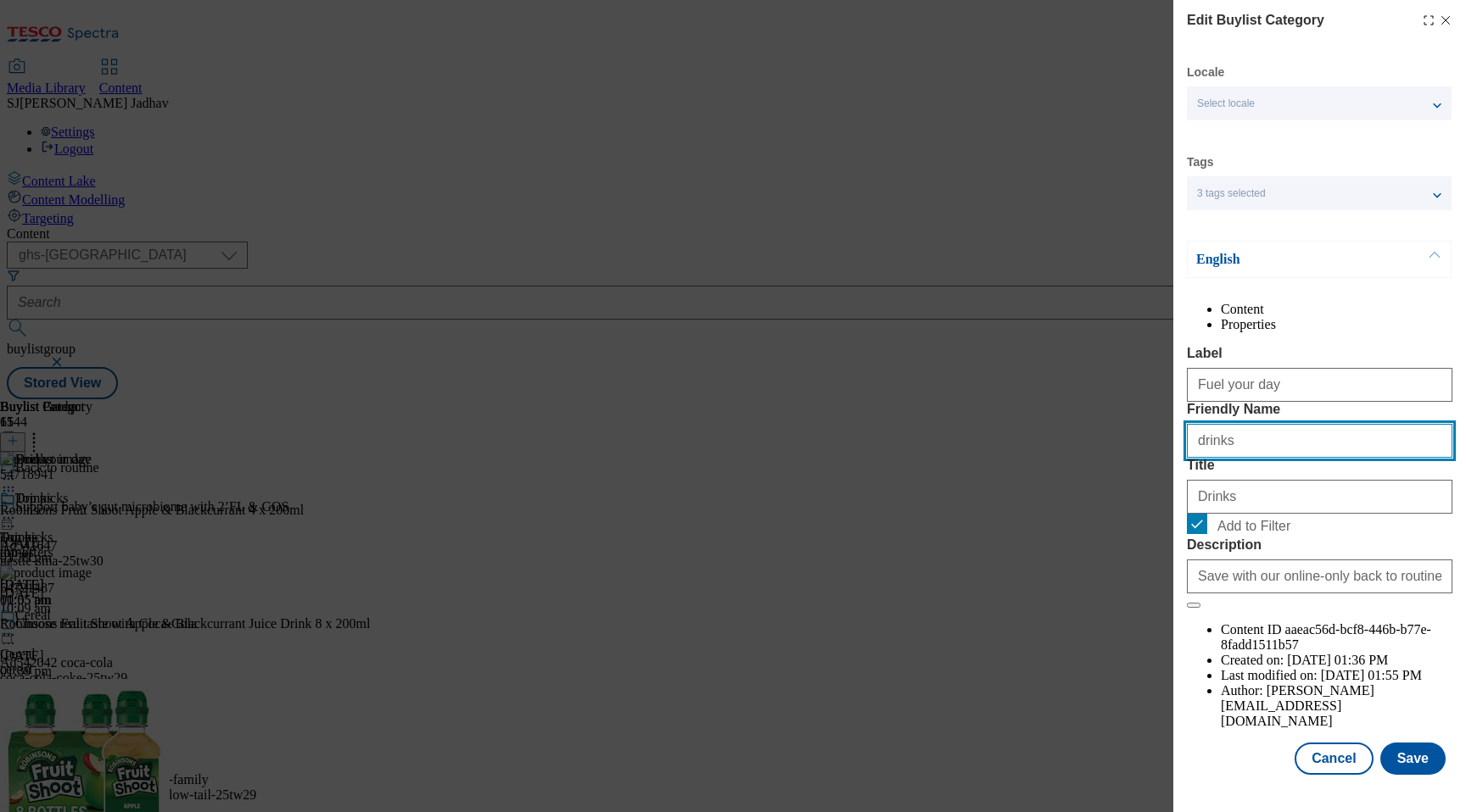
drag, startPoint x: 1269, startPoint y: 508, endPoint x: 1173, endPoint y: 502, distance: 96.2
click at [1186, 503] on div "Edit Buylist Category Locale Select locale English Welsh Tags 3 tags selected f…" at bounding box center [1319, 389] width 292 height 778
paste input "Fuel your day"
click at [1203, 458] on input "Fuel your day" at bounding box center [1320, 441] width 266 height 34
type input "fuel-your-day"
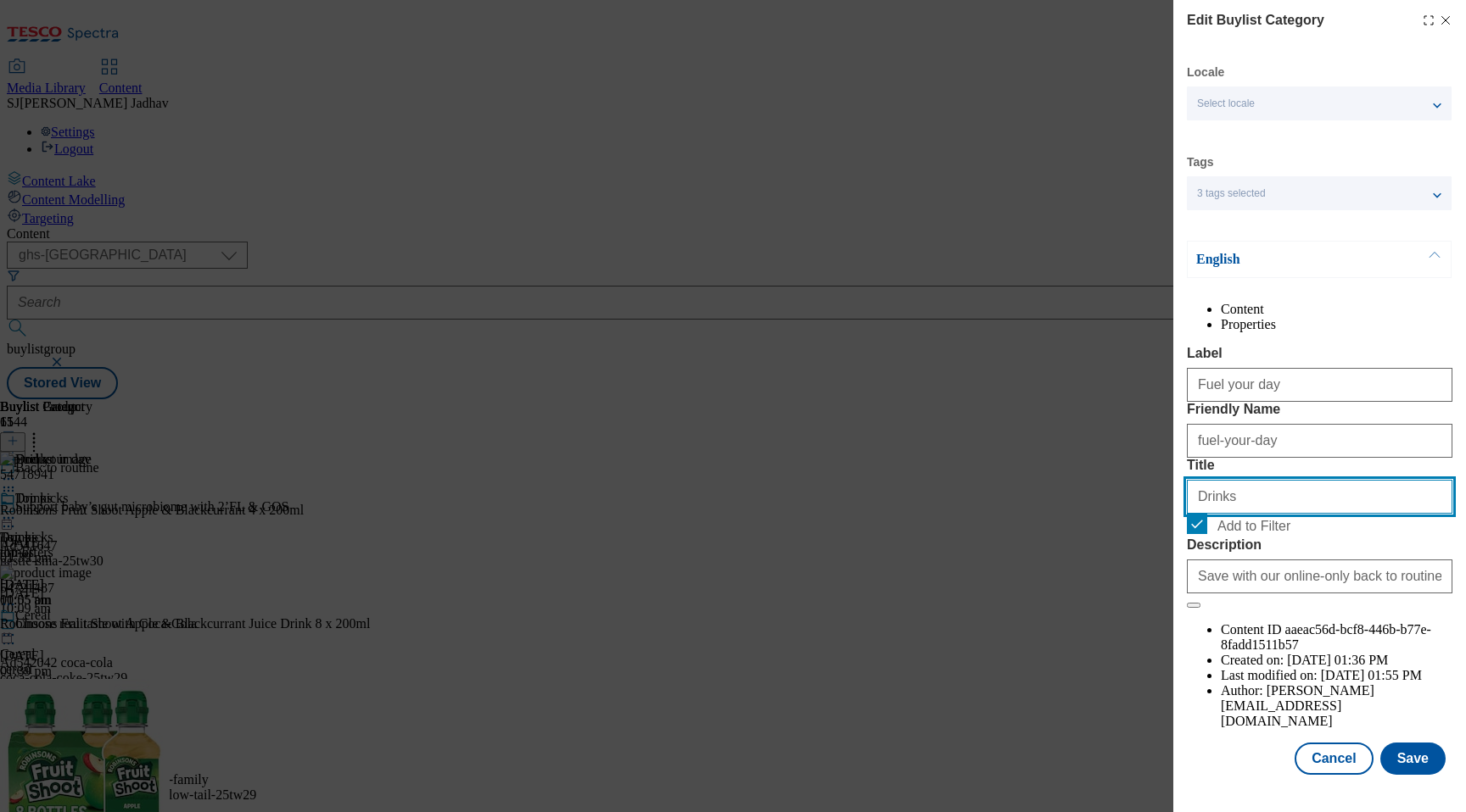
drag, startPoint x: 1202, startPoint y: 594, endPoint x: 1163, endPoint y: 593, distance: 39.0
click at [1165, 593] on div "Edit Buylist Category Locale Select locale English Welsh Tags 3 tags selected f…" at bounding box center [733, 406] width 1466 height 812
paste input "Fuel your day"
type input "Fuel your day"
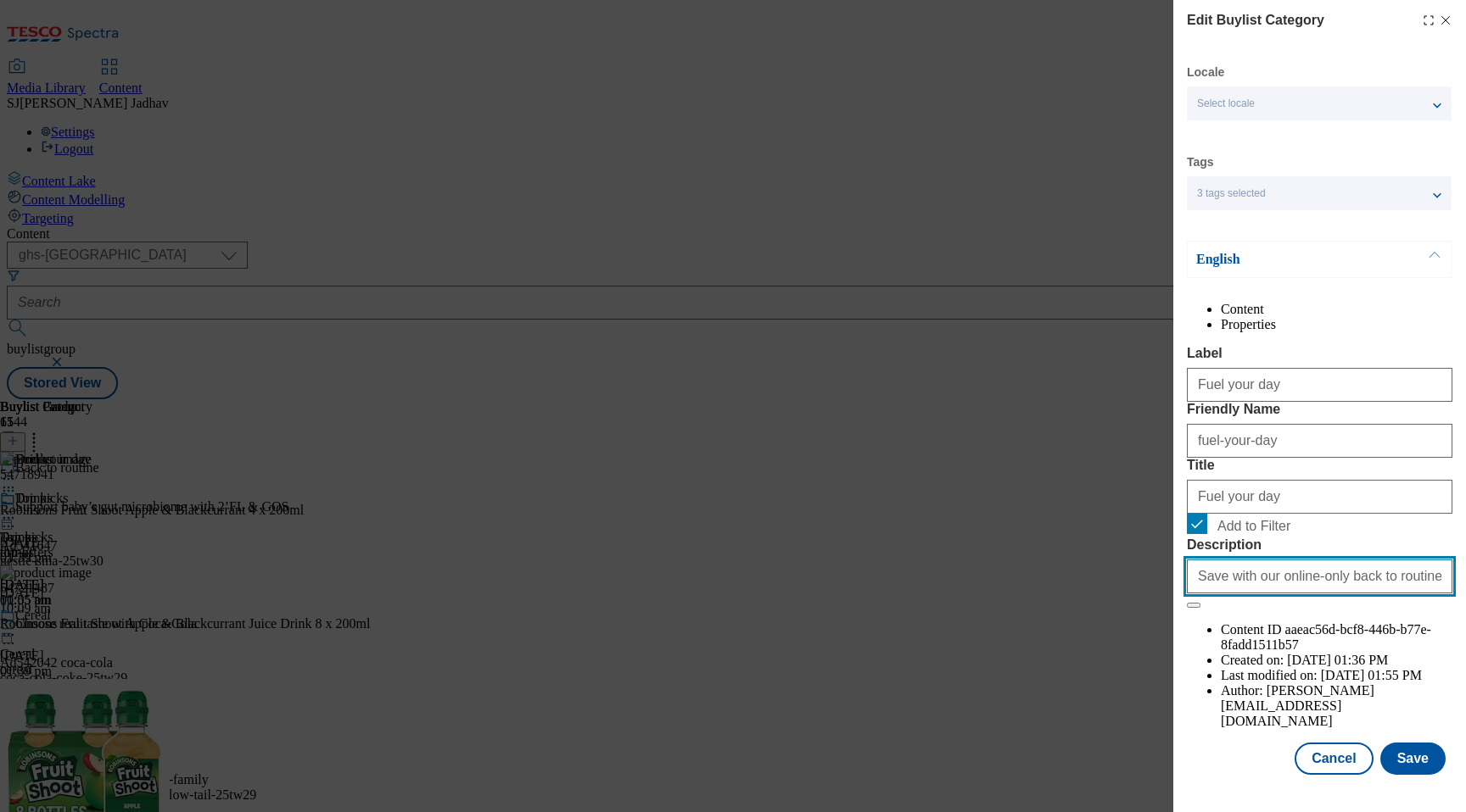
click at [1305, 594] on input "Save with our online-only back to routine offers. From lunchbox snacks and drin…" at bounding box center [1320, 577] width 266 height 34
paste input "Fuel your day"
type input "Fuel your day"
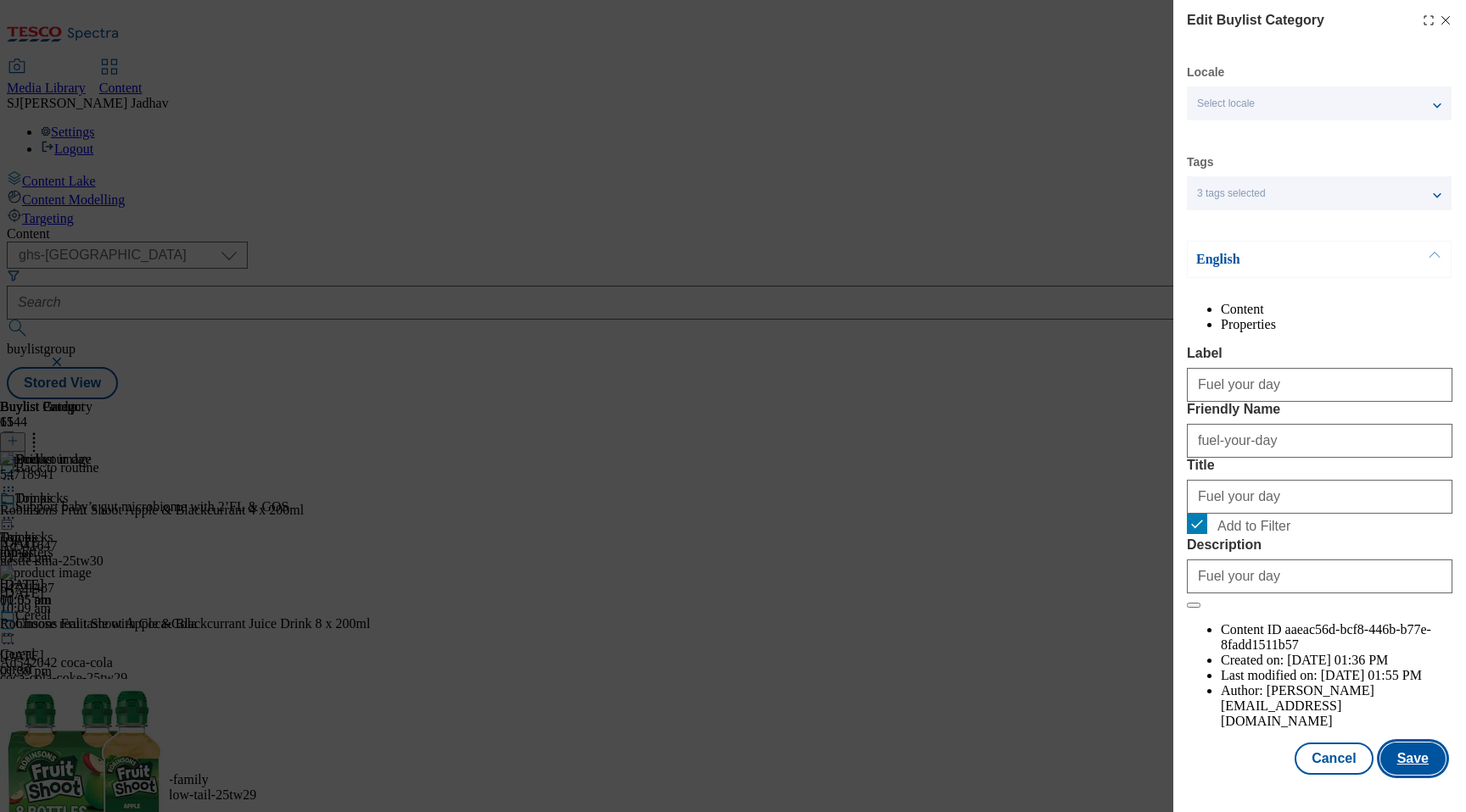
click at [1423, 775] on button "Save" at bounding box center [1412, 759] width 65 height 32
